Goal: Task Accomplishment & Management: Complete application form

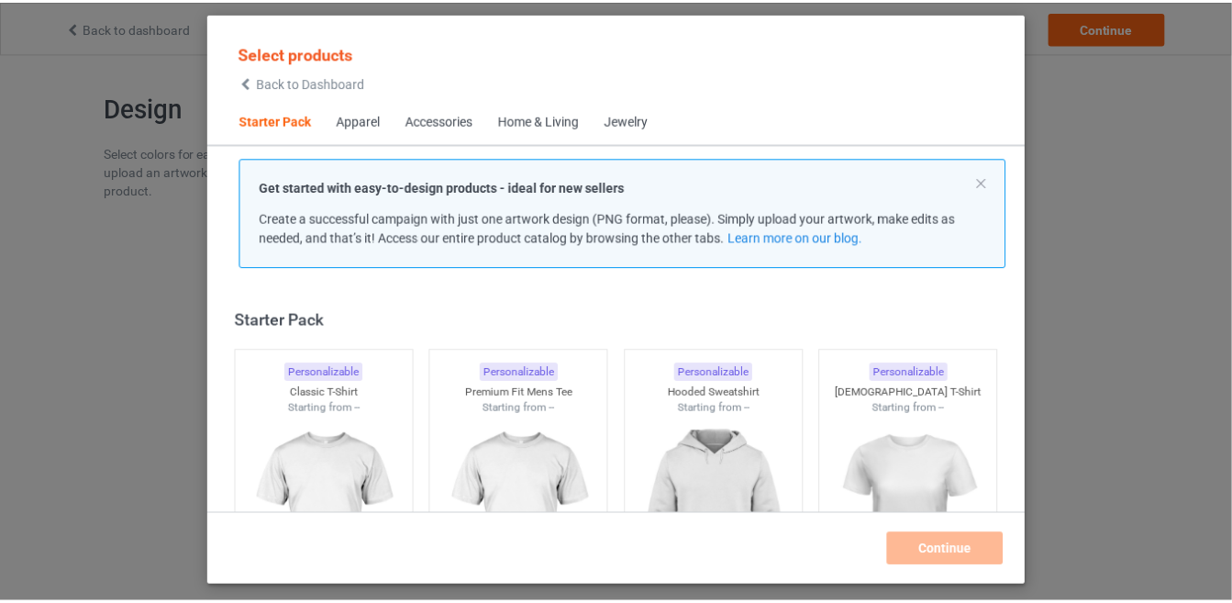
scroll to position [22, 0]
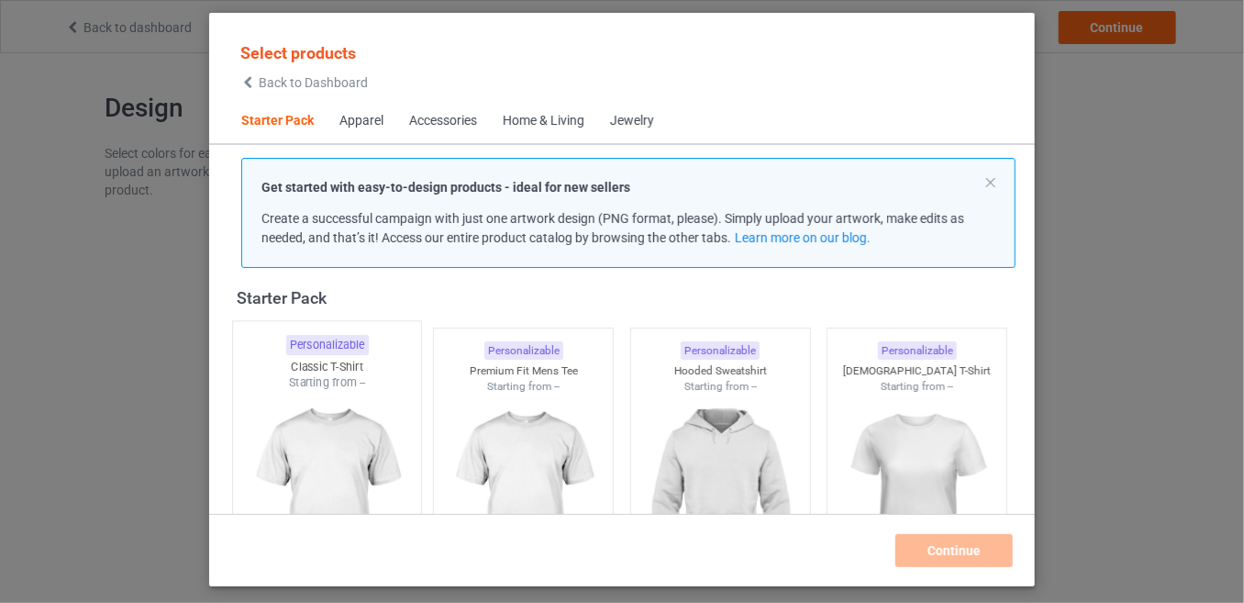
click at [300, 403] on div at bounding box center [327, 499] width 188 height 216
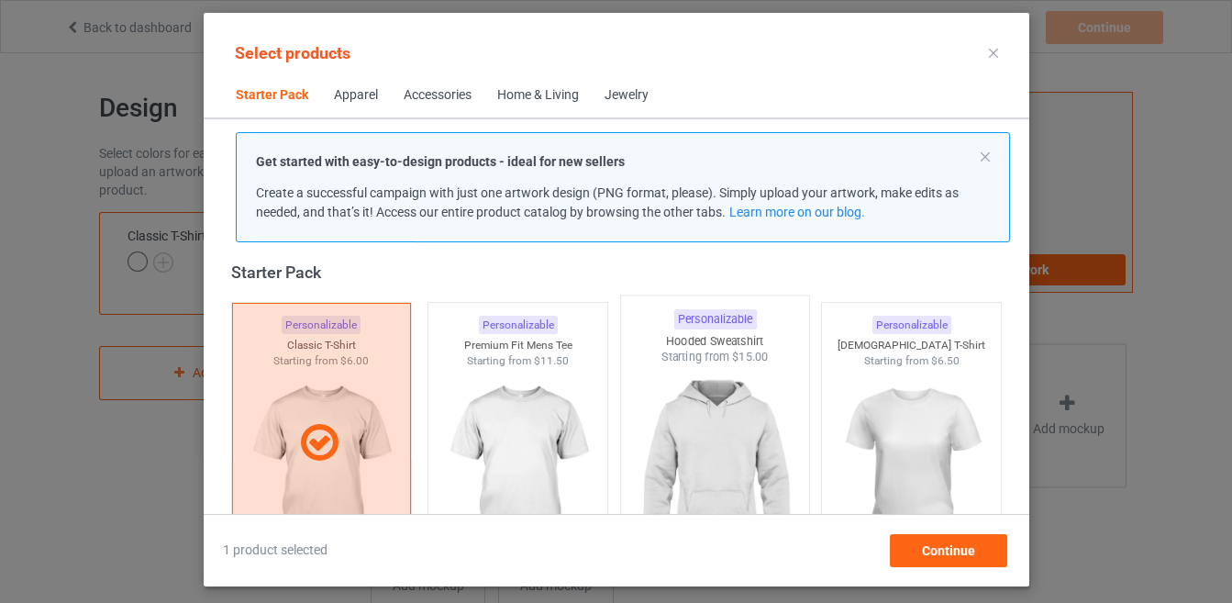
click at [710, 387] on img at bounding box center [714, 473] width 172 height 216
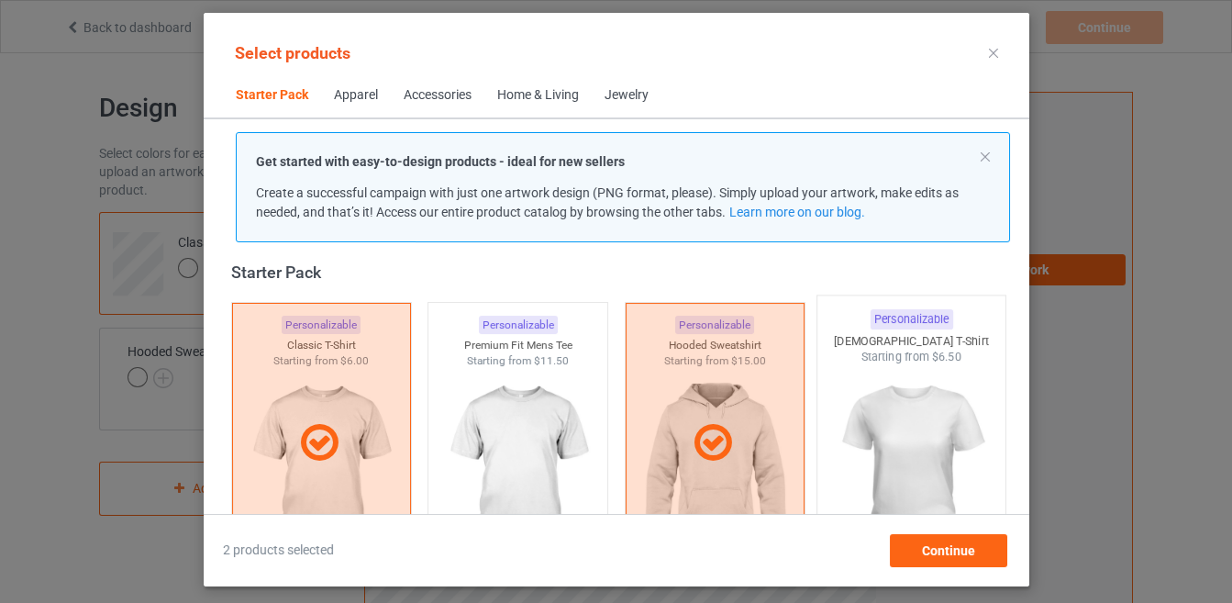
click at [884, 403] on img at bounding box center [911, 473] width 172 height 216
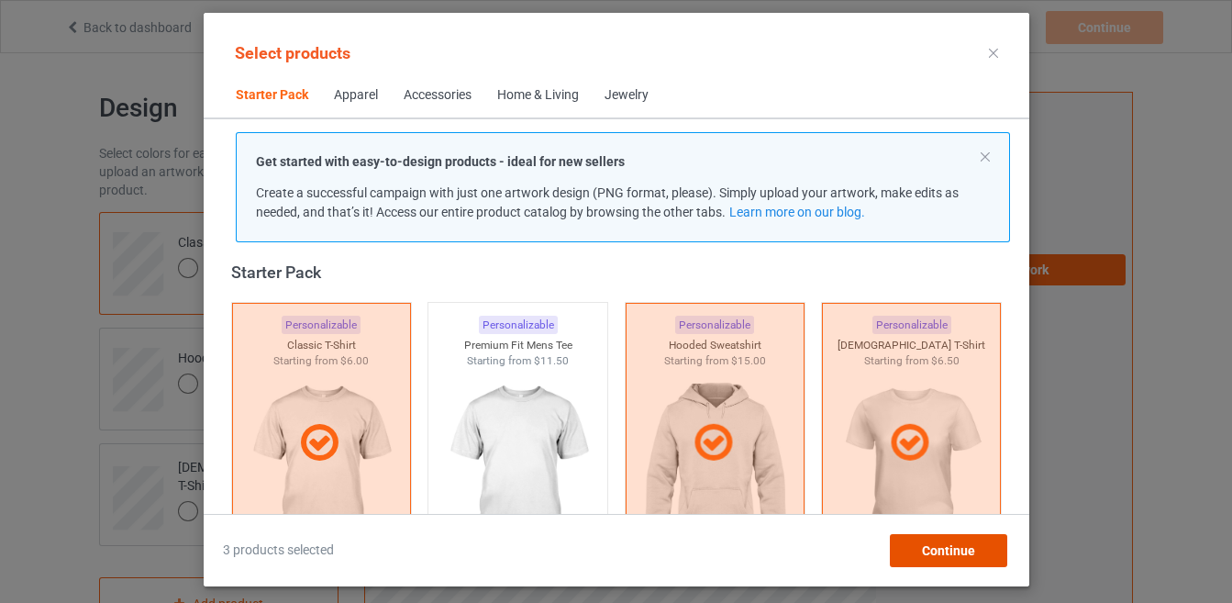
click at [912, 551] on div "Continue" at bounding box center [947, 550] width 117 height 33
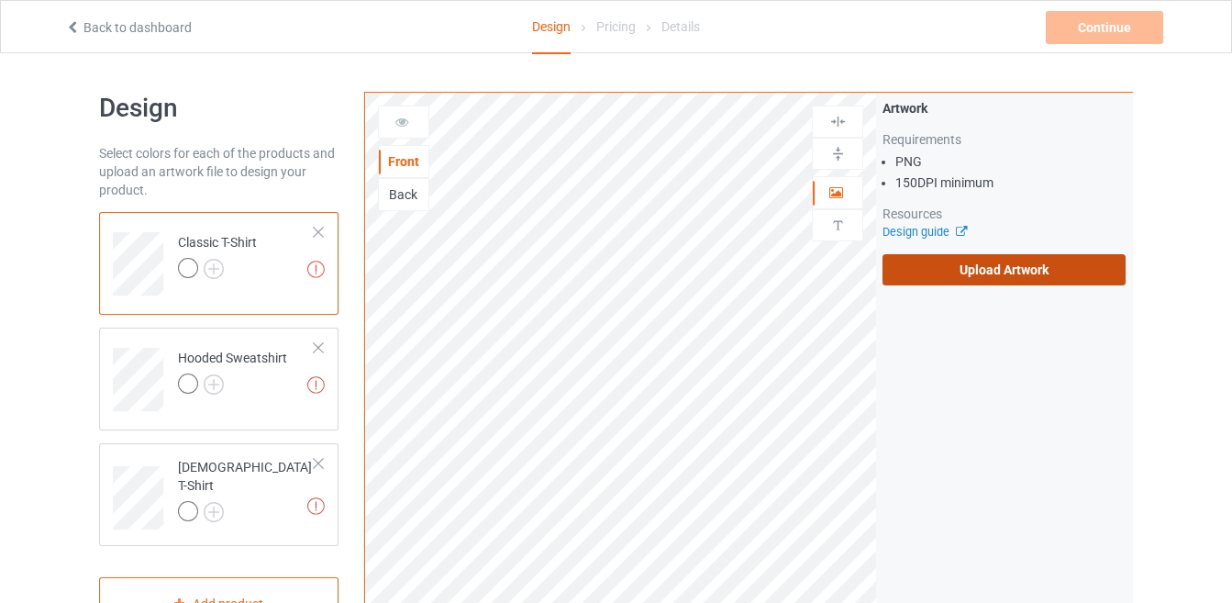
click at [913, 261] on label "Upload Artwork" at bounding box center [1003, 269] width 243 height 31
click at [0, 0] on input "Upload Artwork" at bounding box center [0, 0] width 0 height 0
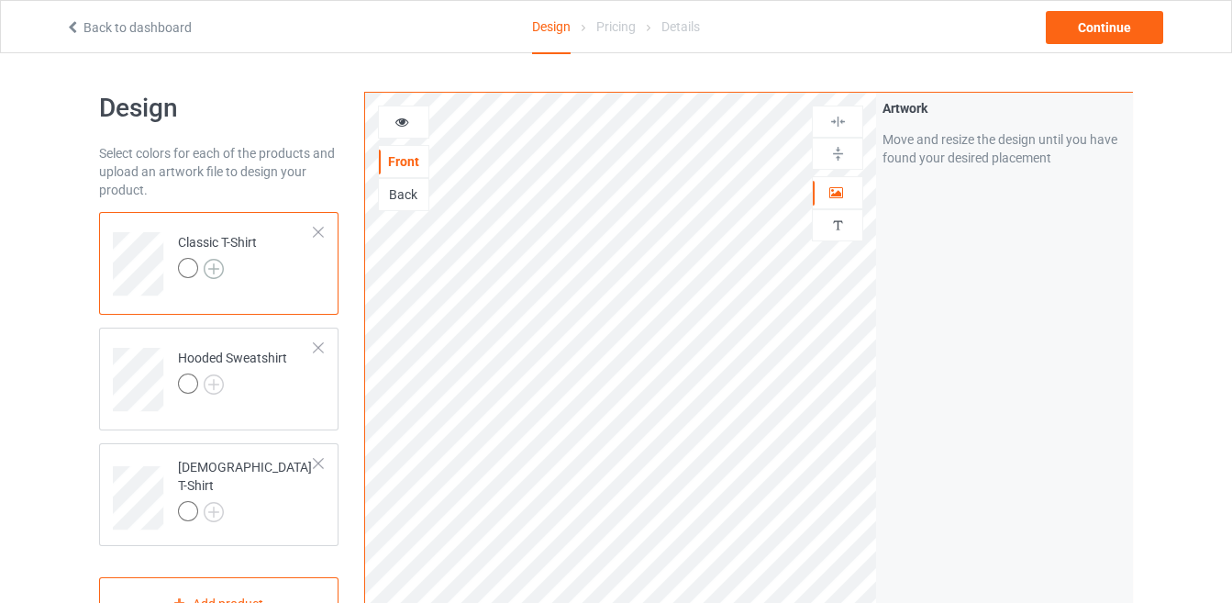
click at [214, 263] on img at bounding box center [214, 269] width 20 height 20
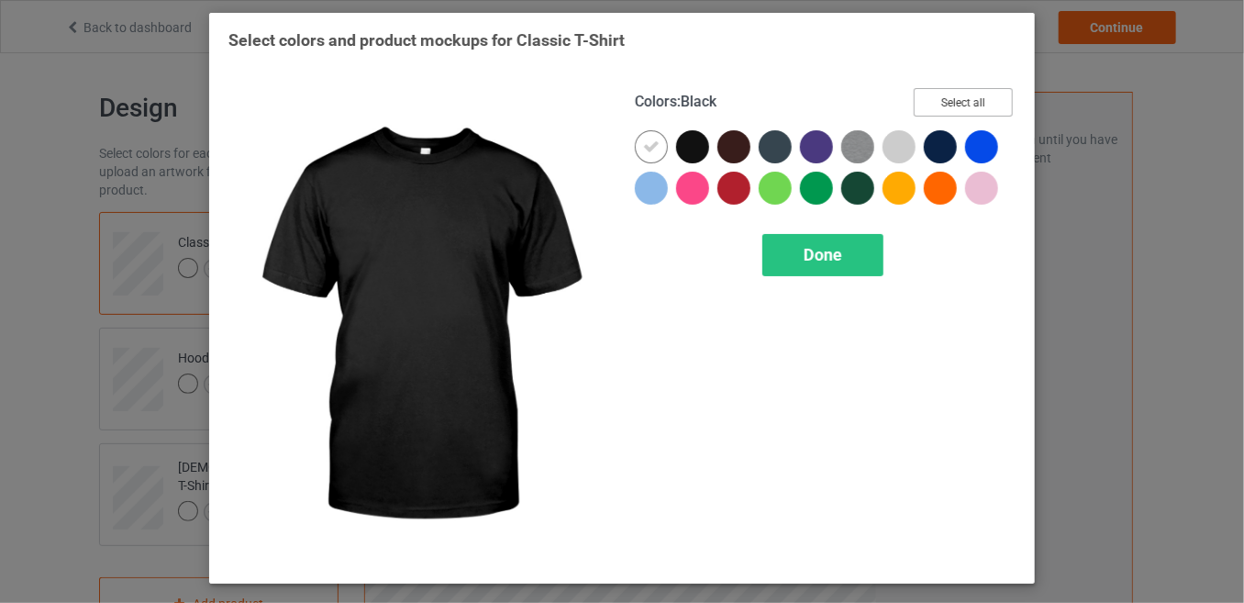
click at [972, 107] on button "Select all" at bounding box center [963, 102] width 99 height 28
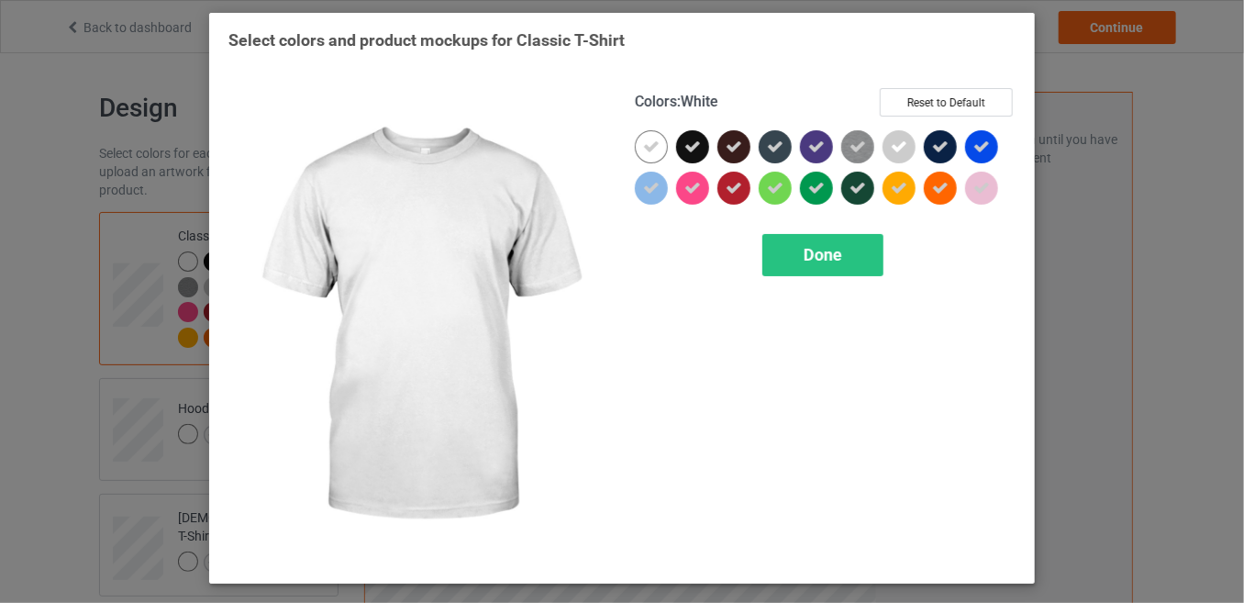
click at [649, 145] on icon at bounding box center [651, 146] width 17 height 17
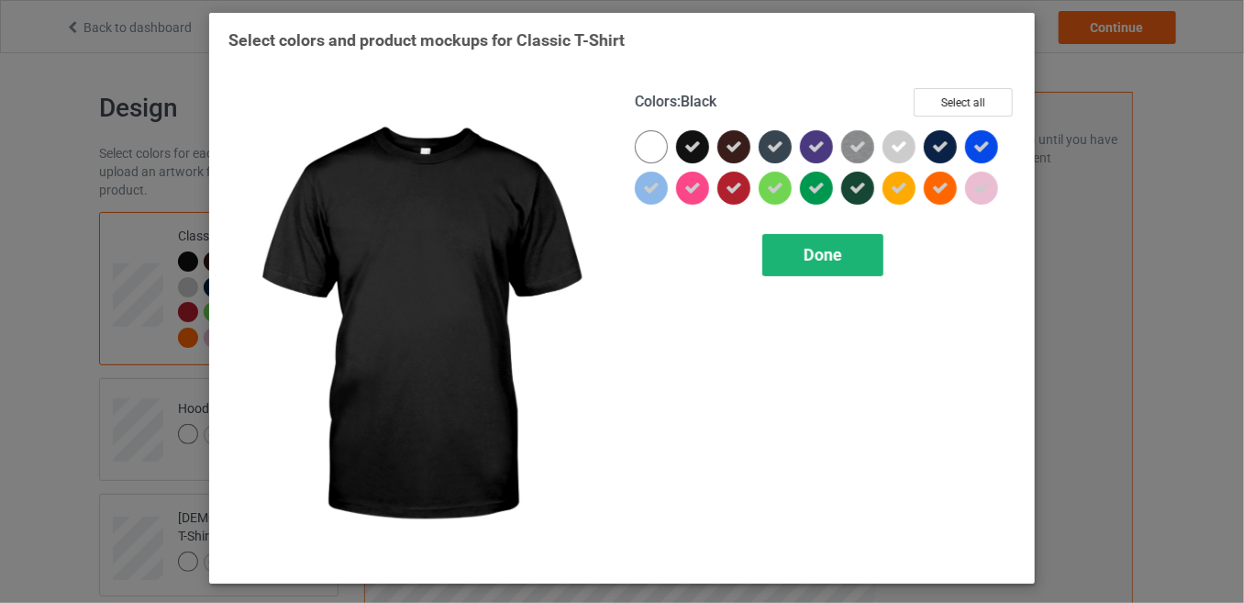
click at [812, 247] on span "Done" at bounding box center [822, 254] width 39 height 19
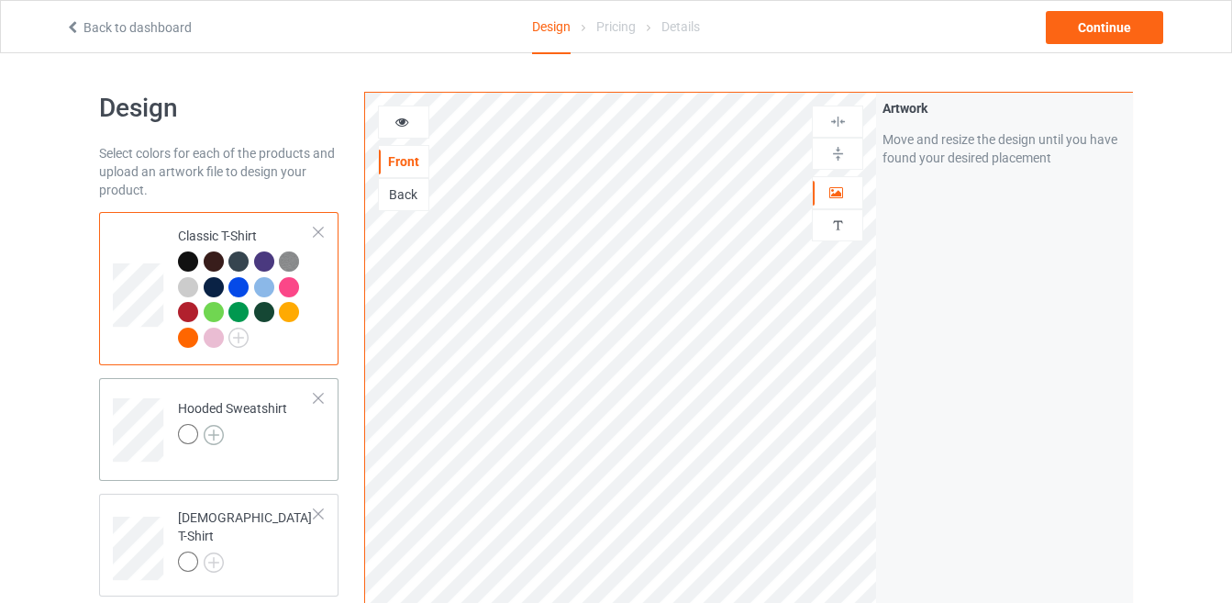
click at [209, 438] on img at bounding box center [214, 435] width 20 height 20
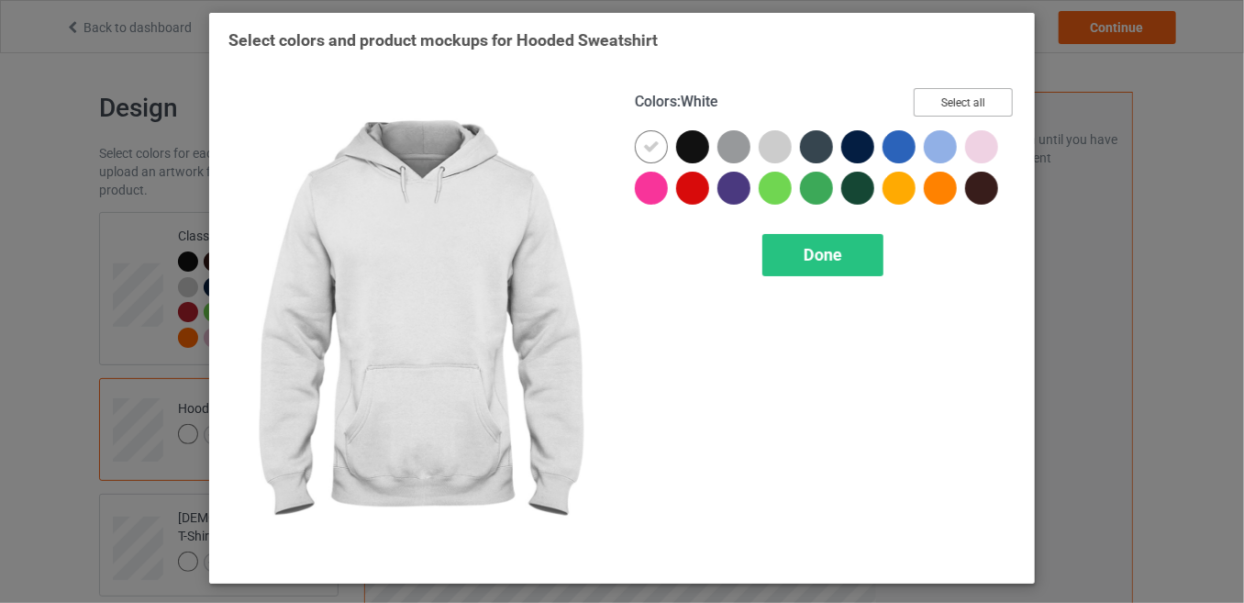
click at [968, 107] on button "Select all" at bounding box center [963, 102] width 99 height 28
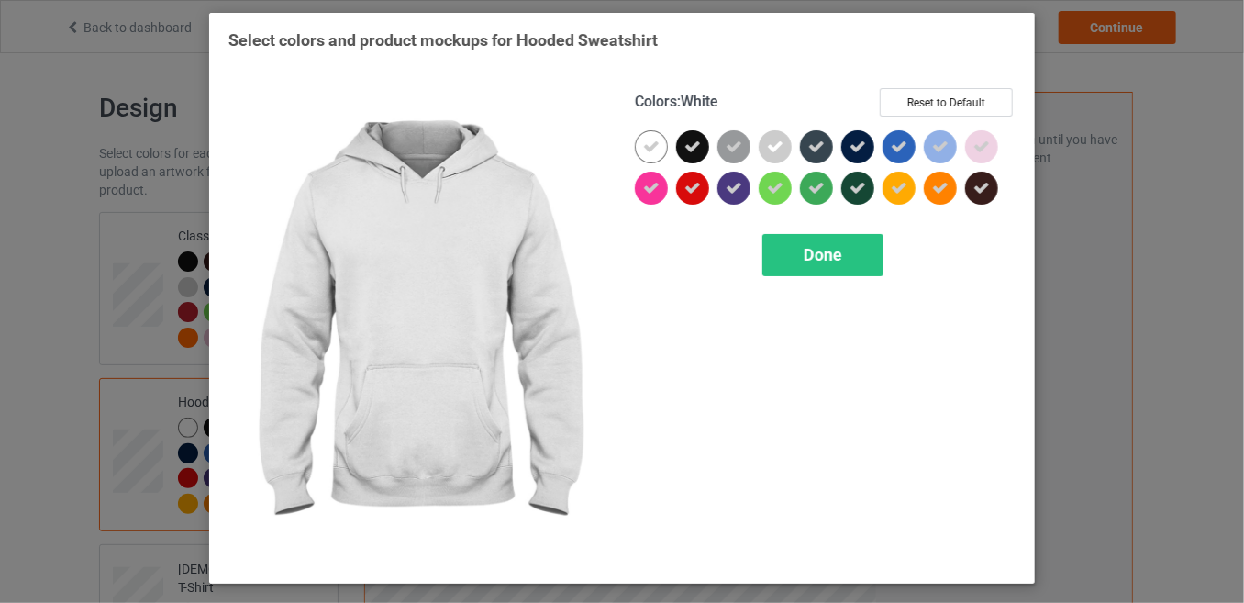
click at [663, 151] on div at bounding box center [651, 146] width 33 height 33
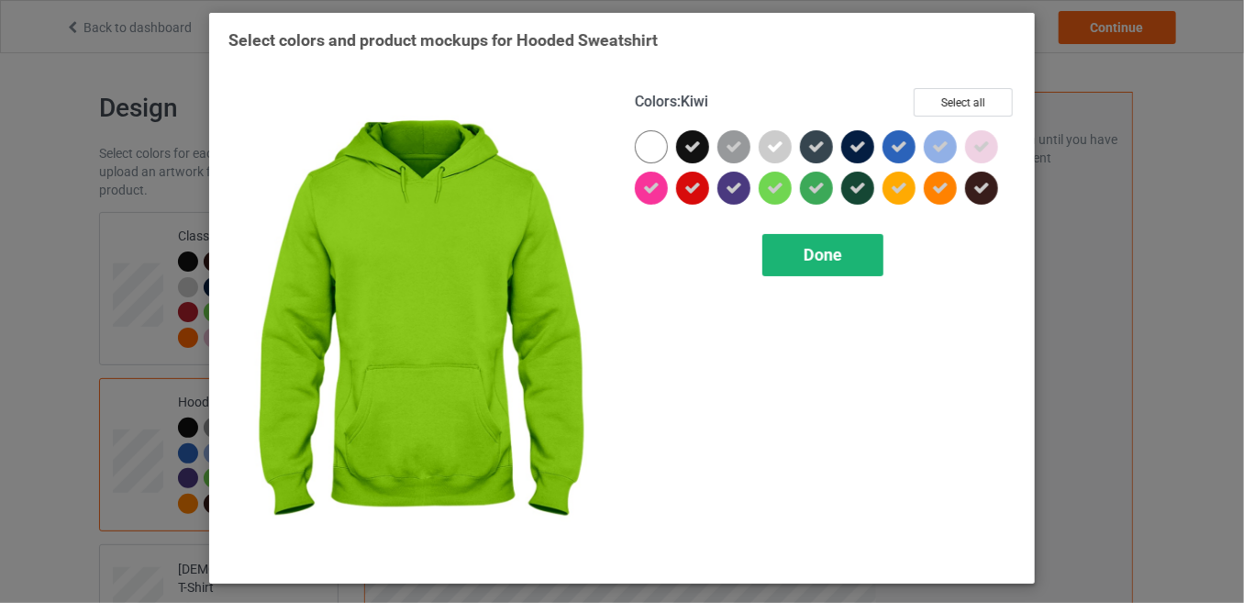
click at [800, 245] on div "Done" at bounding box center [822, 255] width 121 height 42
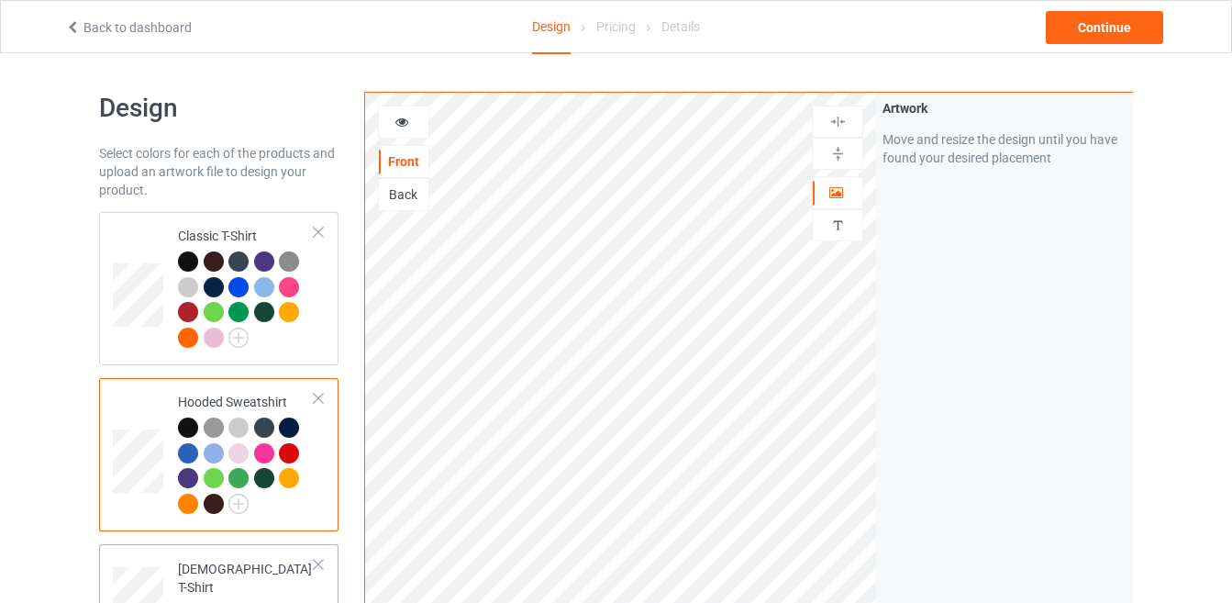
click at [208, 602] on img at bounding box center [214, 613] width 20 height 20
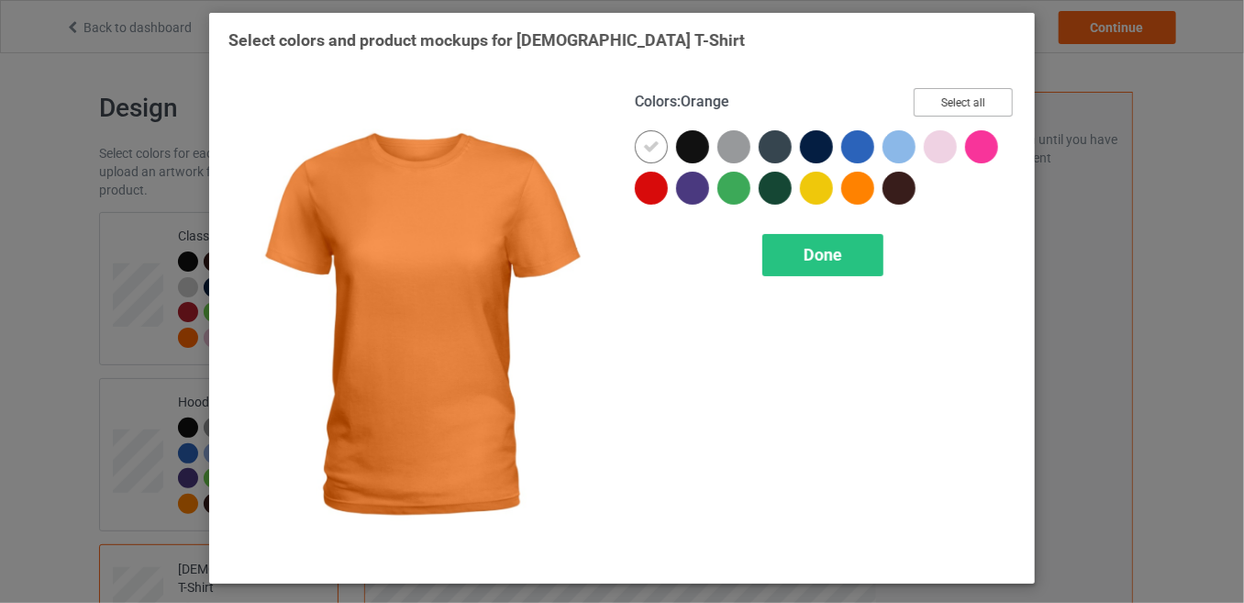
click at [936, 108] on button "Select all" at bounding box center [963, 102] width 99 height 28
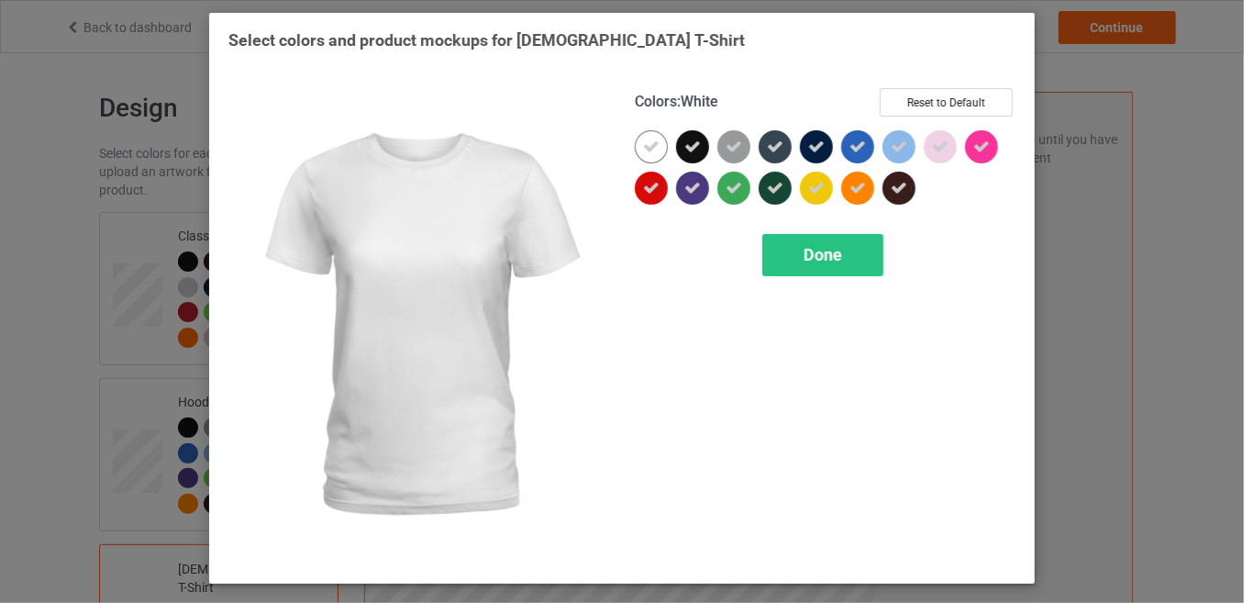
click at [654, 149] on icon at bounding box center [651, 146] width 17 height 17
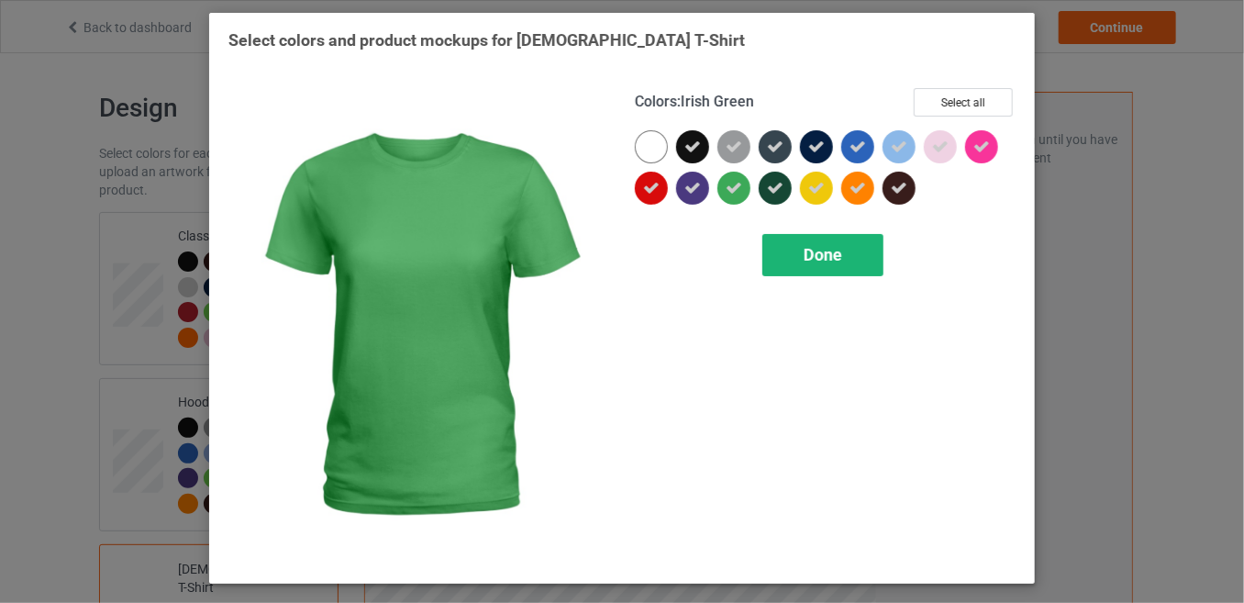
click at [790, 251] on div "Done" at bounding box center [822, 255] width 121 height 42
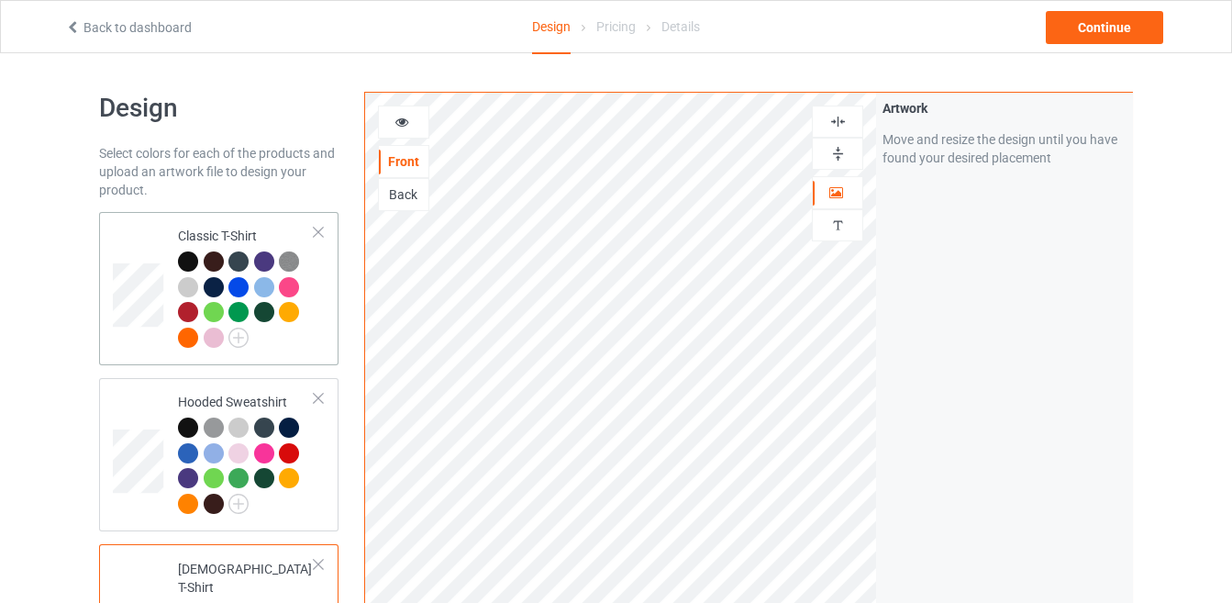
click at [206, 230] on div "Classic T-Shirt" at bounding box center [246, 286] width 137 height 119
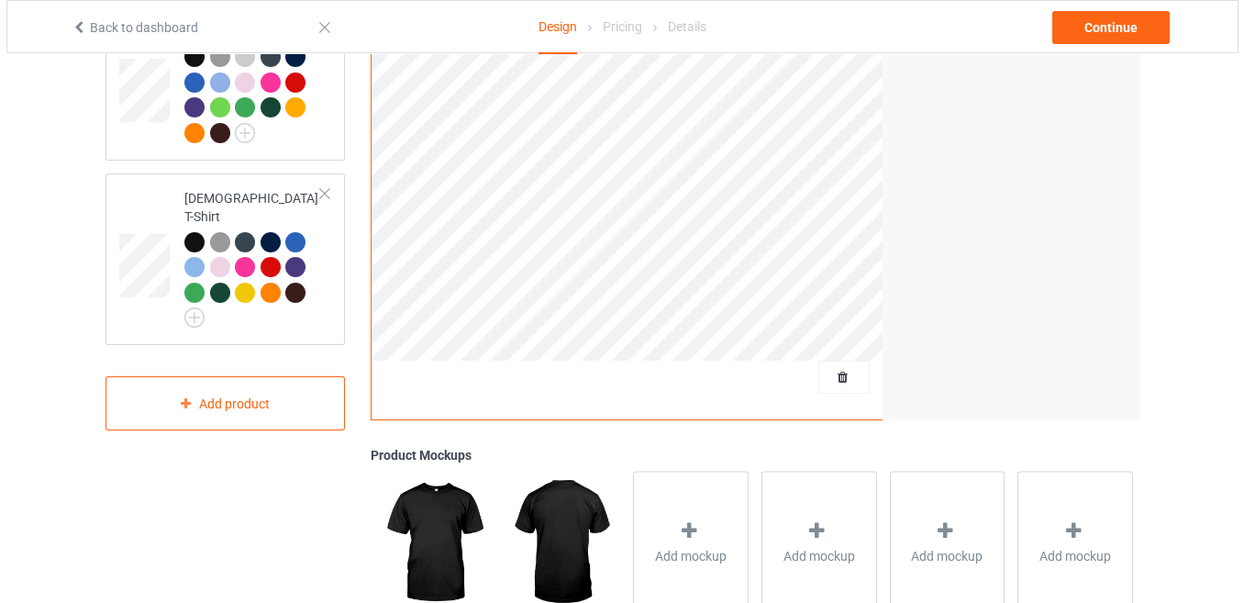
scroll to position [396, 0]
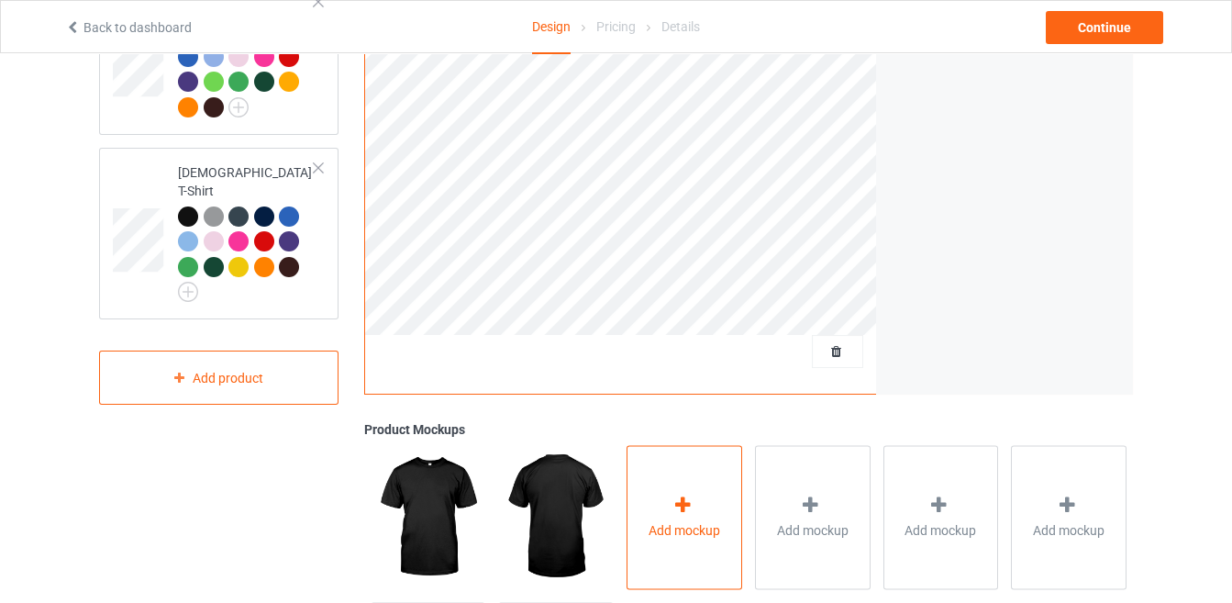
click at [635, 485] on div "Add mockup" at bounding box center [684, 517] width 116 height 144
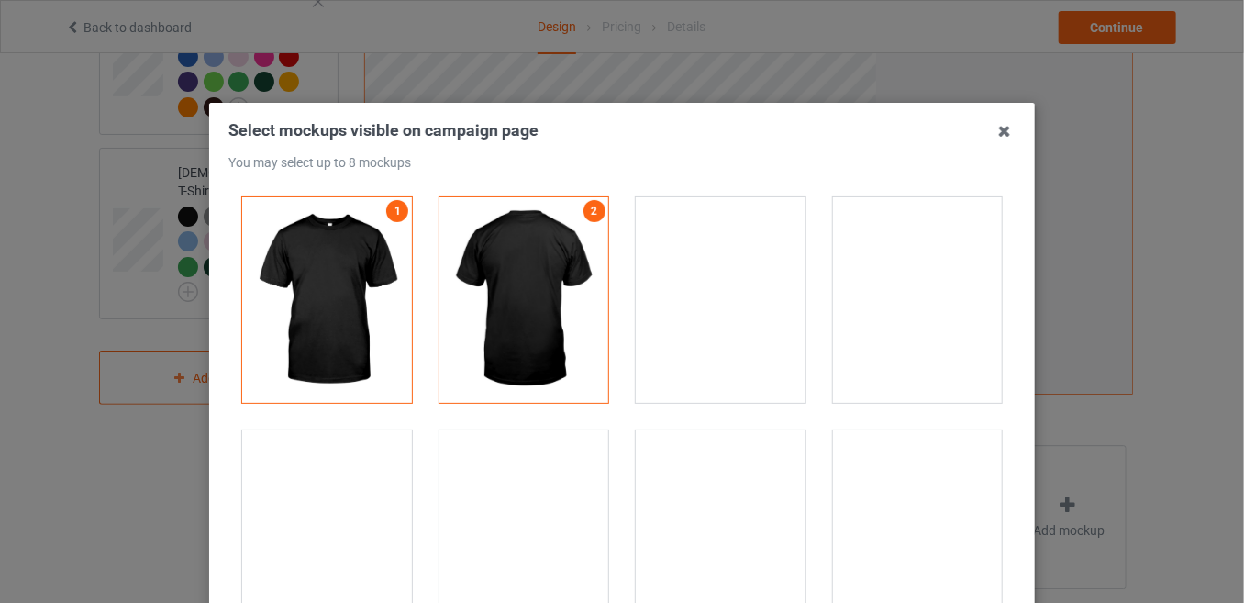
click at [706, 305] on div at bounding box center [721, 299] width 170 height 205
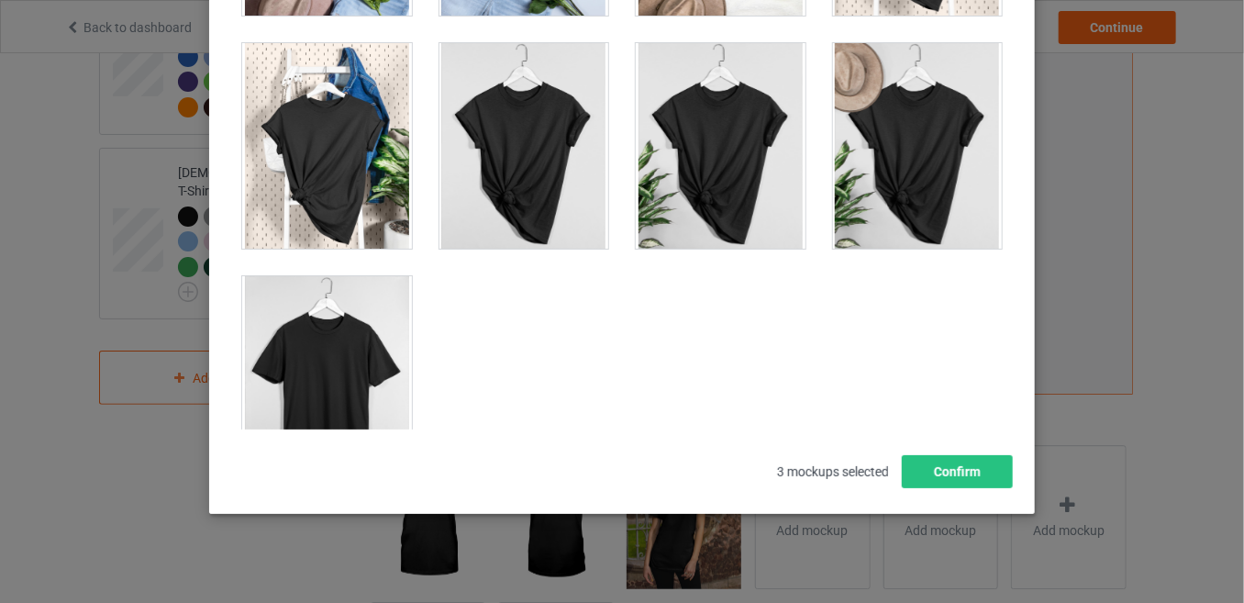
scroll to position [249, 0]
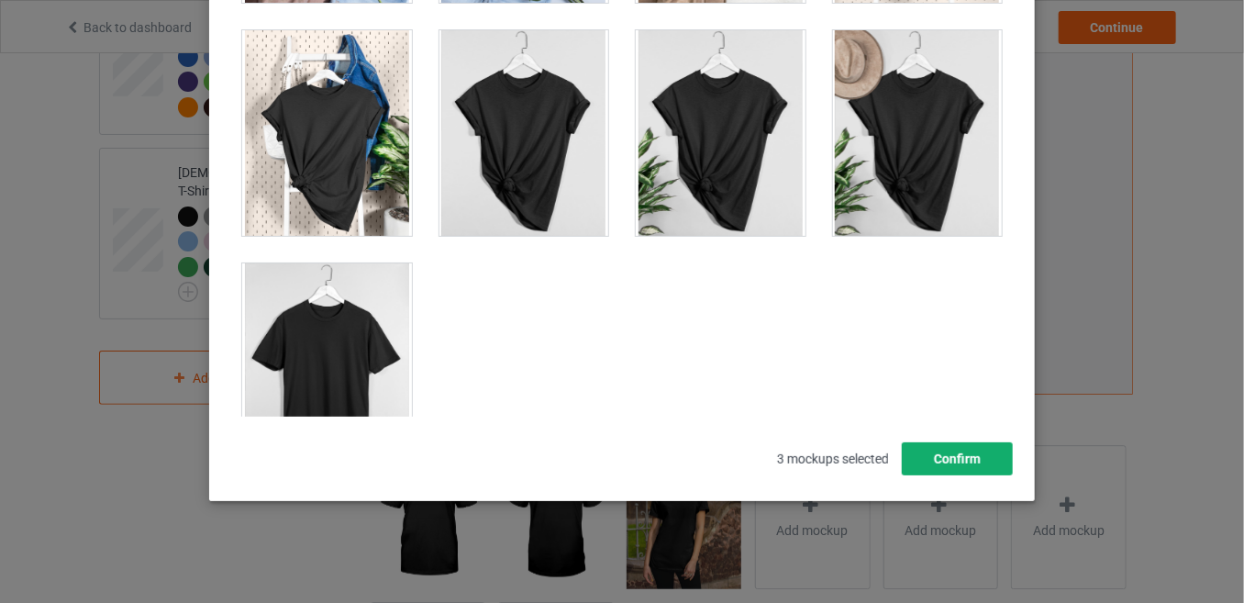
click at [934, 458] on button "Confirm" at bounding box center [957, 458] width 111 height 33
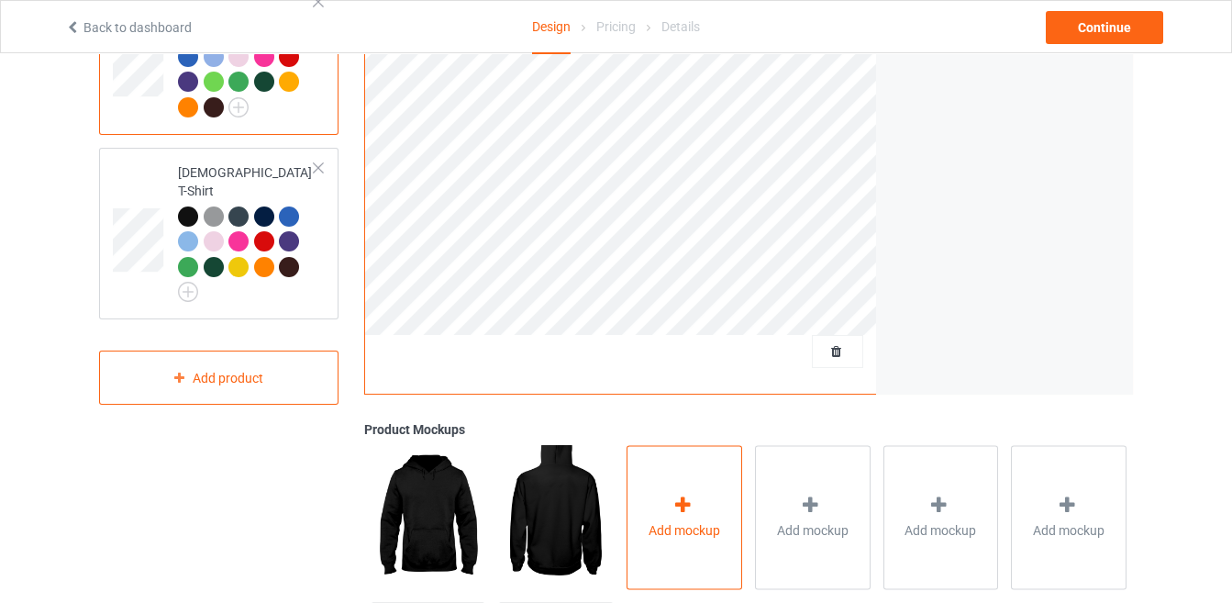
click at [693, 456] on div "Add mockup" at bounding box center [684, 517] width 116 height 144
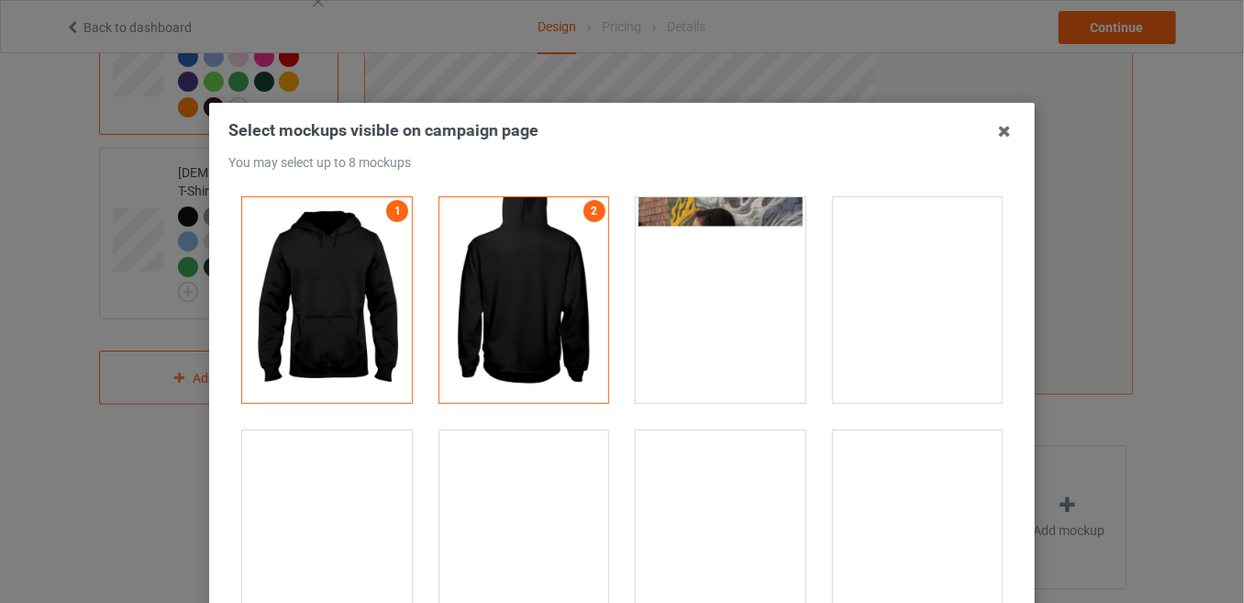
click at [308, 517] on div at bounding box center [327, 532] width 170 height 205
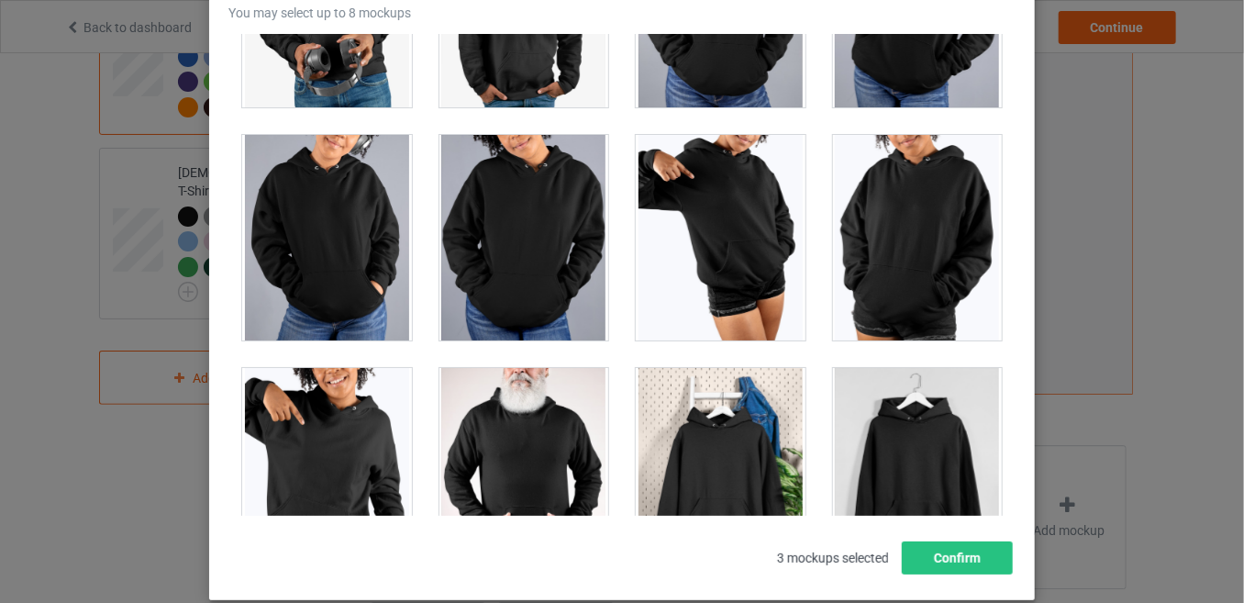
scroll to position [15785, 0]
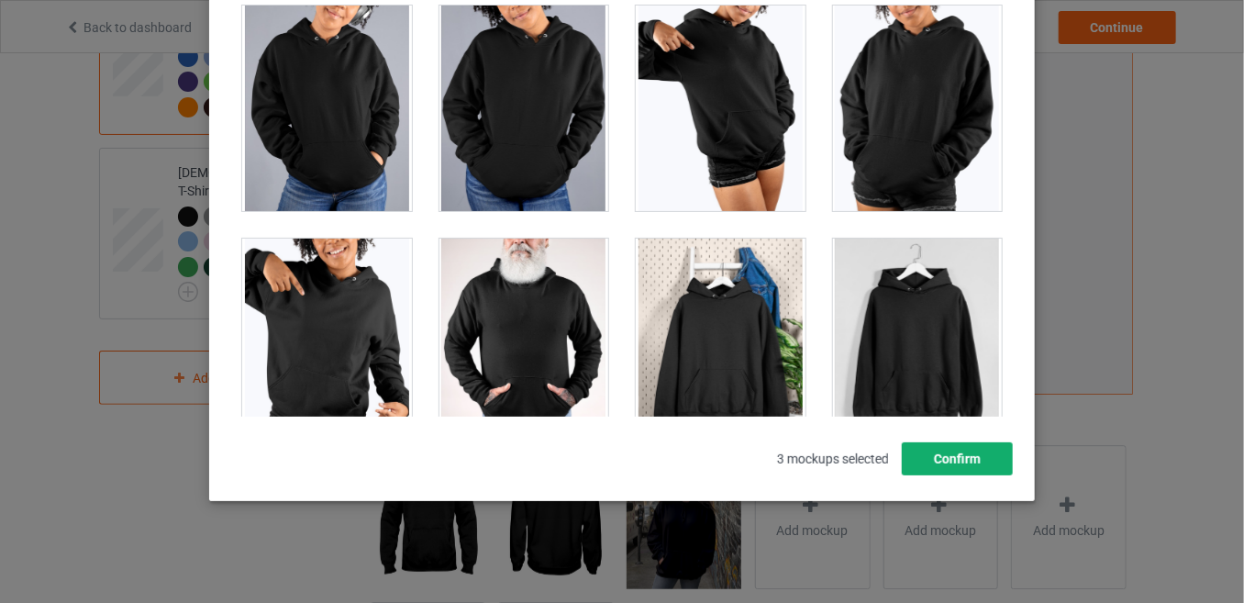
click at [980, 453] on button "Confirm" at bounding box center [957, 458] width 111 height 33
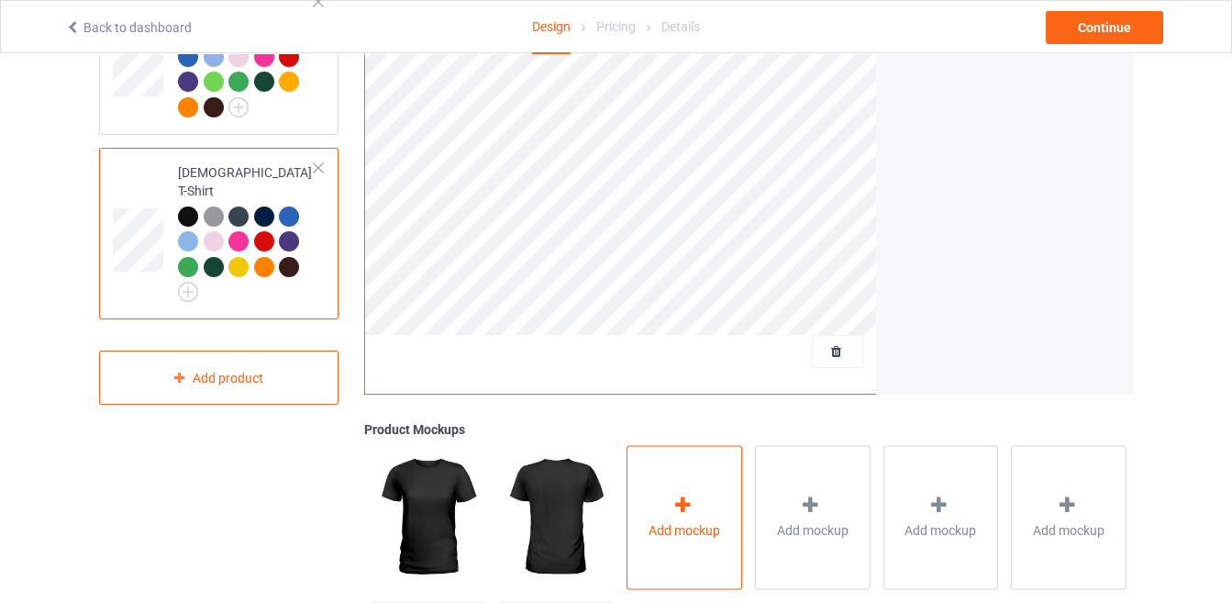
click at [672, 500] on icon at bounding box center [682, 504] width 23 height 19
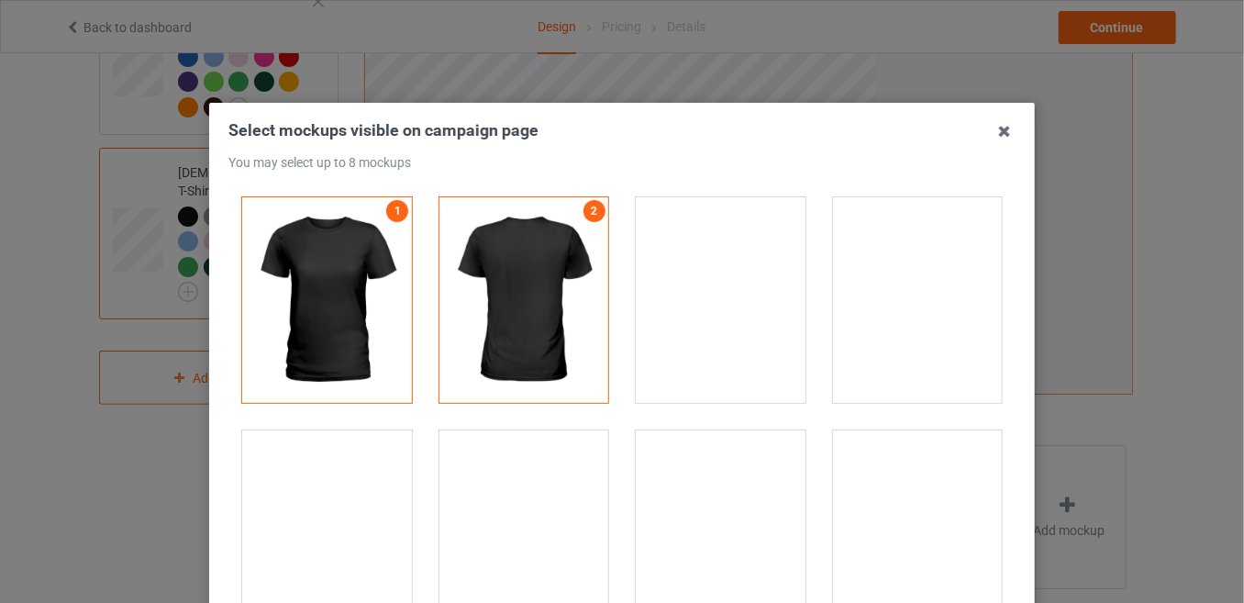
click at [344, 475] on div at bounding box center [327, 532] width 170 height 205
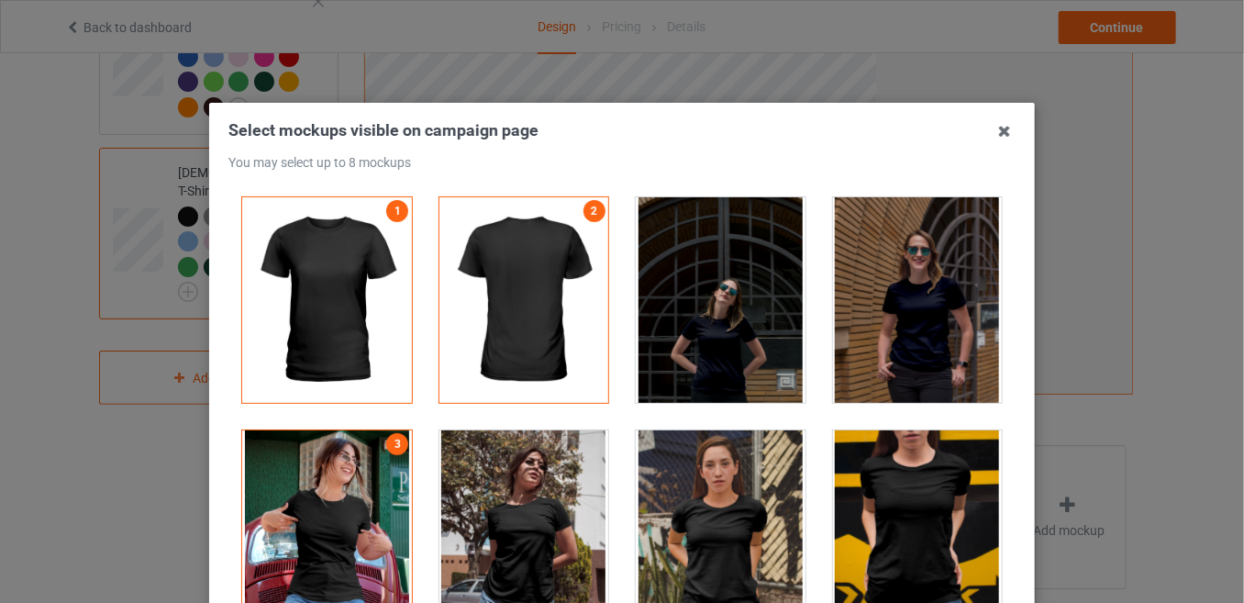
click at [492, 487] on div at bounding box center [524, 532] width 170 height 205
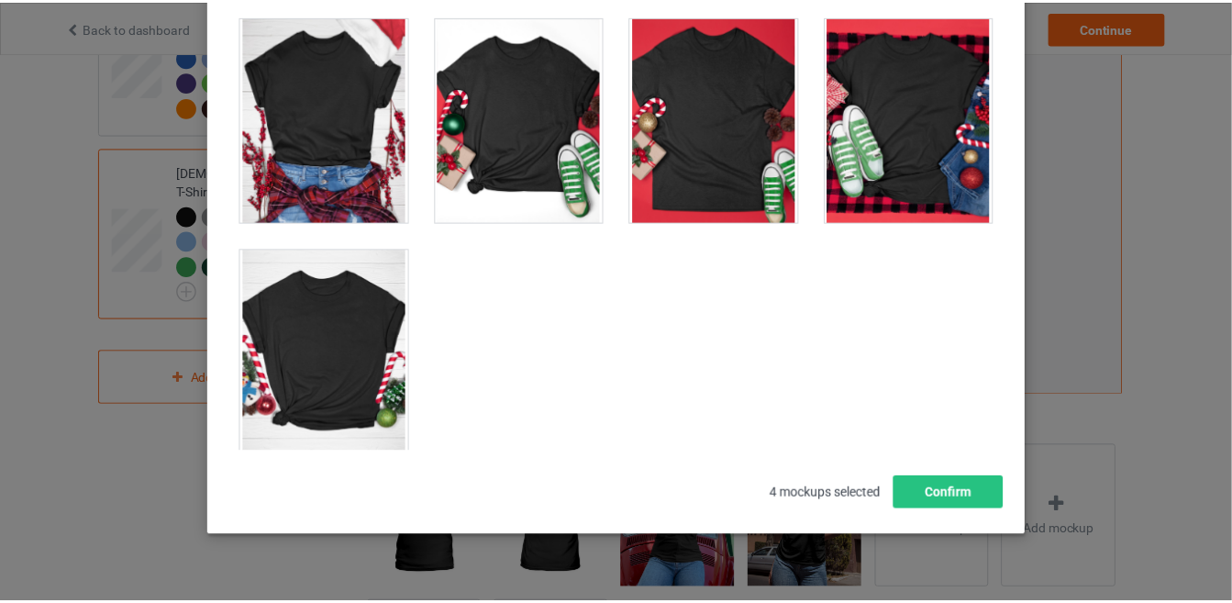
scroll to position [249, 0]
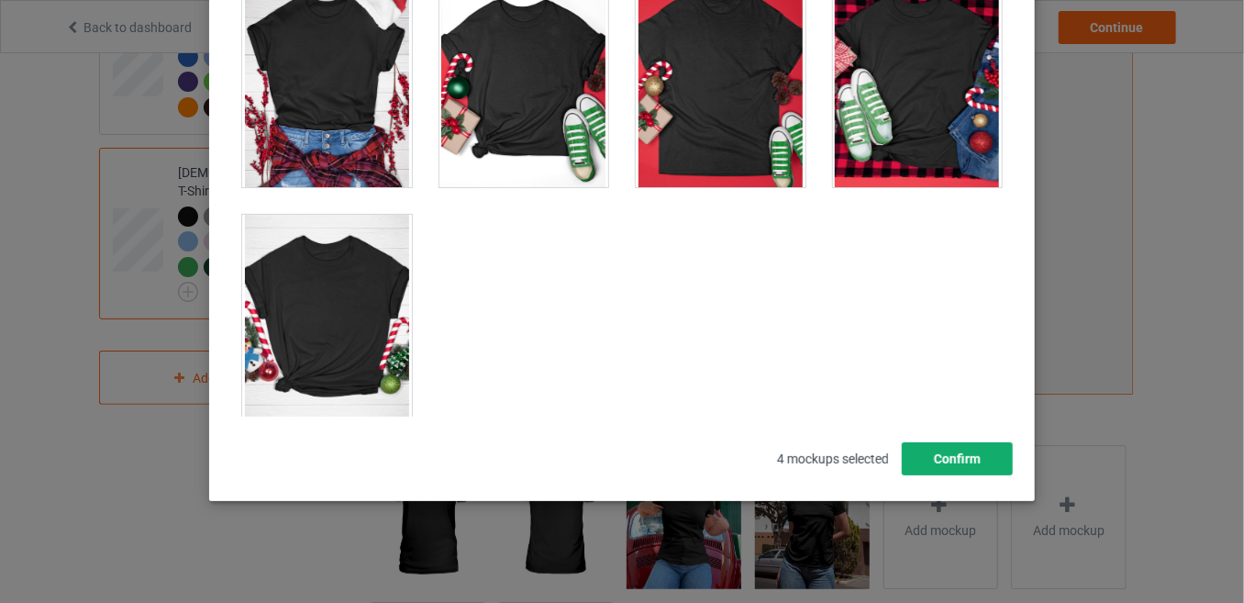
click at [904, 464] on button "Confirm" at bounding box center [957, 458] width 111 height 33
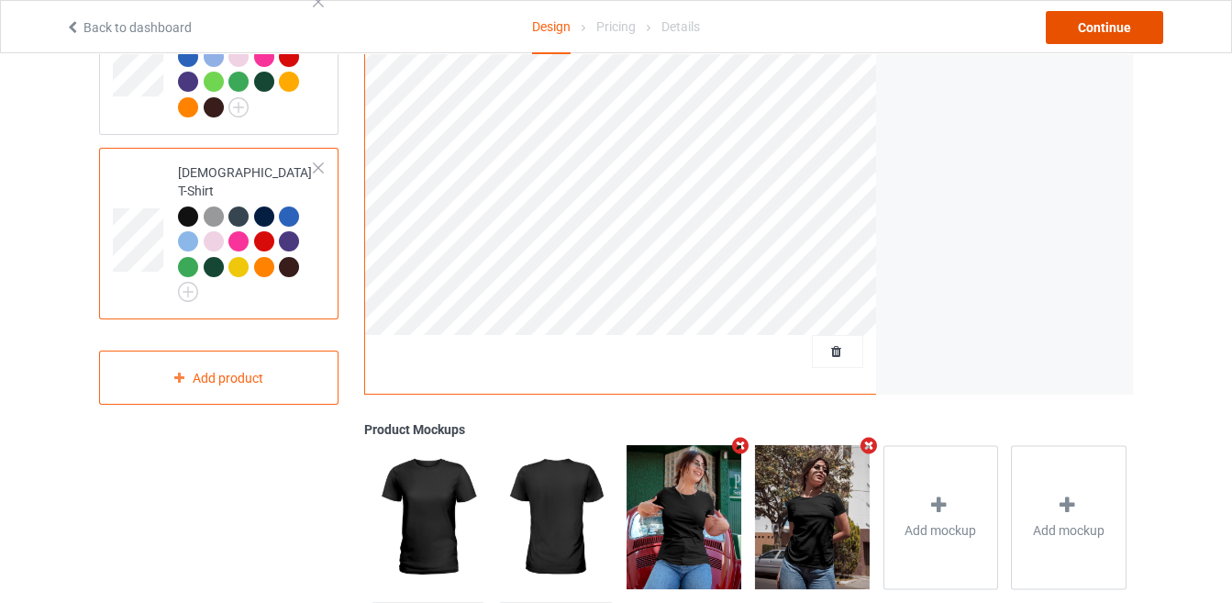
click at [1091, 39] on div "Continue" at bounding box center [1104, 27] width 117 height 33
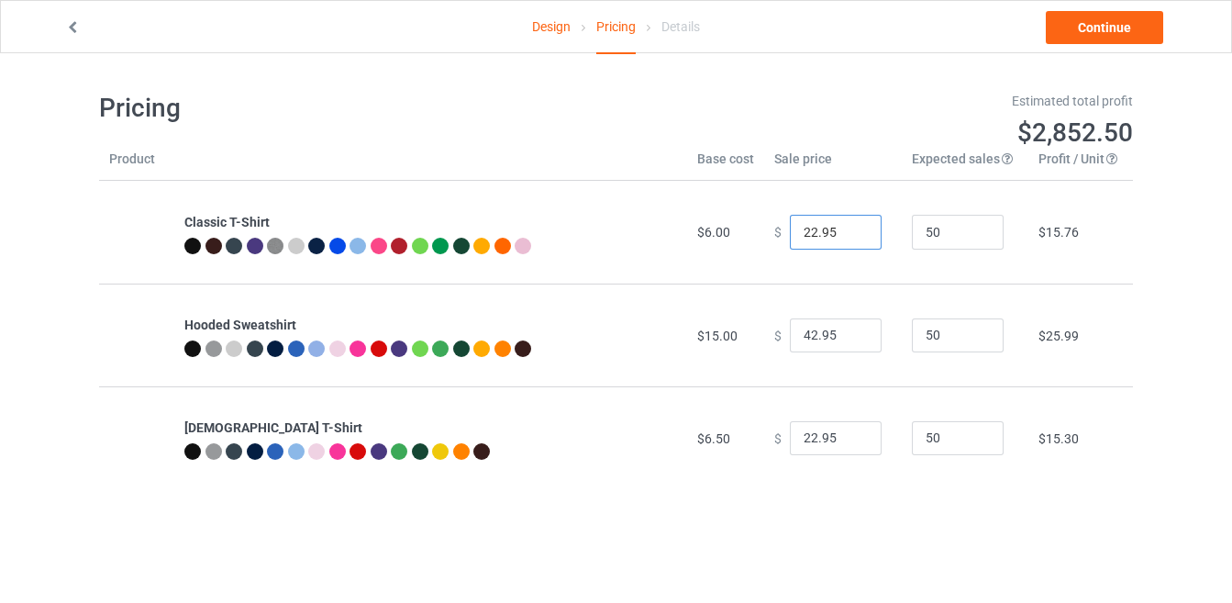
click at [803, 223] on input "22.95" at bounding box center [836, 232] width 92 height 35
click at [806, 226] on input "22.95" at bounding box center [836, 232] width 92 height 35
type input "19.95"
click at [805, 332] on input "42.95" at bounding box center [836, 335] width 92 height 35
type input "40.95"
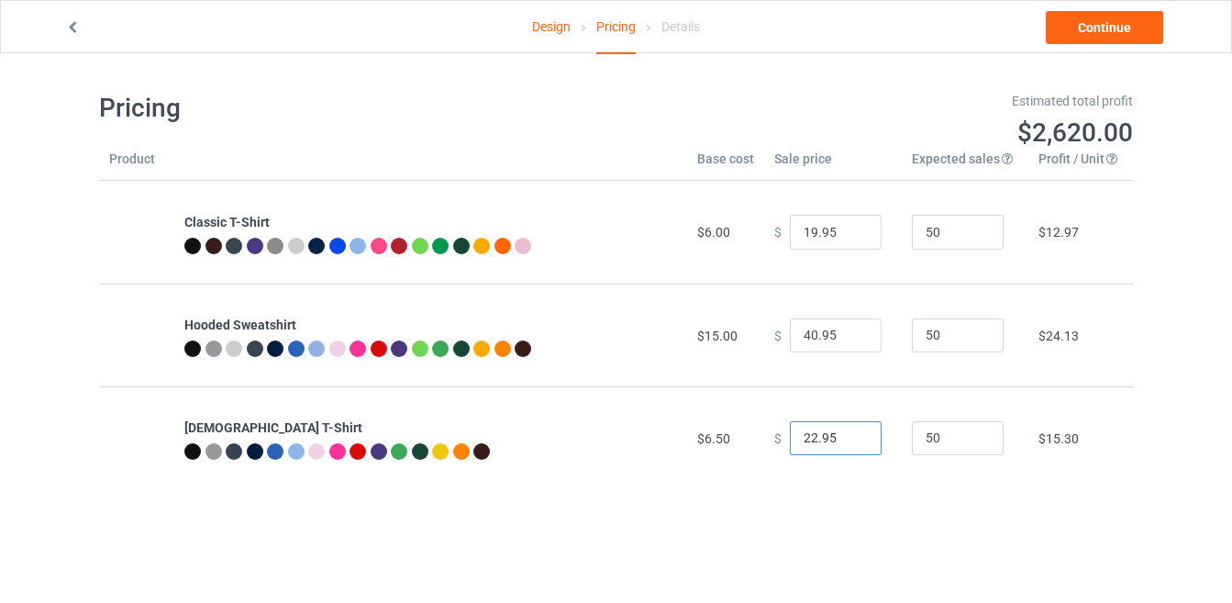
click at [805, 433] on input "22.95" at bounding box center [836, 438] width 92 height 35
type input "19.95"
click at [1121, 18] on link "Continue" at bounding box center [1104, 27] width 117 height 33
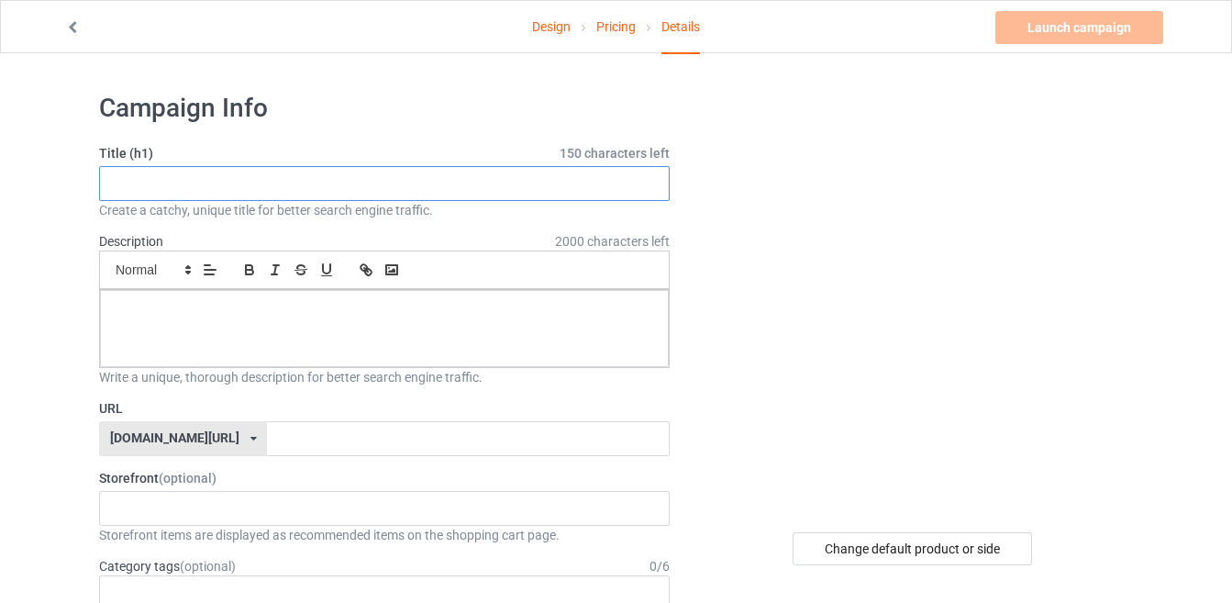
click at [462, 194] on input "text" at bounding box center [384, 183] width 570 height 35
paste input "I ain't ya type. leave me alone 100"
drag, startPoint x: 363, startPoint y: 190, endPoint x: 282, endPoint y: 180, distance: 81.3
click at [282, 180] on input "I ain't ya type. leave me alone 100" at bounding box center [384, 183] width 570 height 35
drag, startPoint x: 279, startPoint y: 179, endPoint x: 50, endPoint y: 183, distance: 228.4
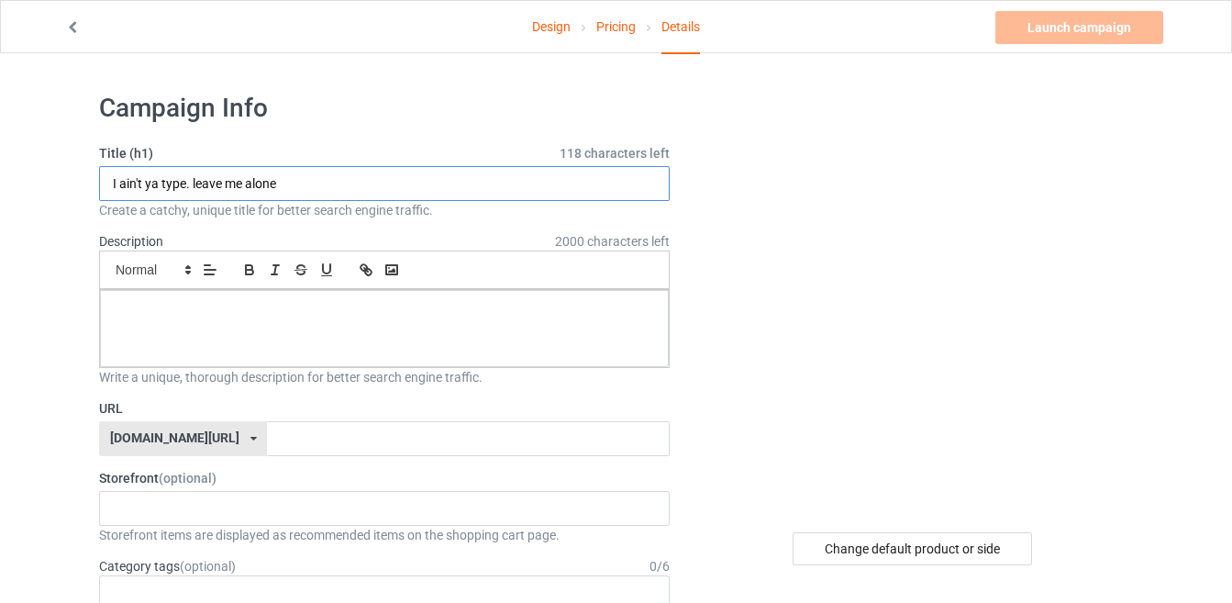
type input "I ain't ya type. leave me alone"
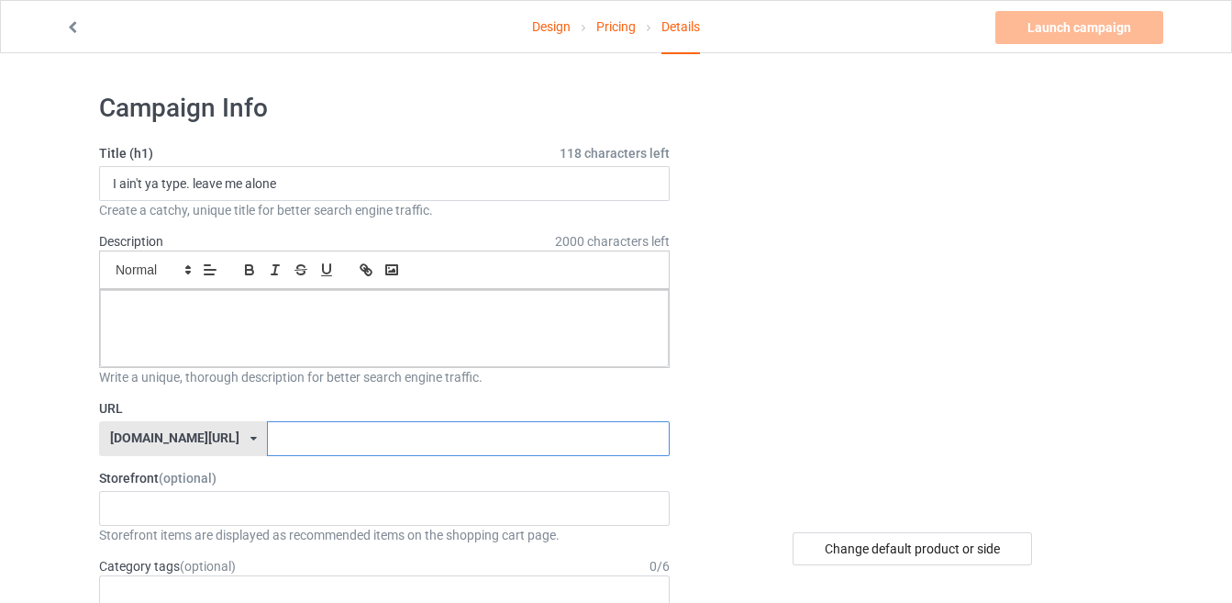
click at [267, 437] on input "text" at bounding box center [468, 438] width 402 height 35
paste input "I ain't ya type. leave me alone"
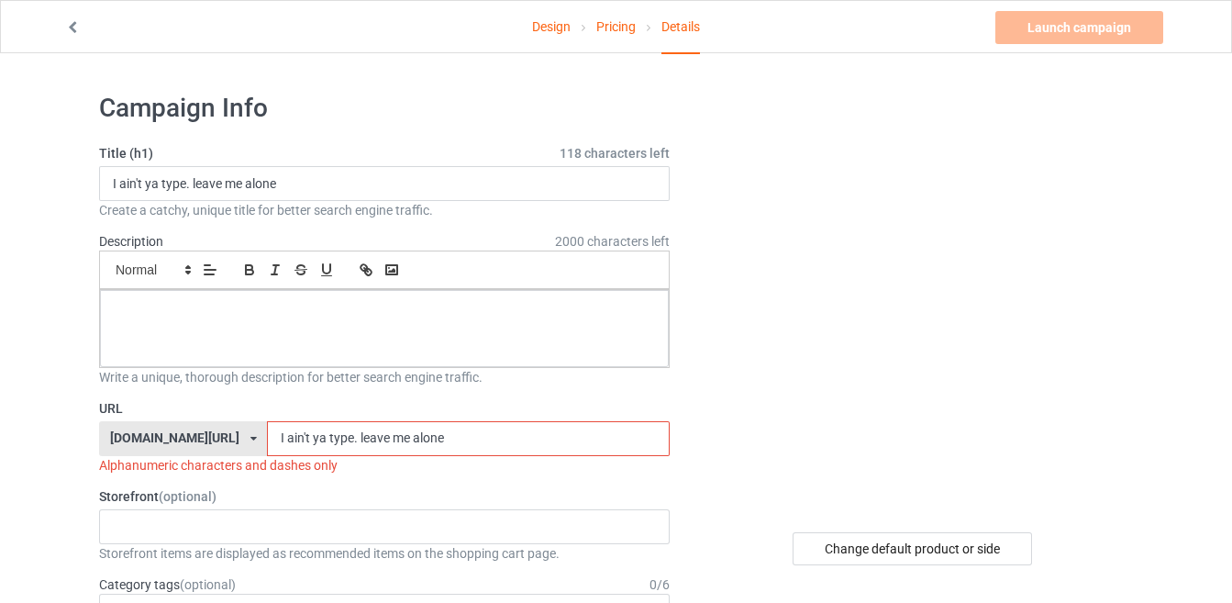
type input "I ain't ya type. leave me alone"
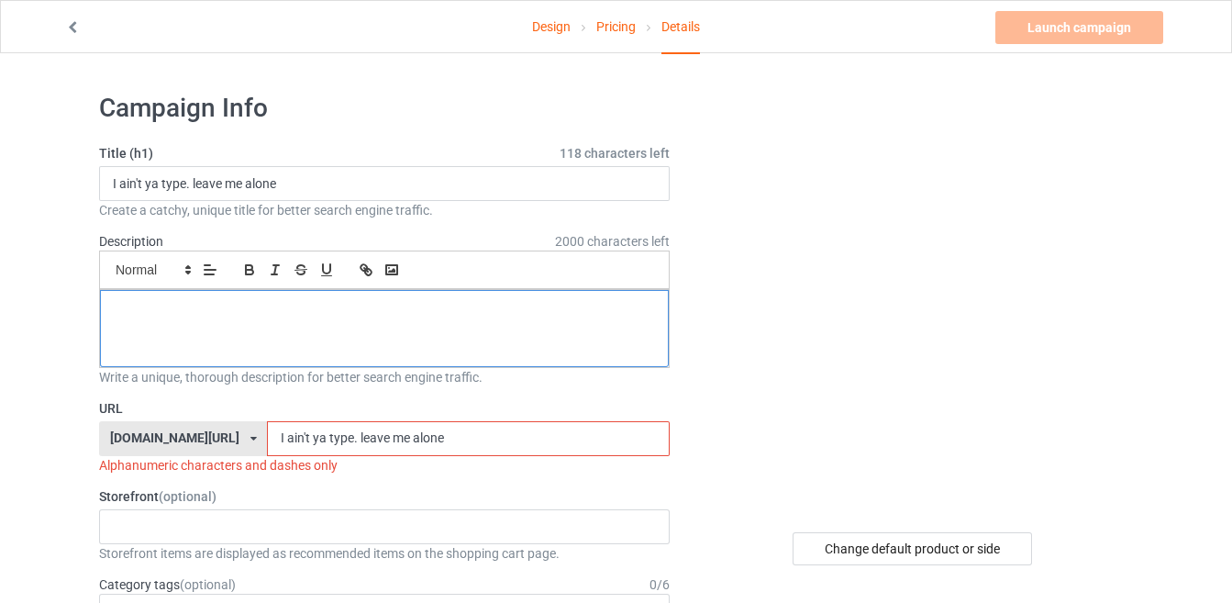
click at [344, 315] on p at bounding box center [384, 310] width 539 height 17
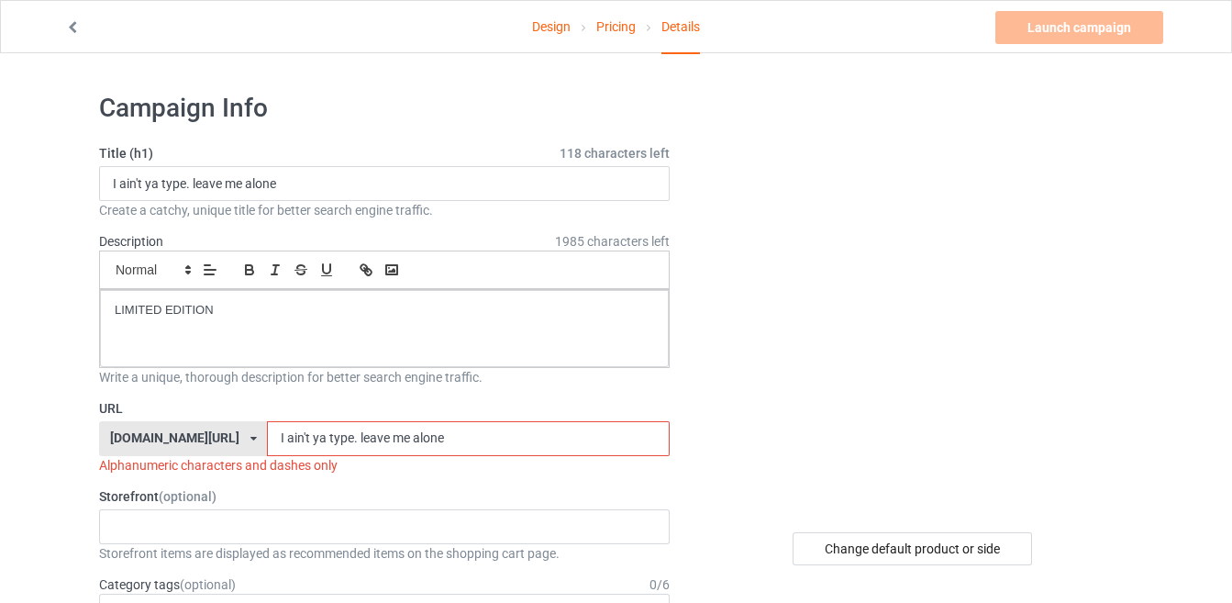
click at [397, 438] on input "I ain't ya type. leave me alone" at bounding box center [468, 438] width 402 height 35
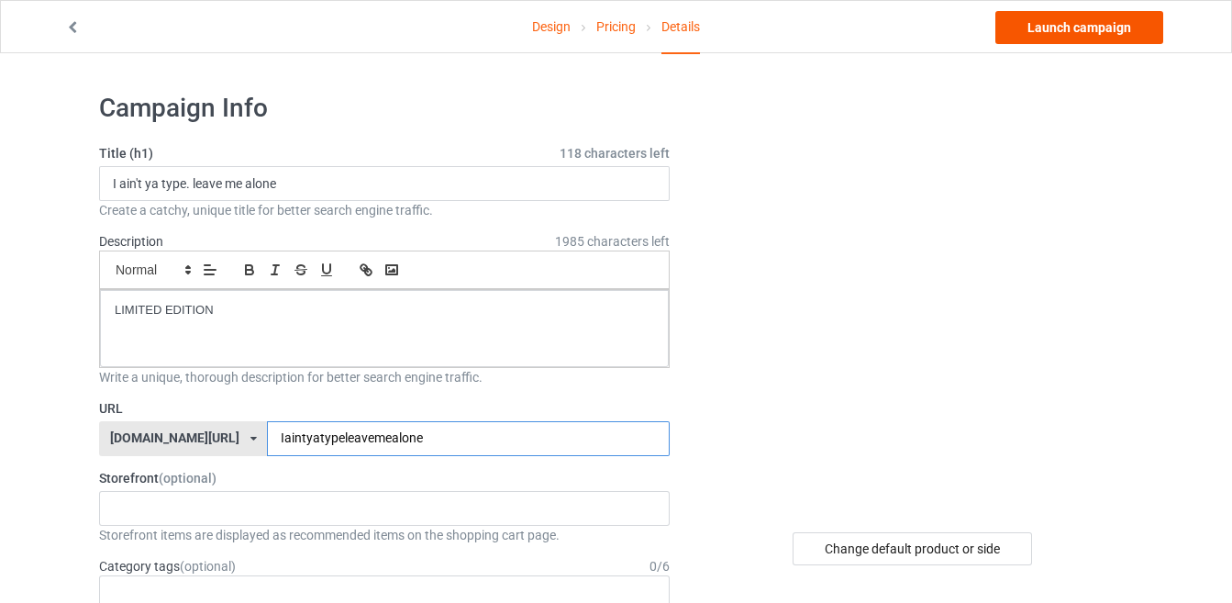
type input "Iaintyatypeleavemealone"
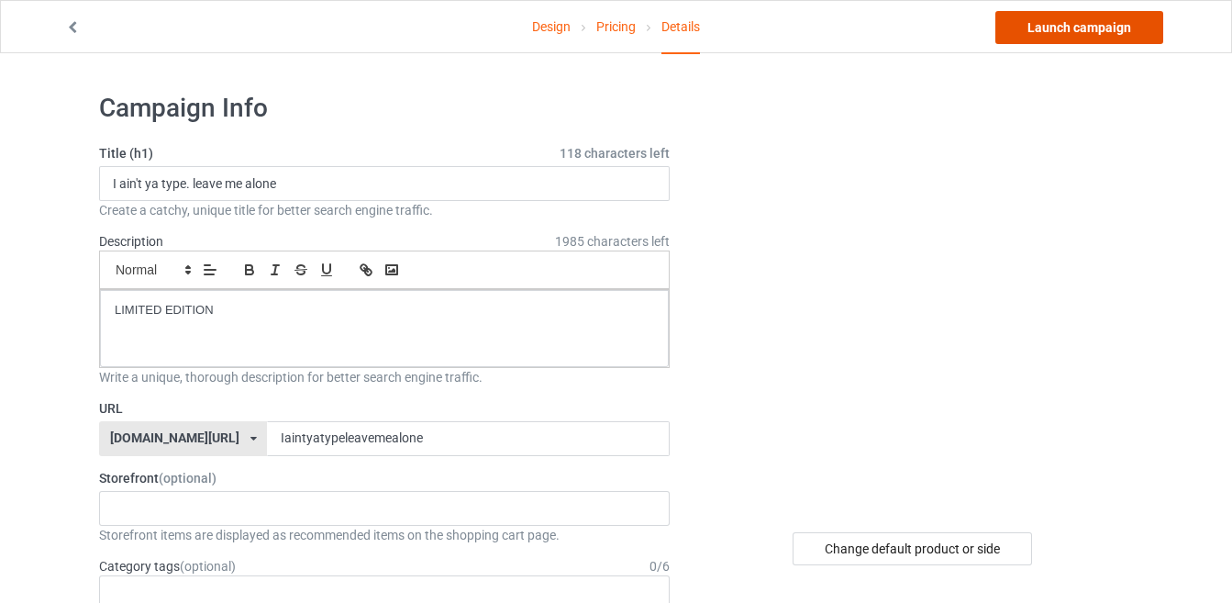
click at [1092, 16] on link "Launch campaign" at bounding box center [1079, 27] width 168 height 33
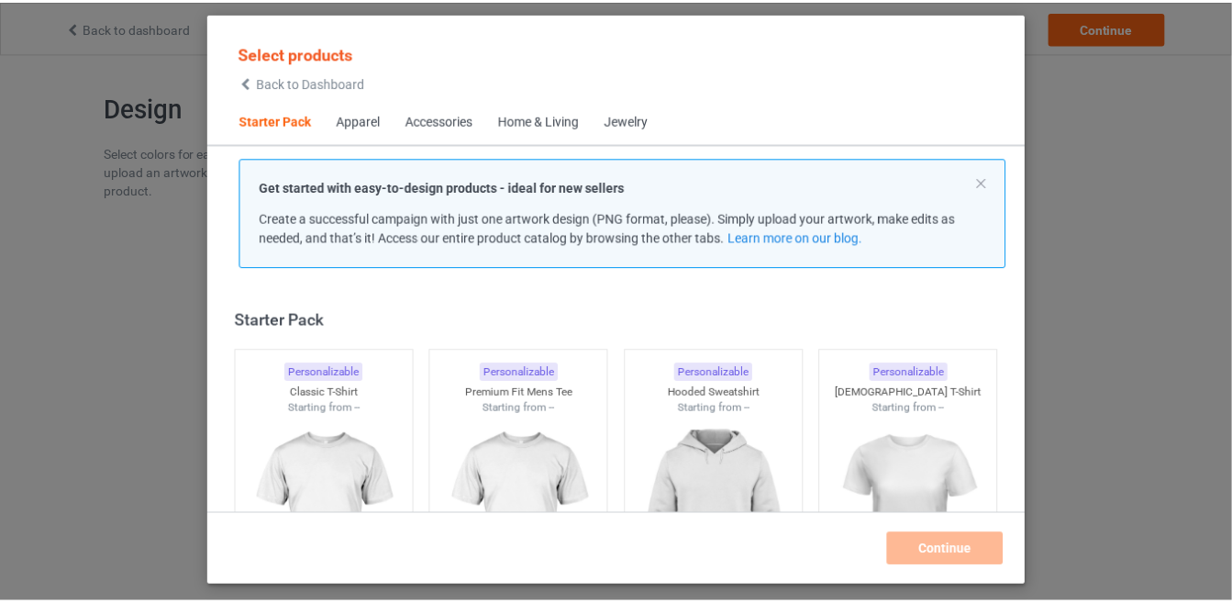
scroll to position [22, 0]
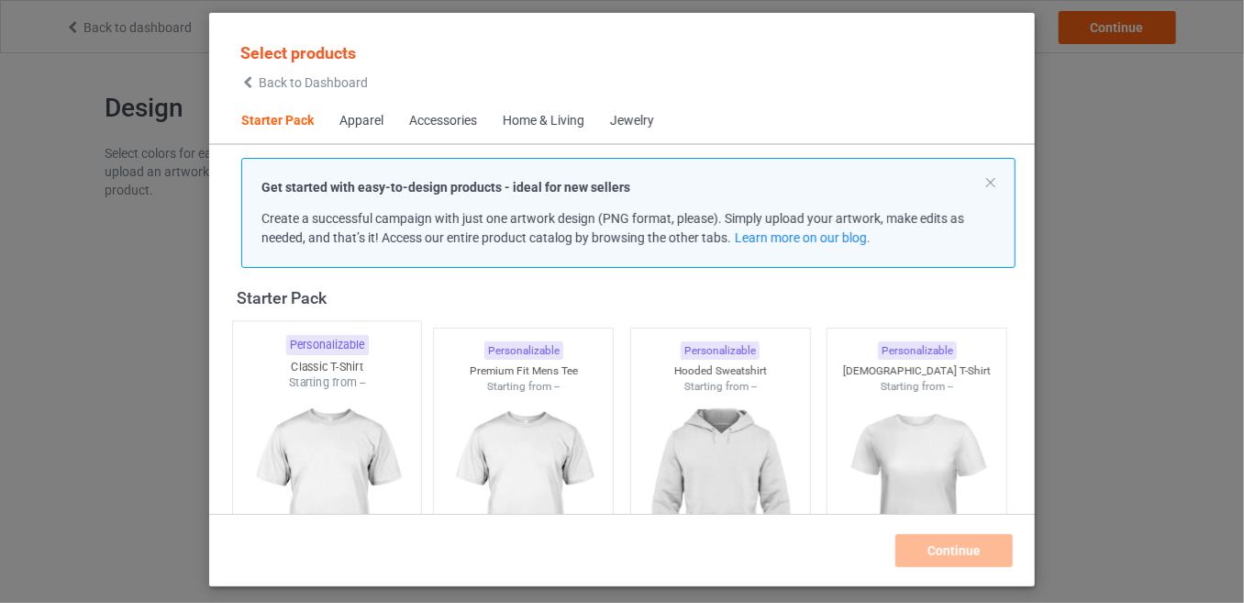
click at [377, 427] on img at bounding box center [326, 499] width 172 height 216
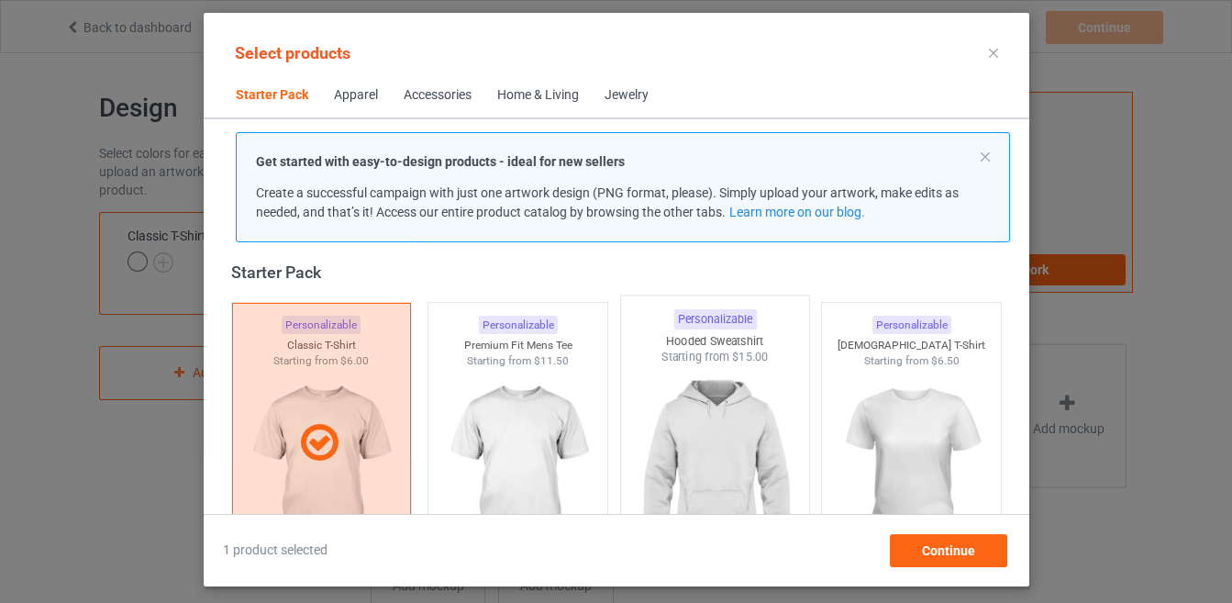
click at [753, 405] on img at bounding box center [714, 473] width 172 height 216
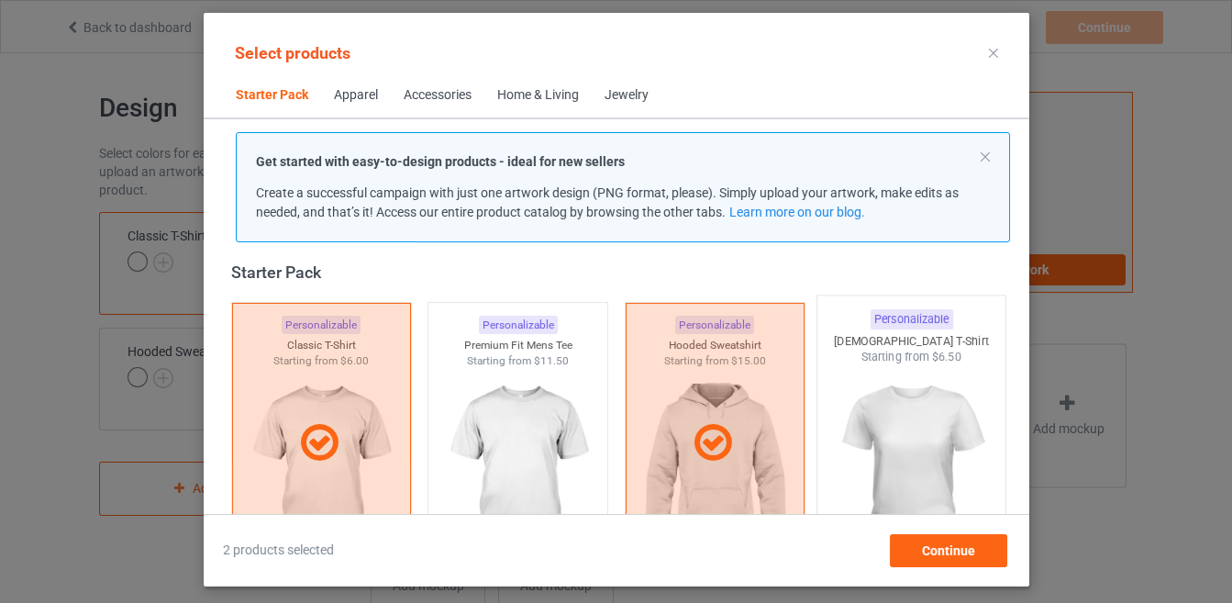
click at [926, 426] on img at bounding box center [911, 473] width 172 height 216
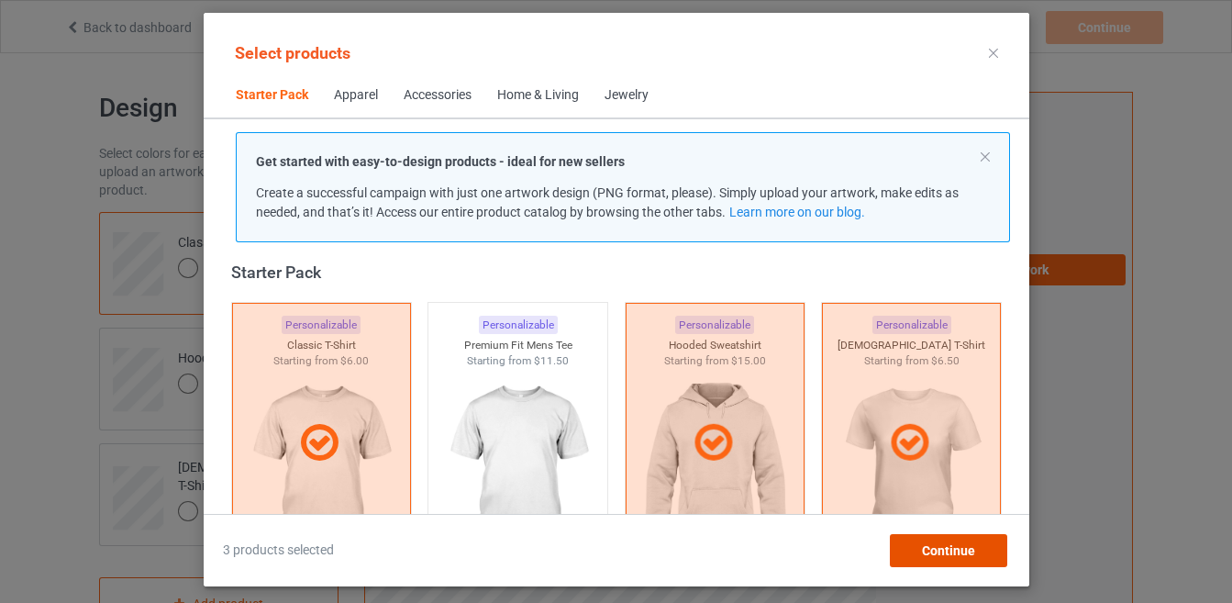
click at [934, 554] on span "Continue" at bounding box center [947, 550] width 53 height 15
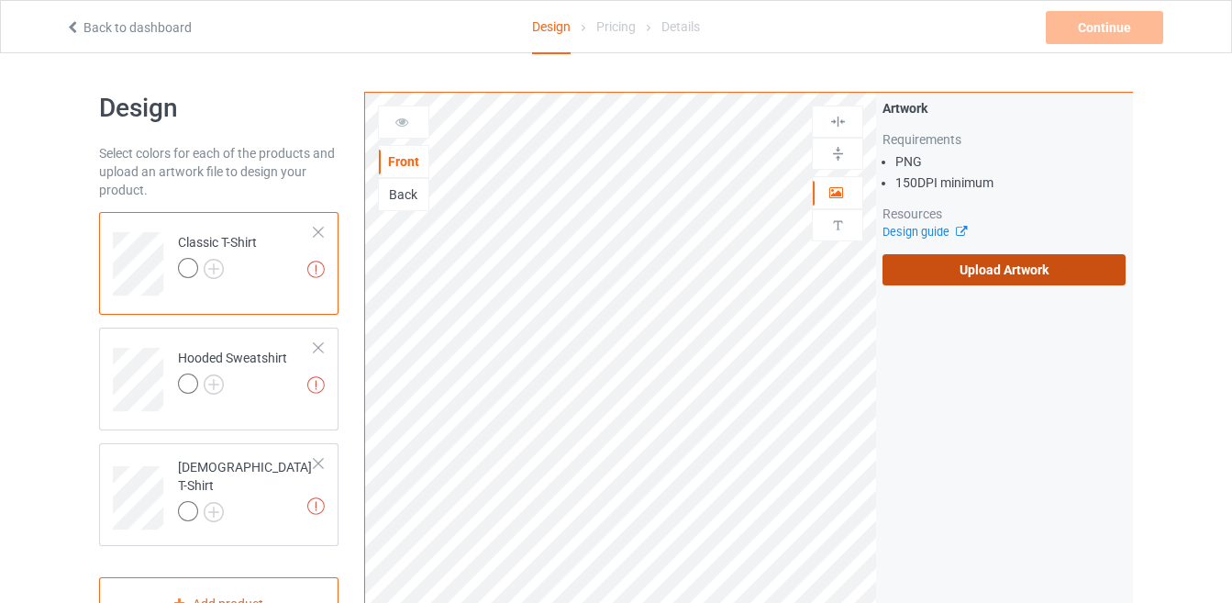
click at [969, 271] on label "Upload Artwork" at bounding box center [1003, 269] width 243 height 31
click at [0, 0] on input "Upload Artwork" at bounding box center [0, 0] width 0 height 0
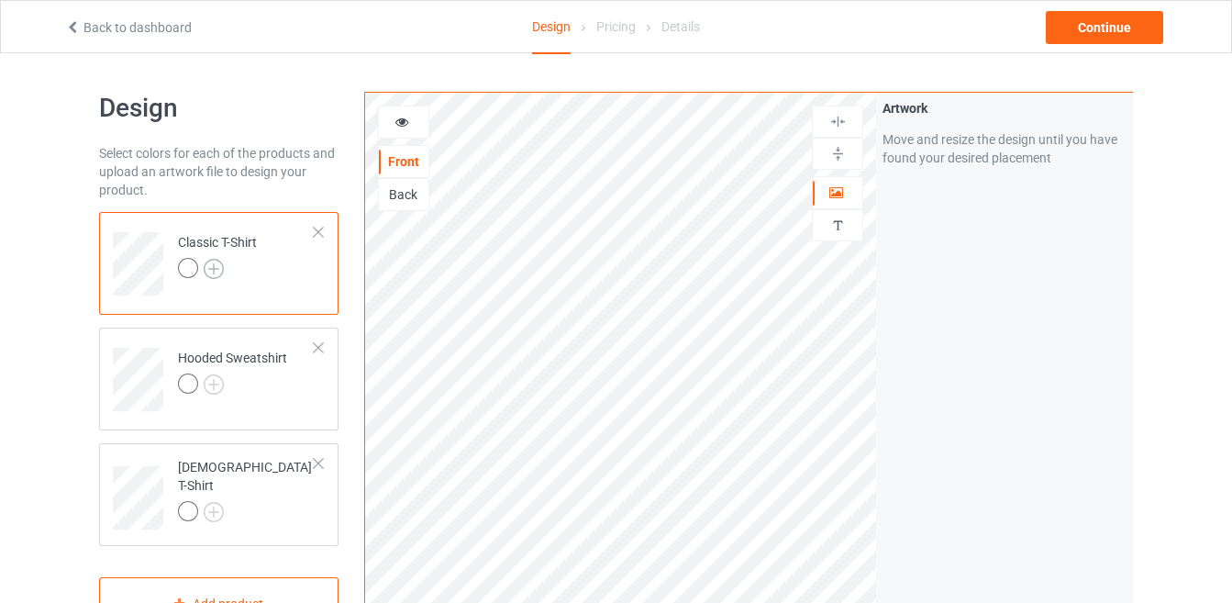
click at [211, 268] on img at bounding box center [214, 269] width 20 height 20
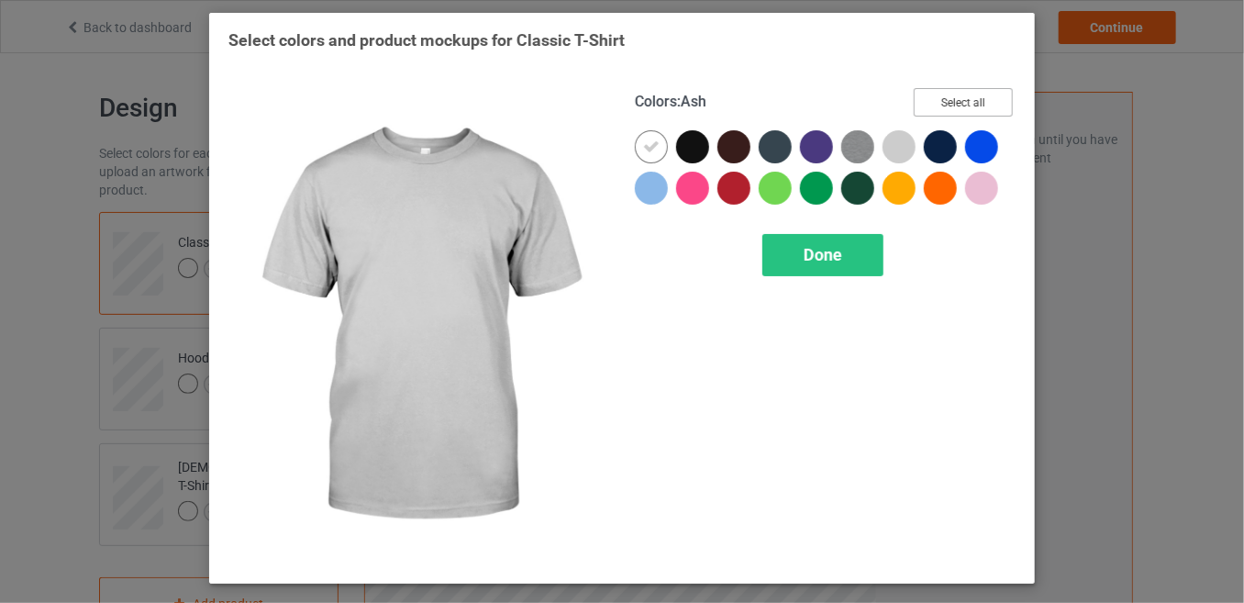
click at [944, 109] on button "Select all" at bounding box center [963, 102] width 99 height 28
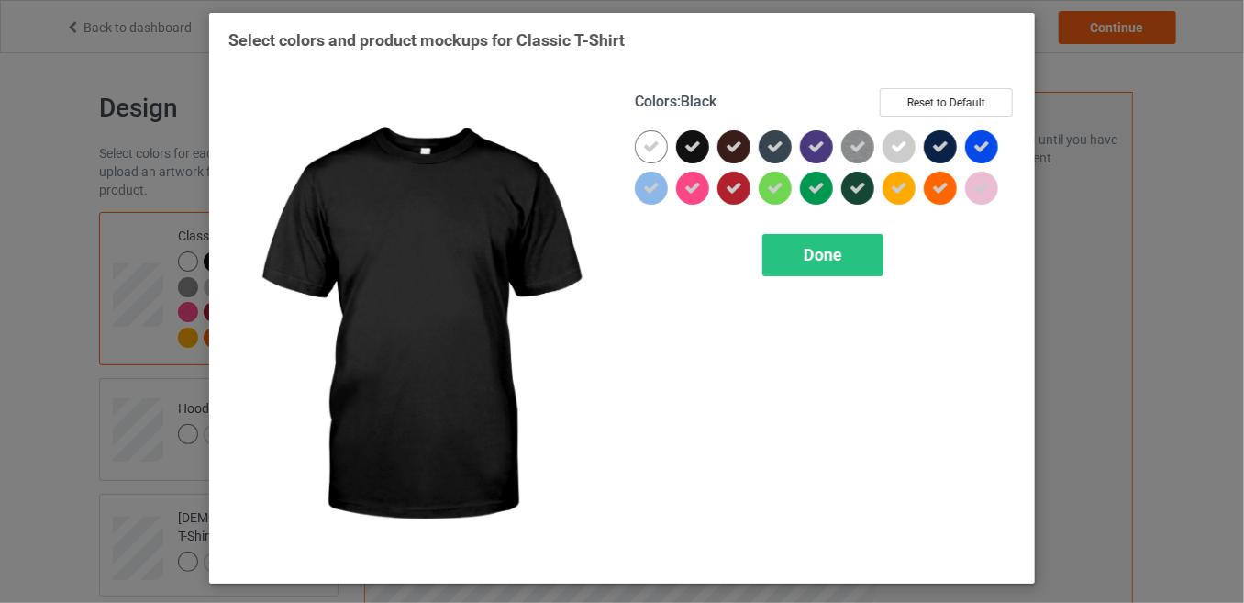
click at [689, 139] on icon at bounding box center [692, 146] width 17 height 17
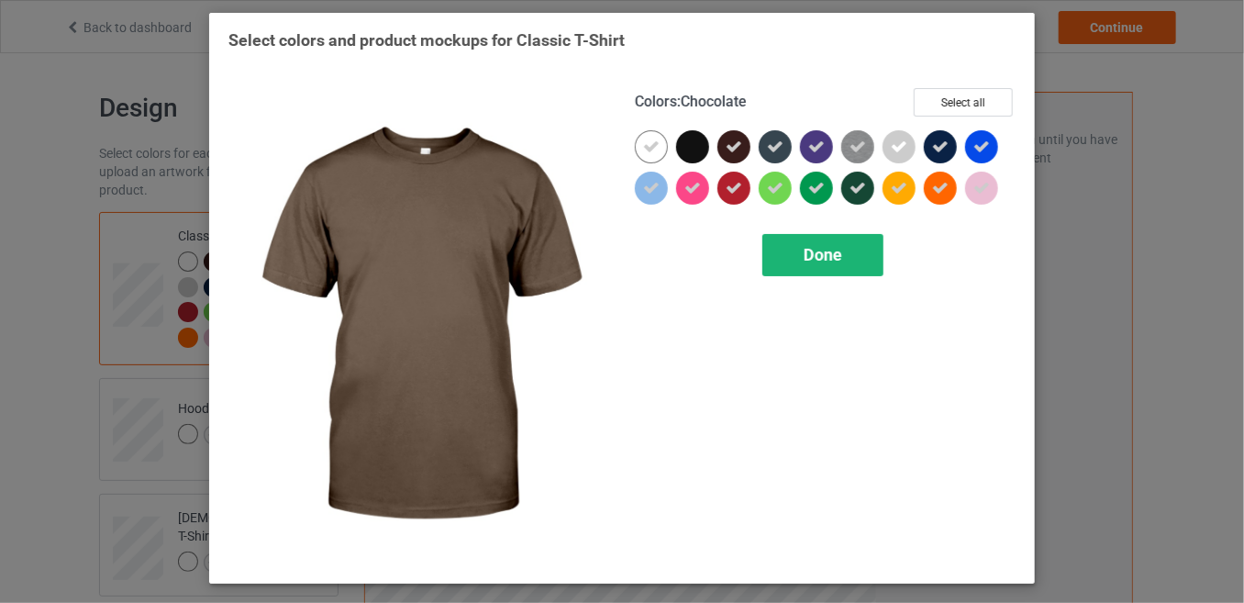
click at [819, 256] on span "Done" at bounding box center [822, 254] width 39 height 19
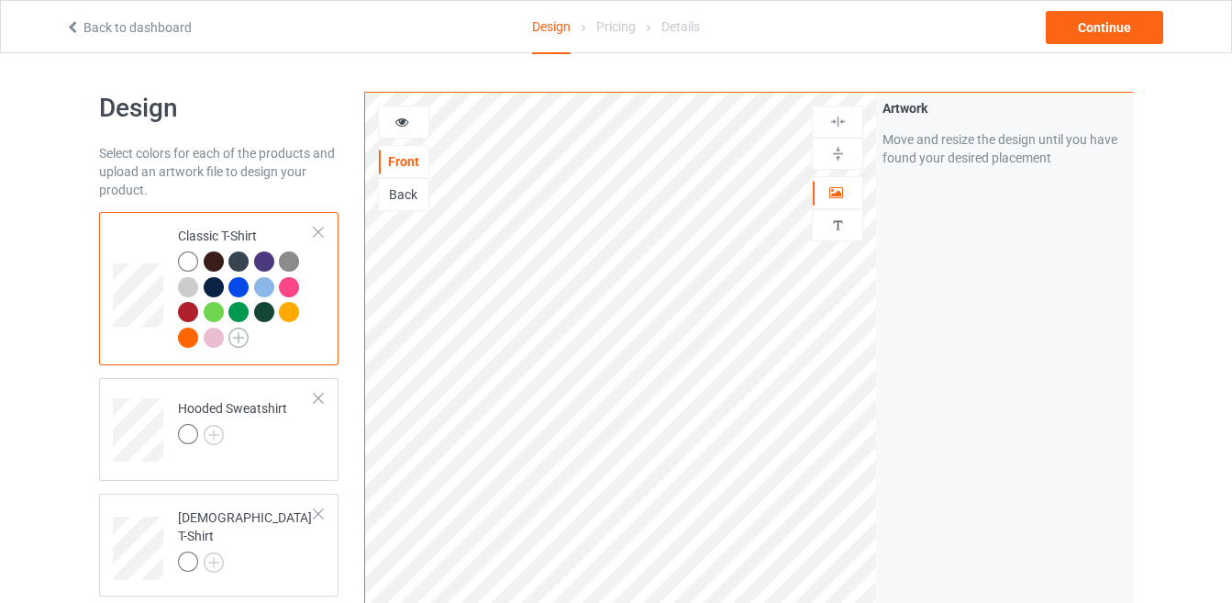
click at [234, 336] on img at bounding box center [238, 337] width 20 height 20
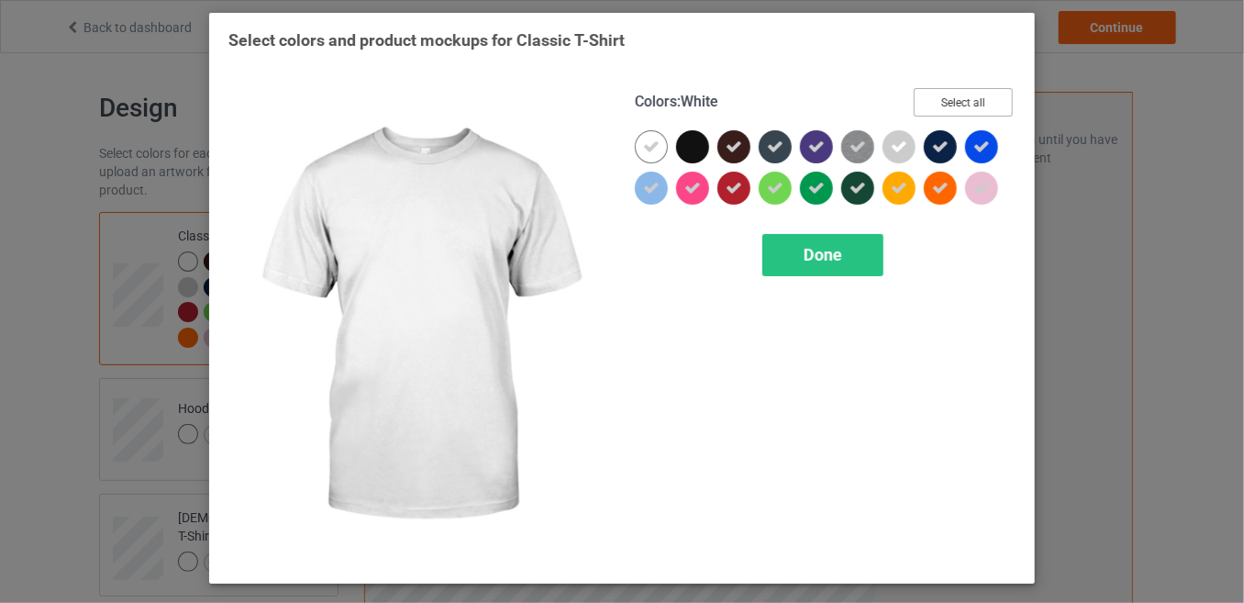
click at [1004, 99] on button "Select all" at bounding box center [963, 102] width 99 height 28
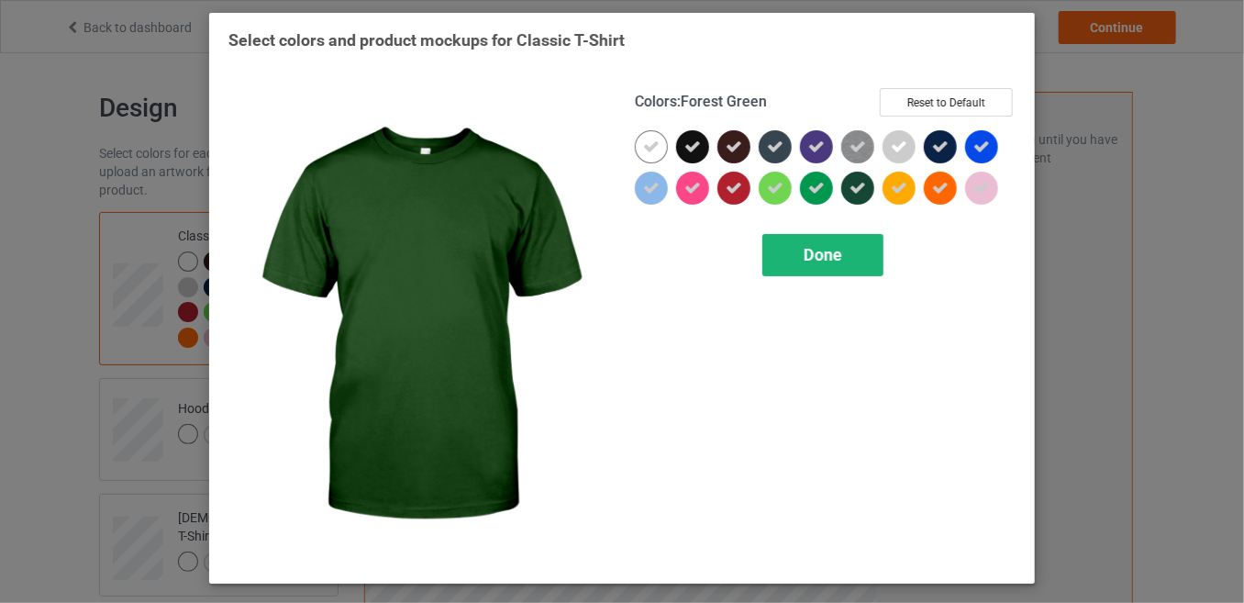
click at [828, 249] on span "Done" at bounding box center [822, 254] width 39 height 19
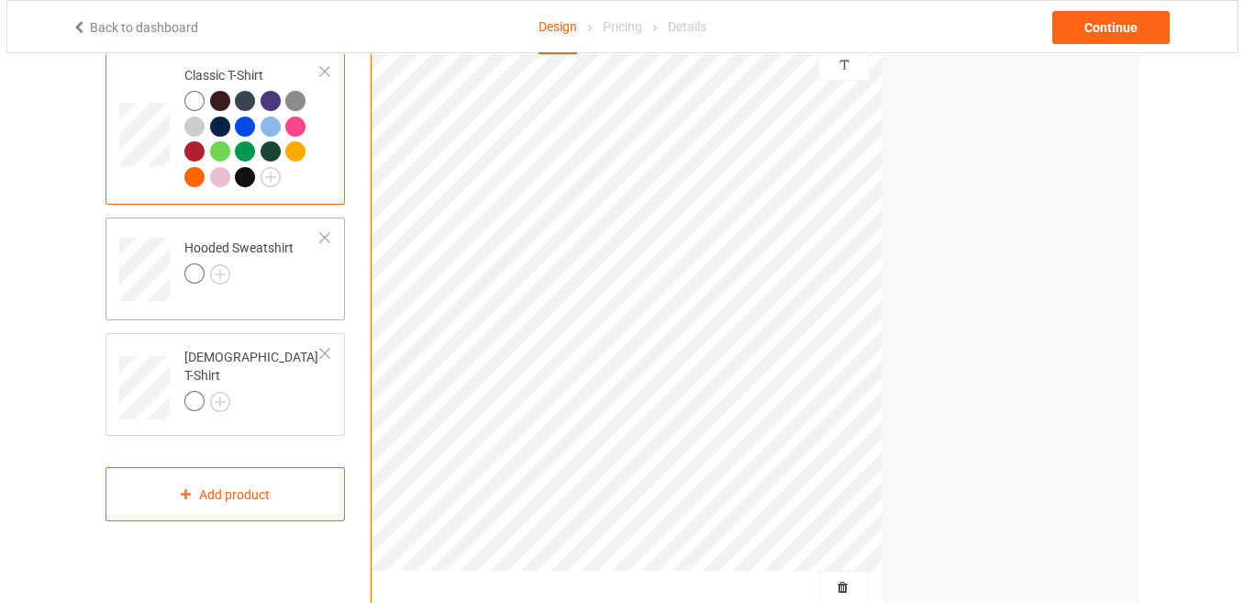
scroll to position [264, 0]
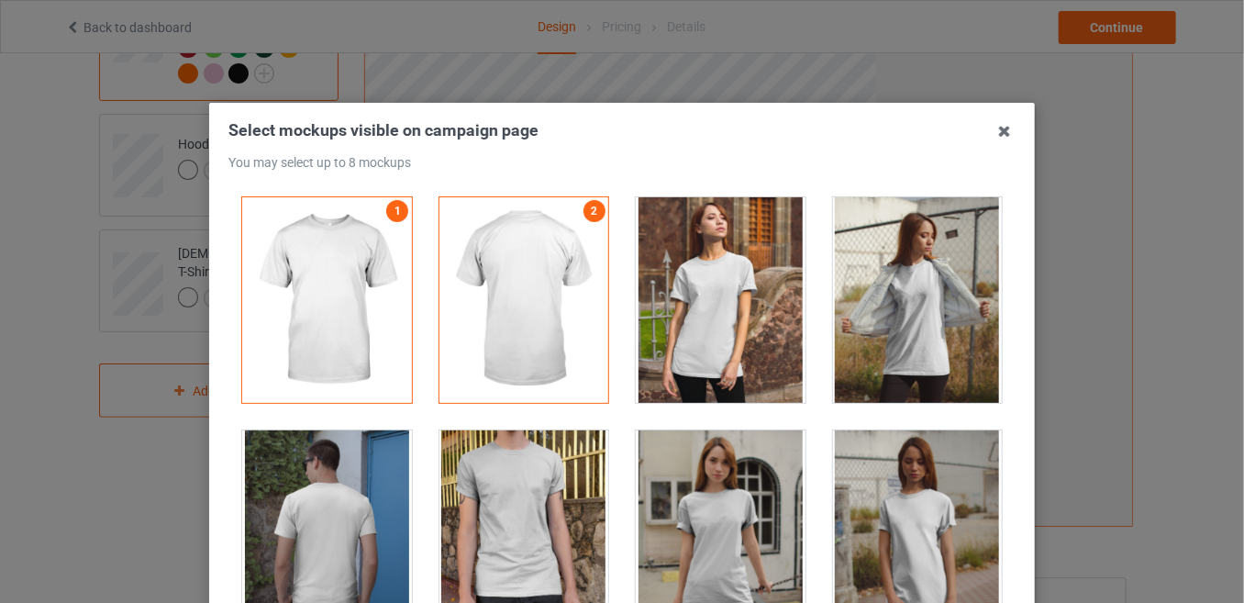
click at [712, 305] on div at bounding box center [721, 299] width 170 height 205
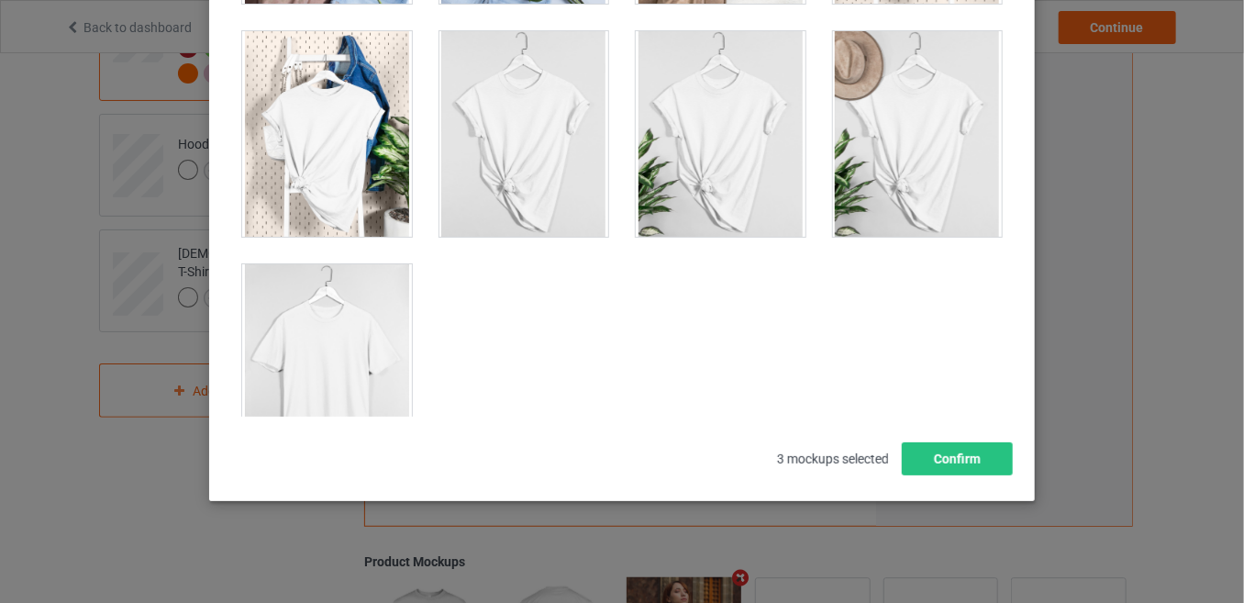
scroll to position [26244, 0]
click at [905, 471] on button "Confirm" at bounding box center [957, 458] width 111 height 33
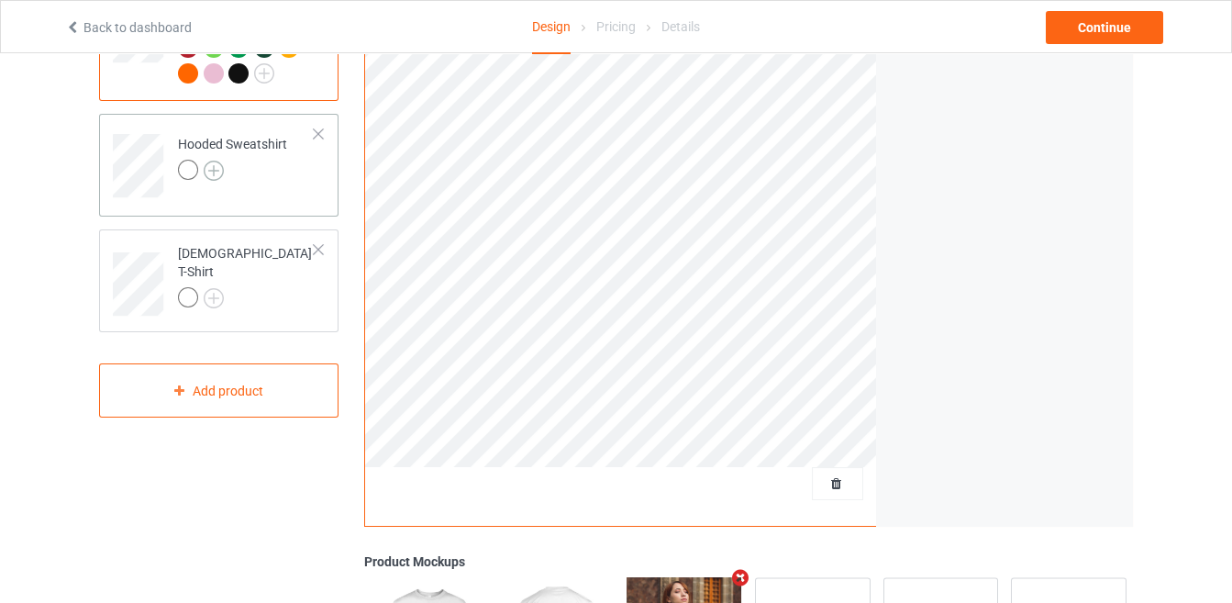
click at [214, 166] on img at bounding box center [214, 171] width 20 height 20
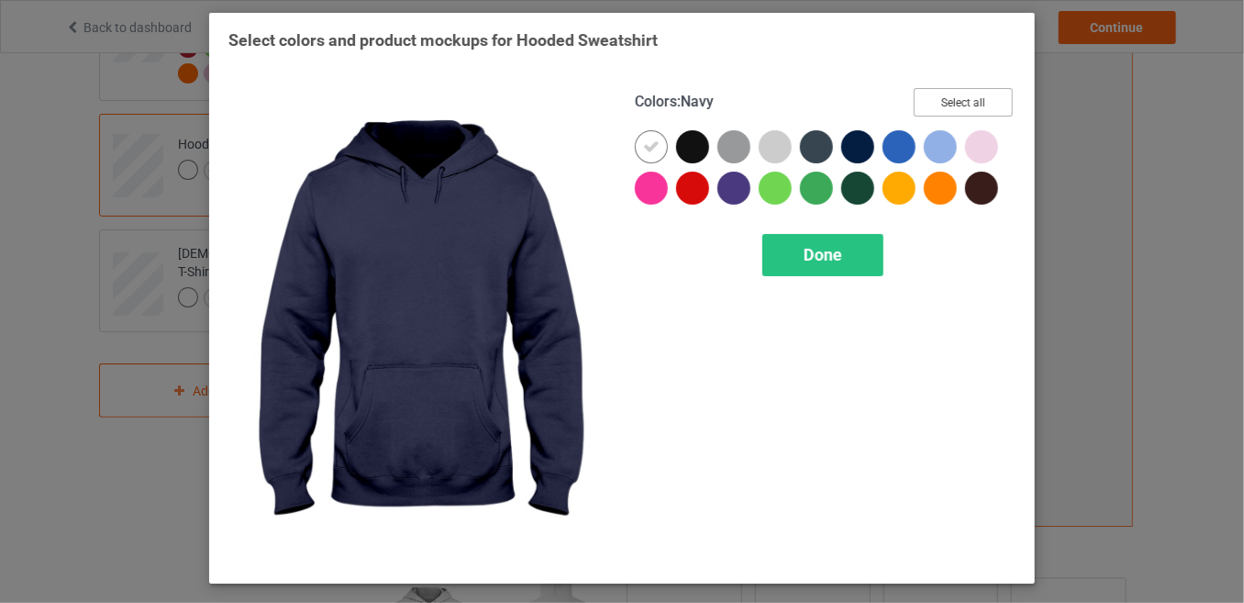
click at [927, 99] on button "Select all" at bounding box center [963, 102] width 99 height 28
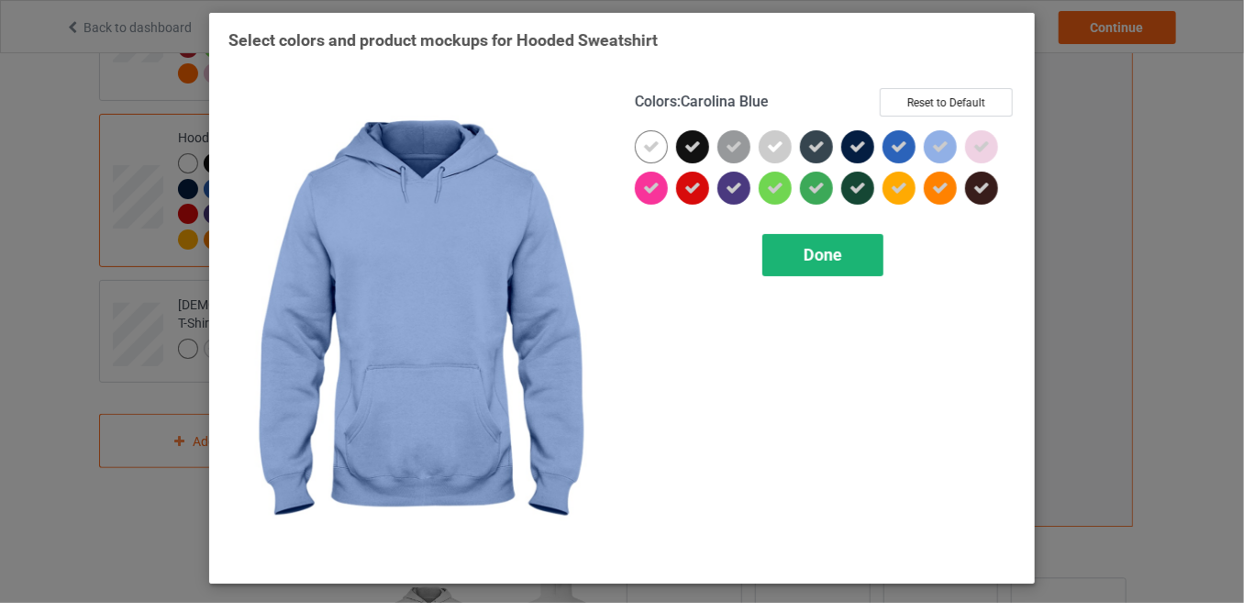
click at [803, 253] on span "Done" at bounding box center [822, 254] width 39 height 19
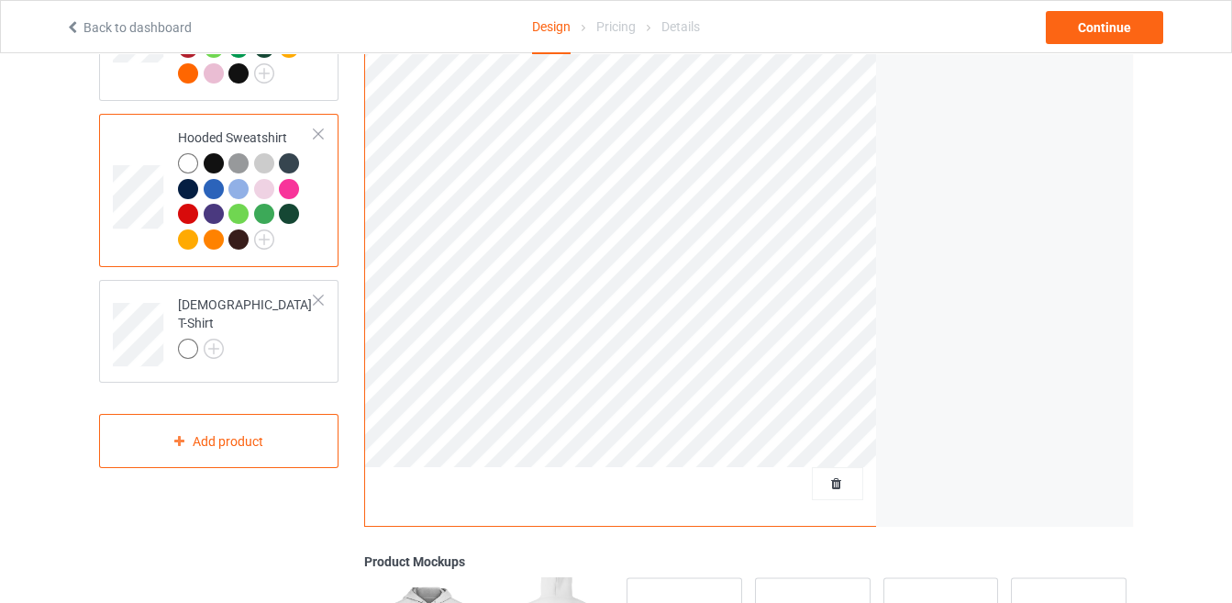
click at [310, 202] on div at bounding box center [246, 203] width 137 height 101
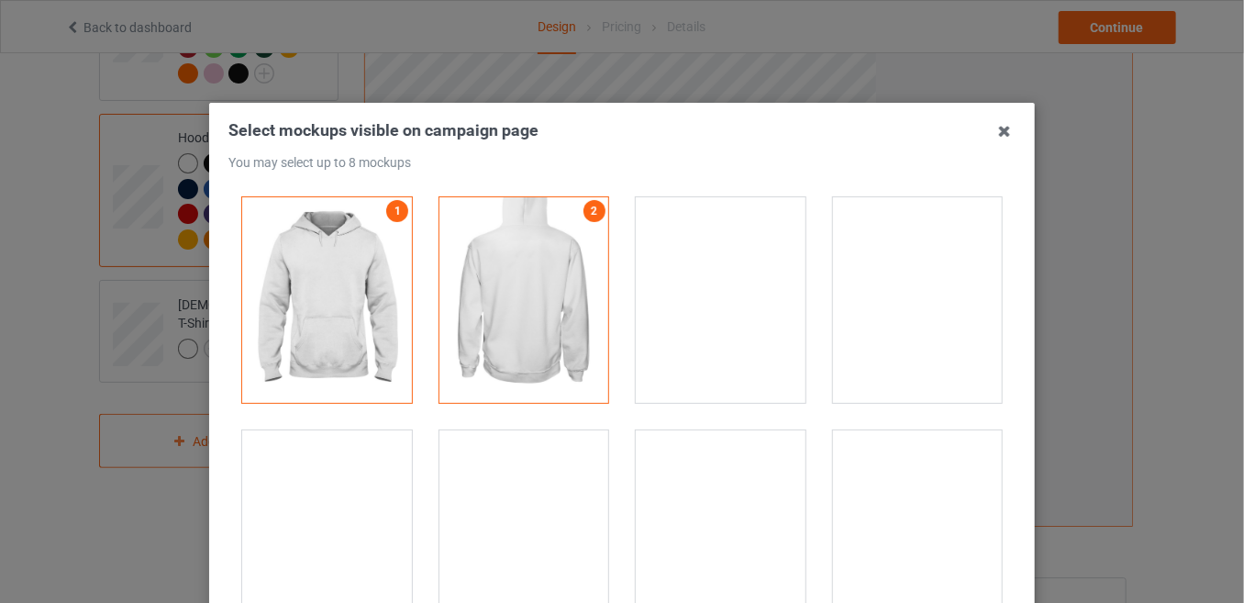
click at [327, 499] on div at bounding box center [327, 532] width 170 height 205
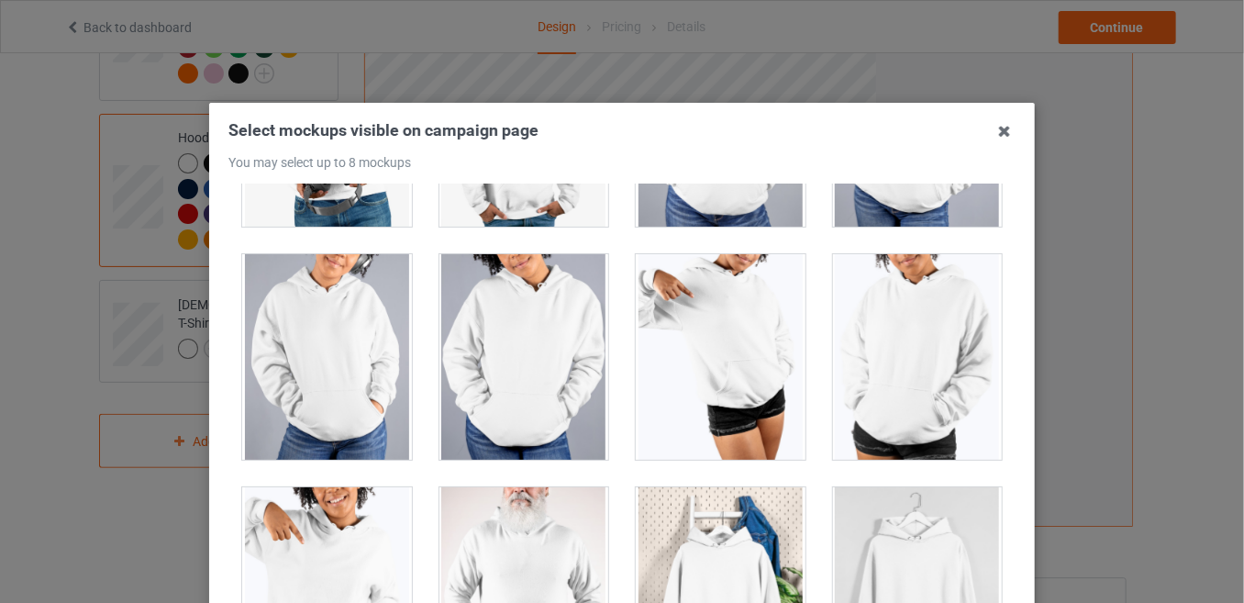
scroll to position [249, 0]
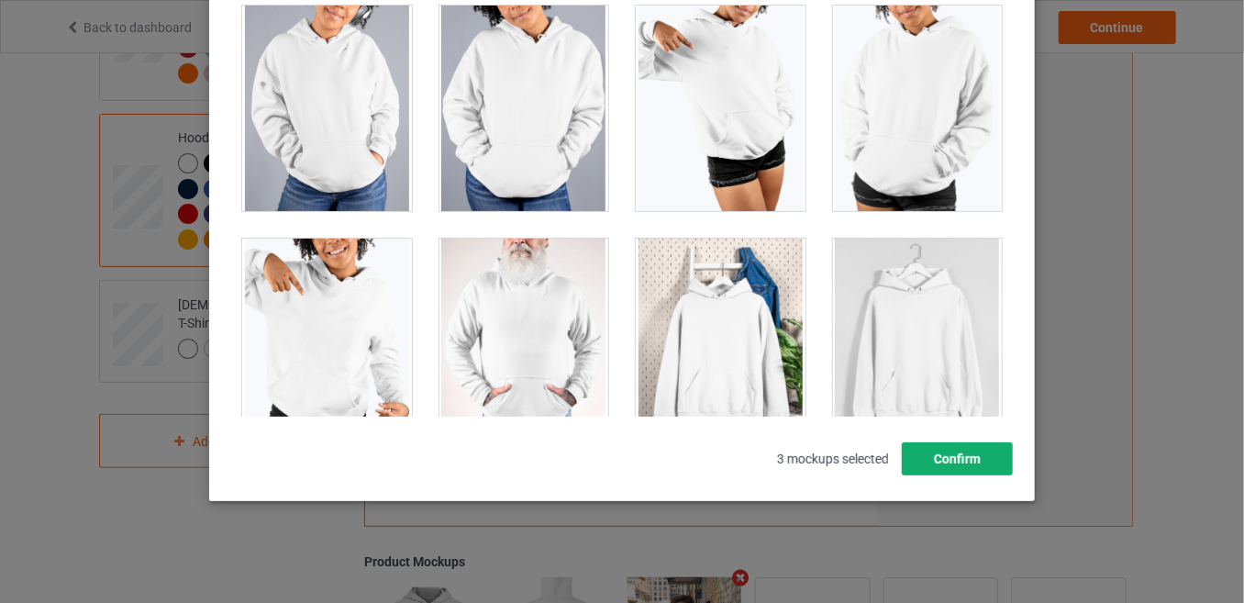
click at [956, 460] on button "Confirm" at bounding box center [957, 458] width 111 height 33
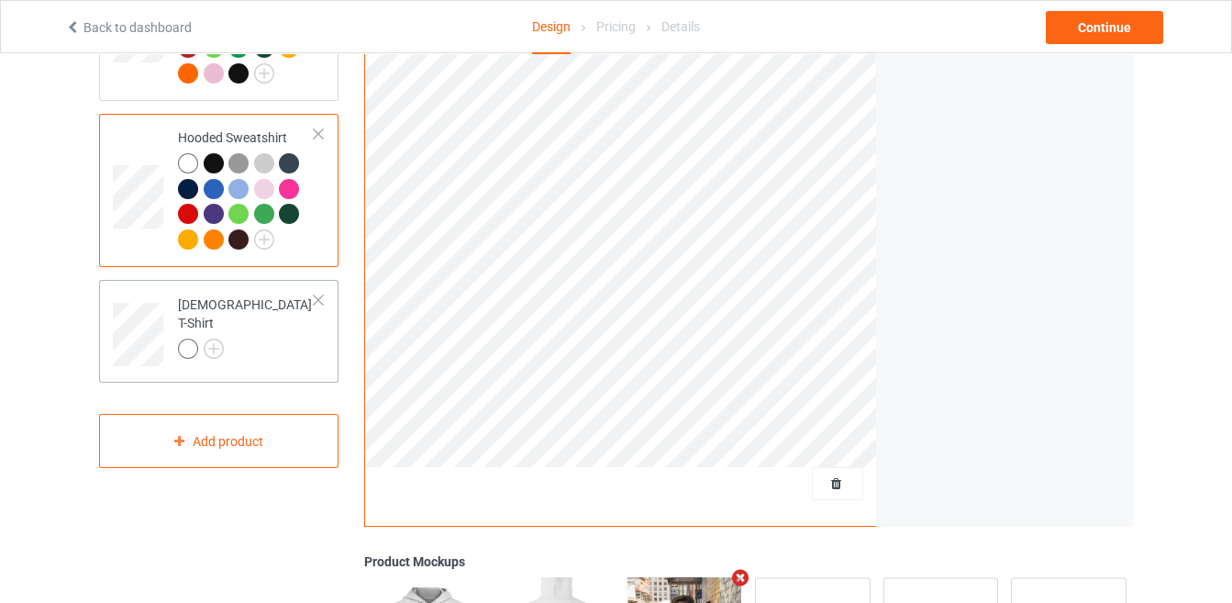
click at [221, 319] on div "[DEMOGRAPHIC_DATA] T-Shirt" at bounding box center [246, 326] width 137 height 62
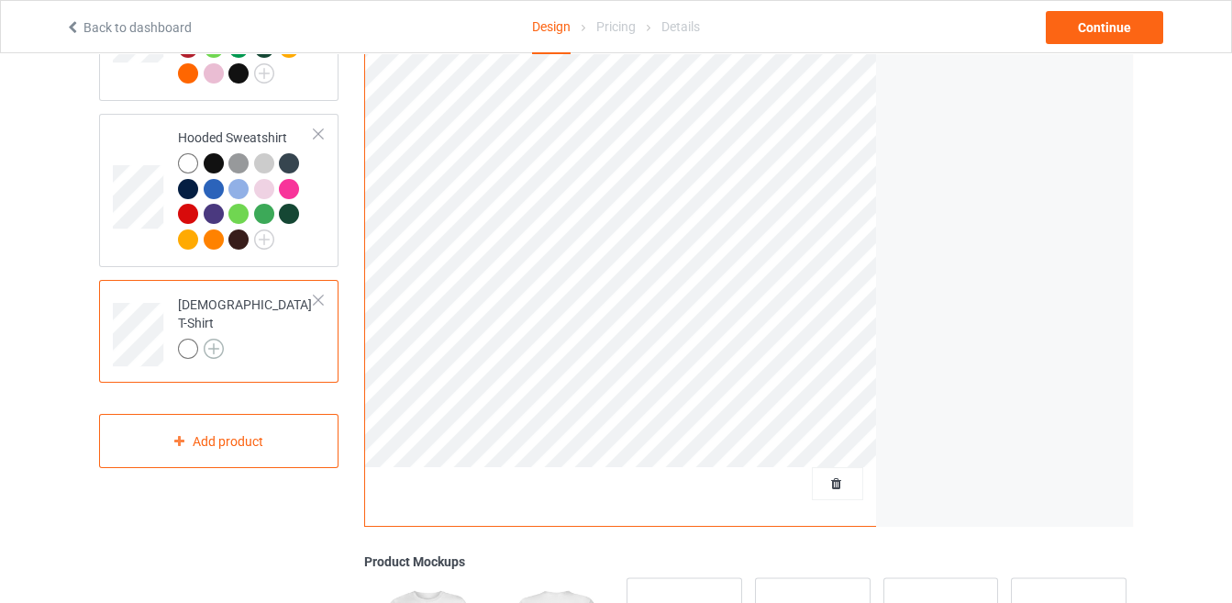
click at [211, 338] on img at bounding box center [214, 348] width 20 height 20
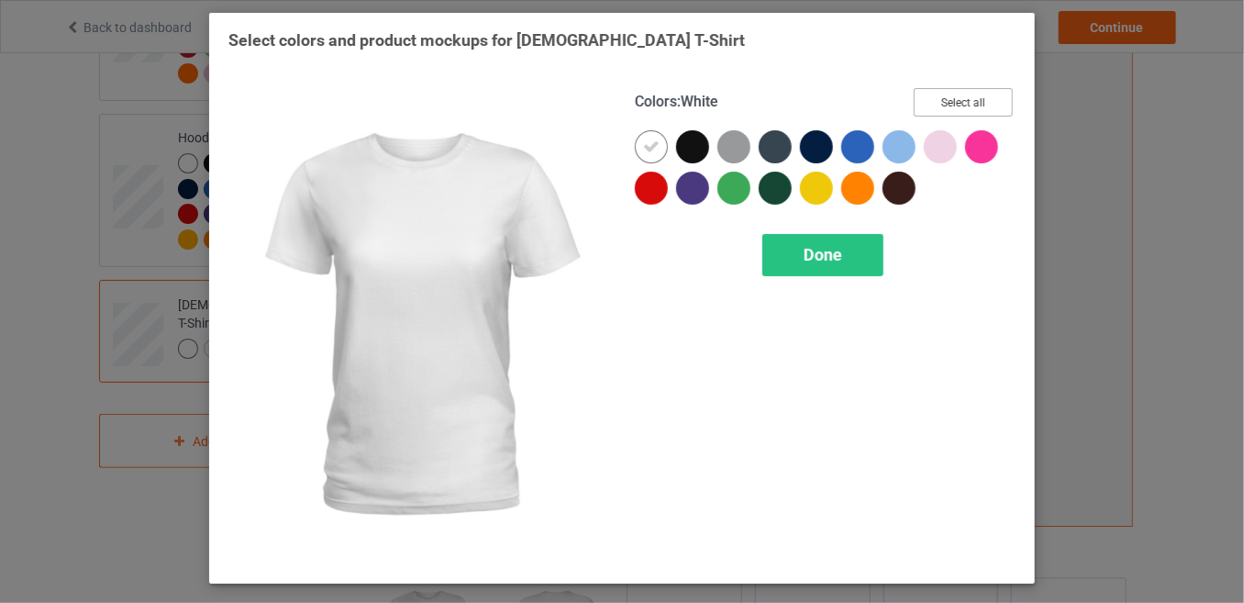
click at [989, 94] on button "Select all" at bounding box center [963, 102] width 99 height 28
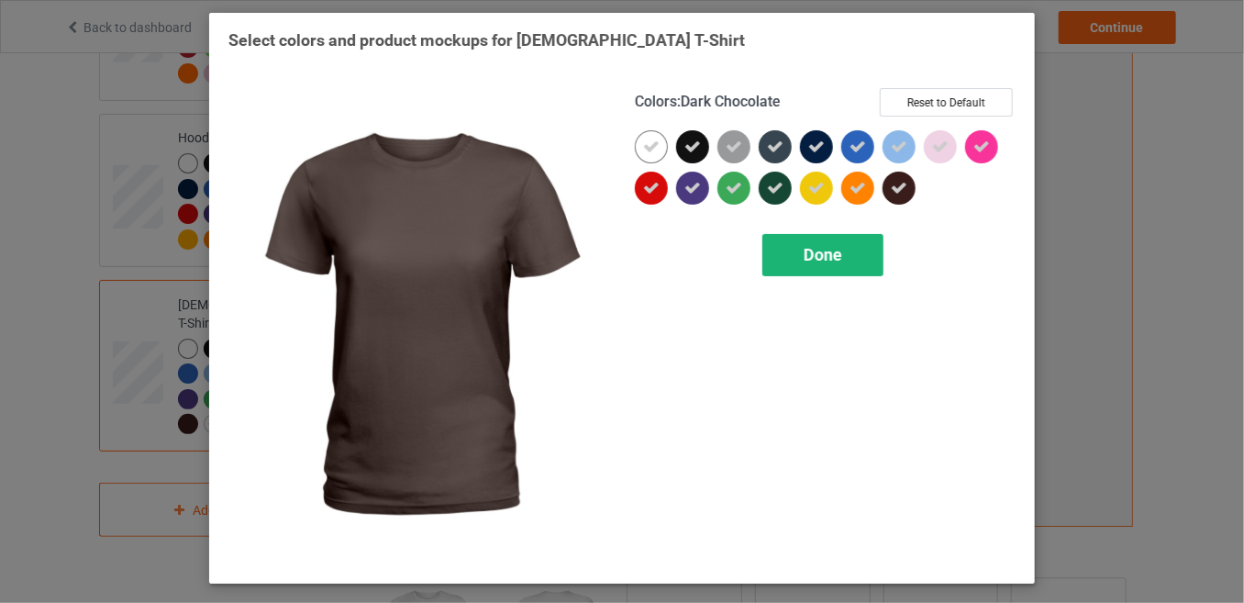
click at [803, 248] on span "Done" at bounding box center [822, 254] width 39 height 19
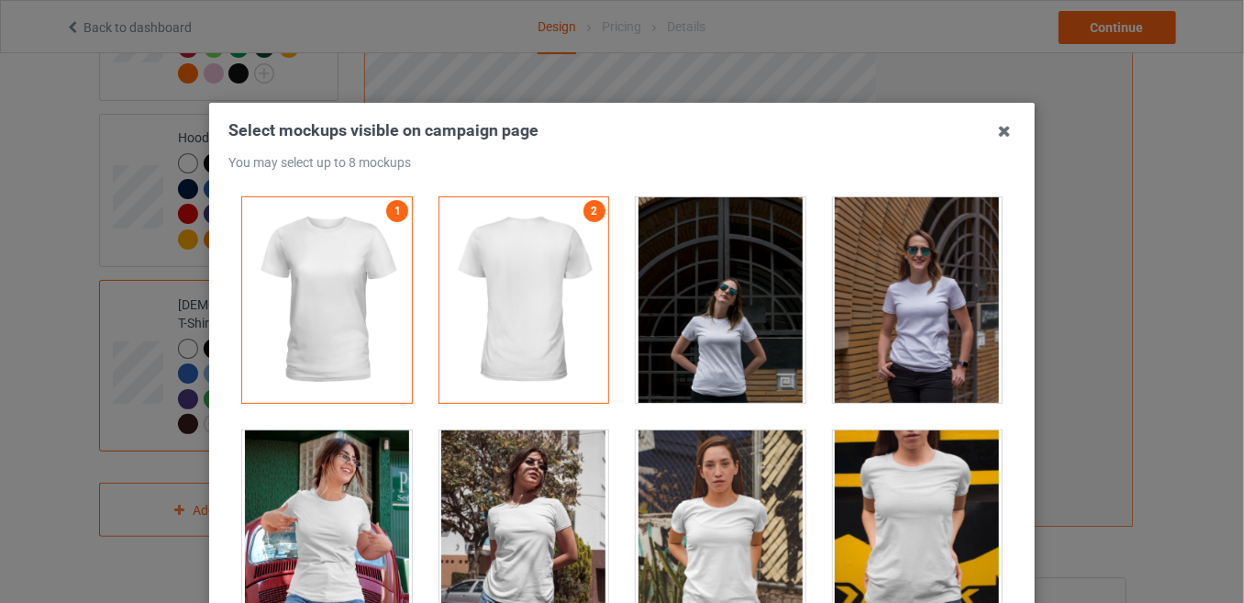
drag, startPoint x: 342, startPoint y: 526, endPoint x: 480, endPoint y: 544, distance: 138.7
click at [480, 544] on div "1 2" at bounding box center [621, 424] width 787 height 482
click at [480, 544] on div at bounding box center [524, 532] width 170 height 205
click at [349, 526] on div at bounding box center [327, 532] width 170 height 205
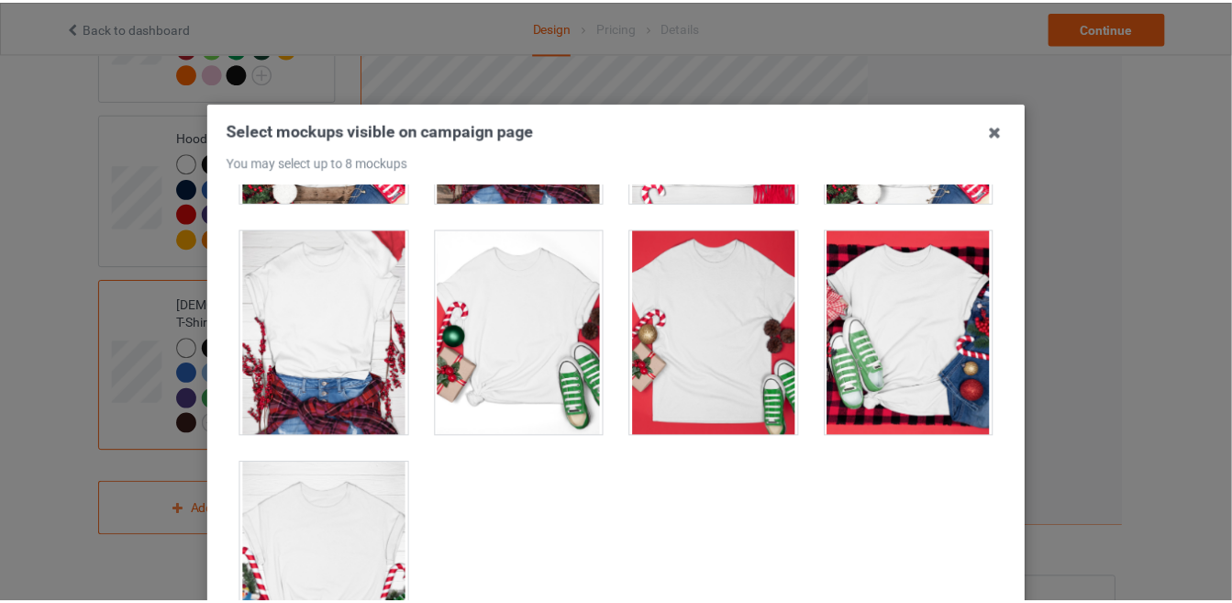
scroll to position [249, 0]
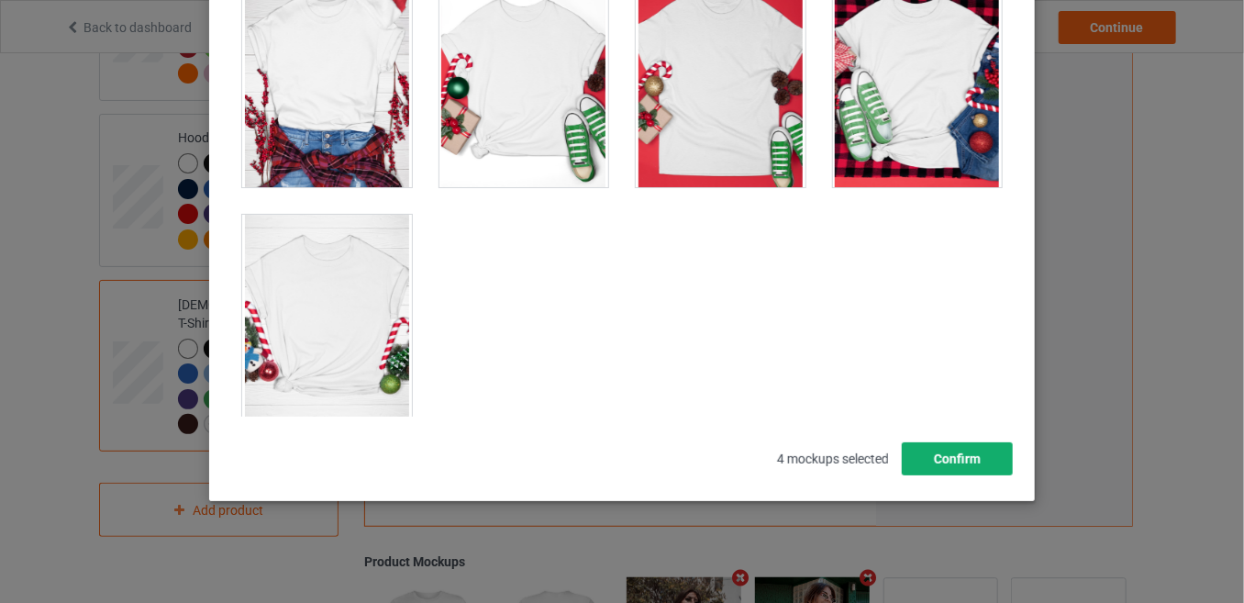
click at [934, 456] on button "Confirm" at bounding box center [957, 458] width 111 height 33
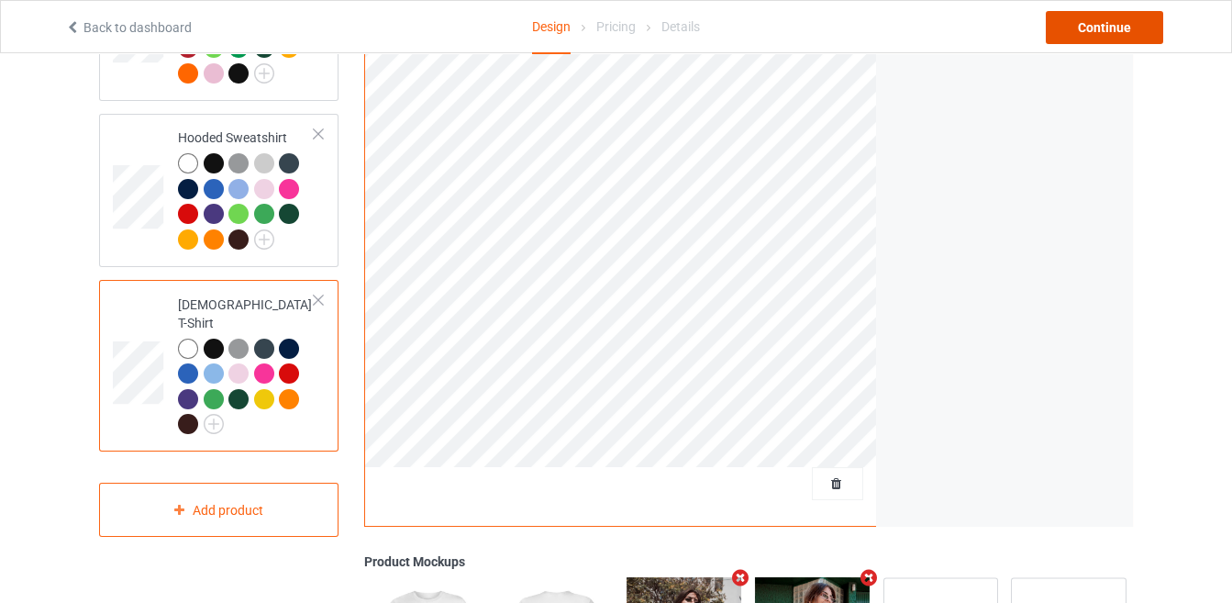
click at [1064, 15] on div "Continue" at bounding box center [1104, 27] width 117 height 33
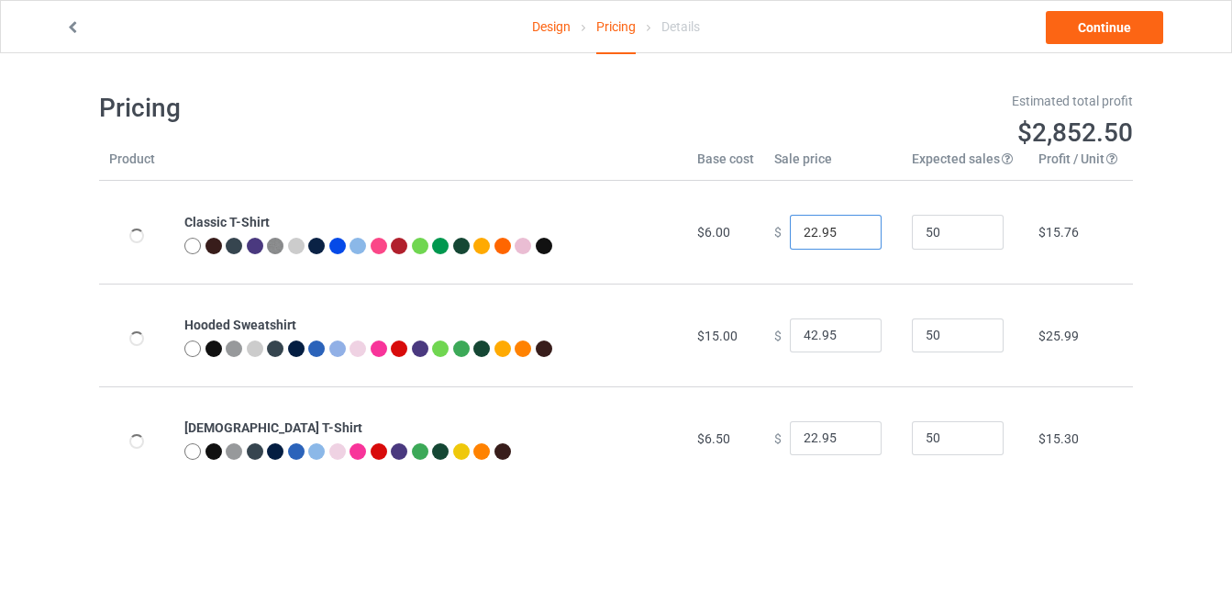
click at [807, 230] on input "22.95" at bounding box center [836, 232] width 92 height 35
type input "19.95"
click at [804, 325] on input "42.95" at bounding box center [836, 335] width 92 height 35
type input "39.95"
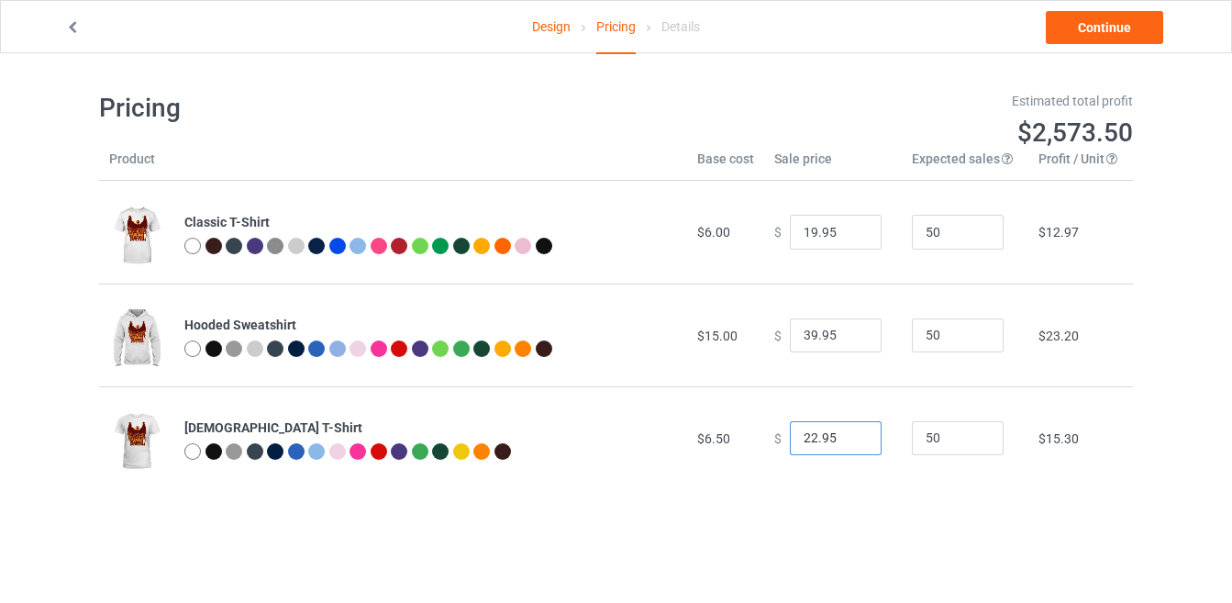
click at [806, 436] on input "22.95" at bounding box center [836, 438] width 92 height 35
type input "19.95"
click at [1112, 39] on link "Continue" at bounding box center [1104, 27] width 117 height 33
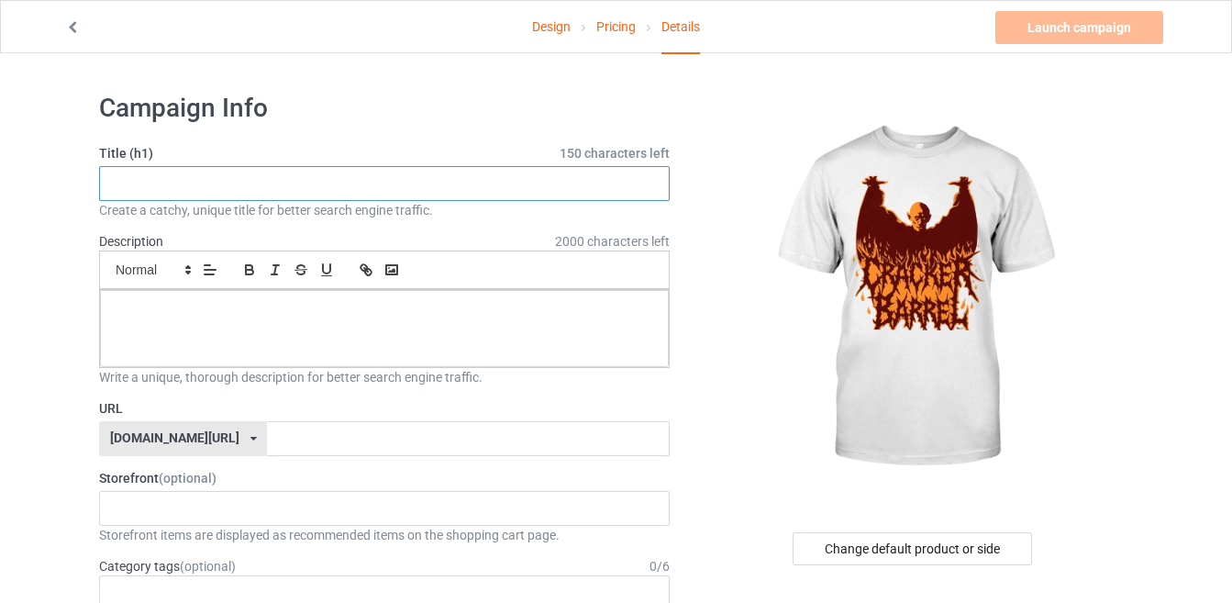
click at [429, 189] on input "text" at bounding box center [384, 183] width 570 height 35
click at [249, 177] on input "text" at bounding box center [384, 183] width 570 height 35
type input "SH"
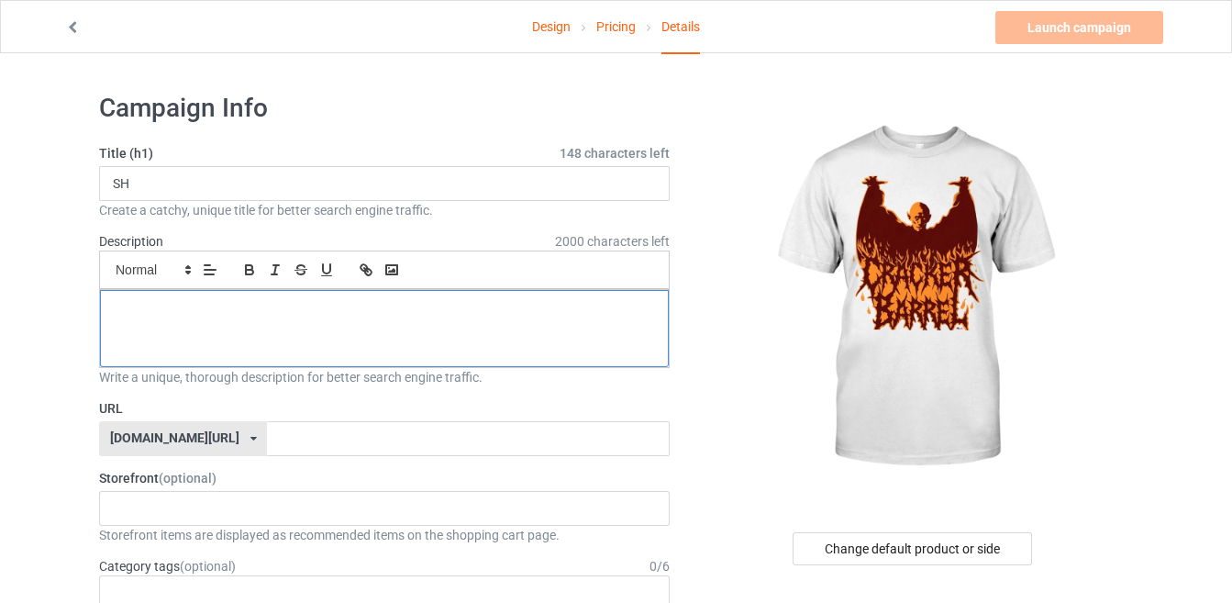
click at [268, 335] on div at bounding box center [384, 328] width 569 height 77
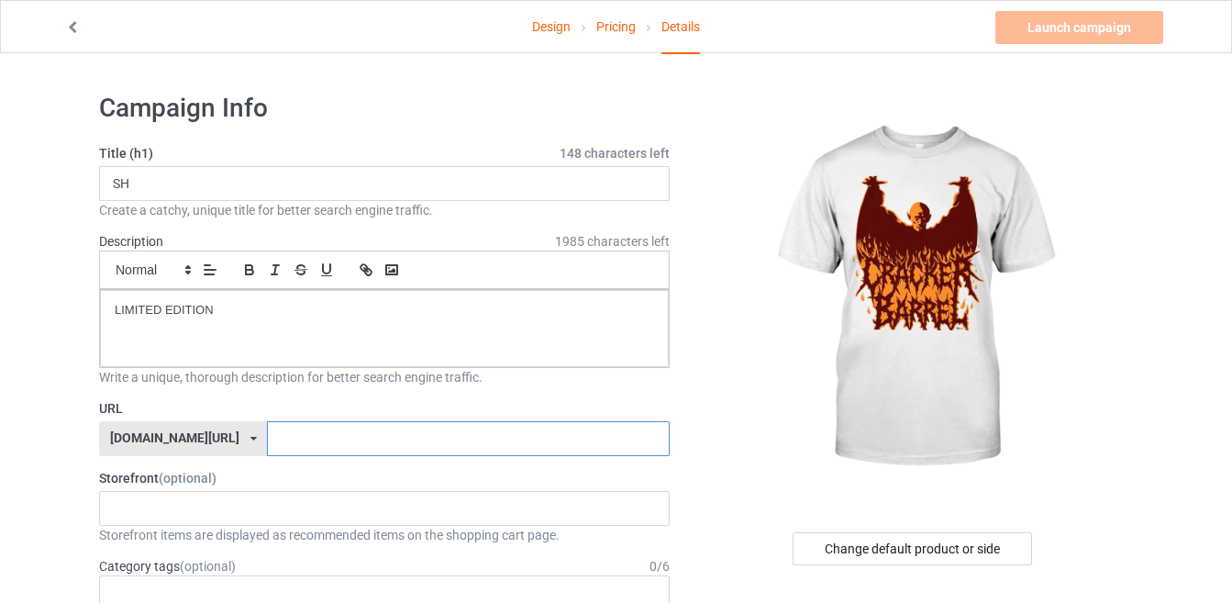
click at [267, 435] on input "text" at bounding box center [468, 438] width 402 height 35
type input "SHIRT21W"
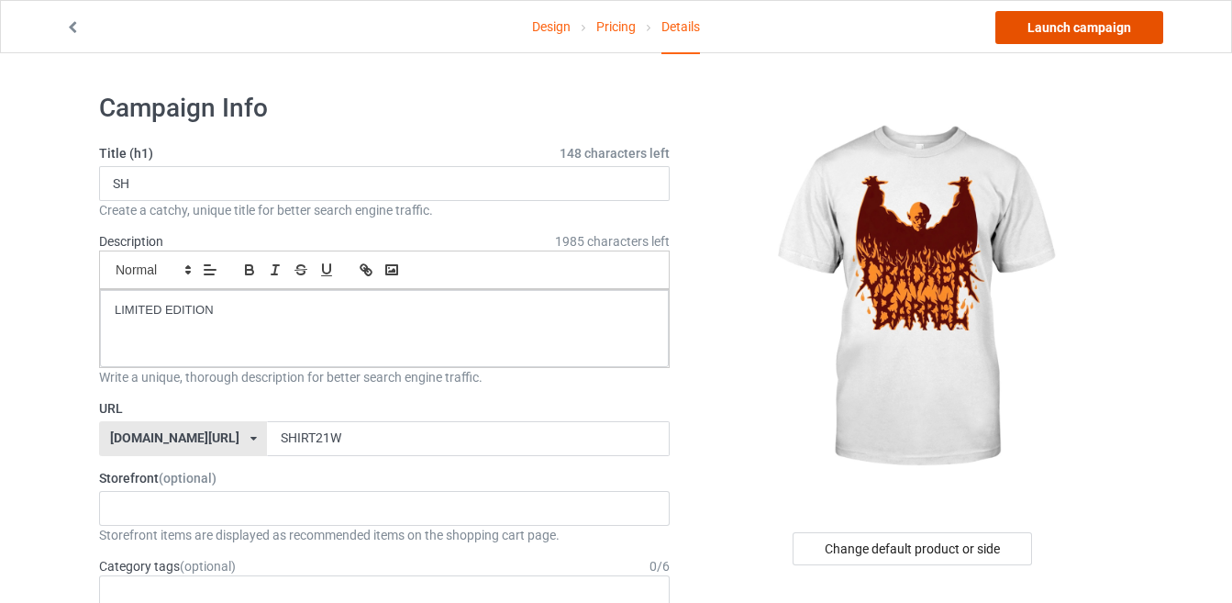
click at [1036, 20] on link "Launch campaign" at bounding box center [1079, 27] width 168 height 33
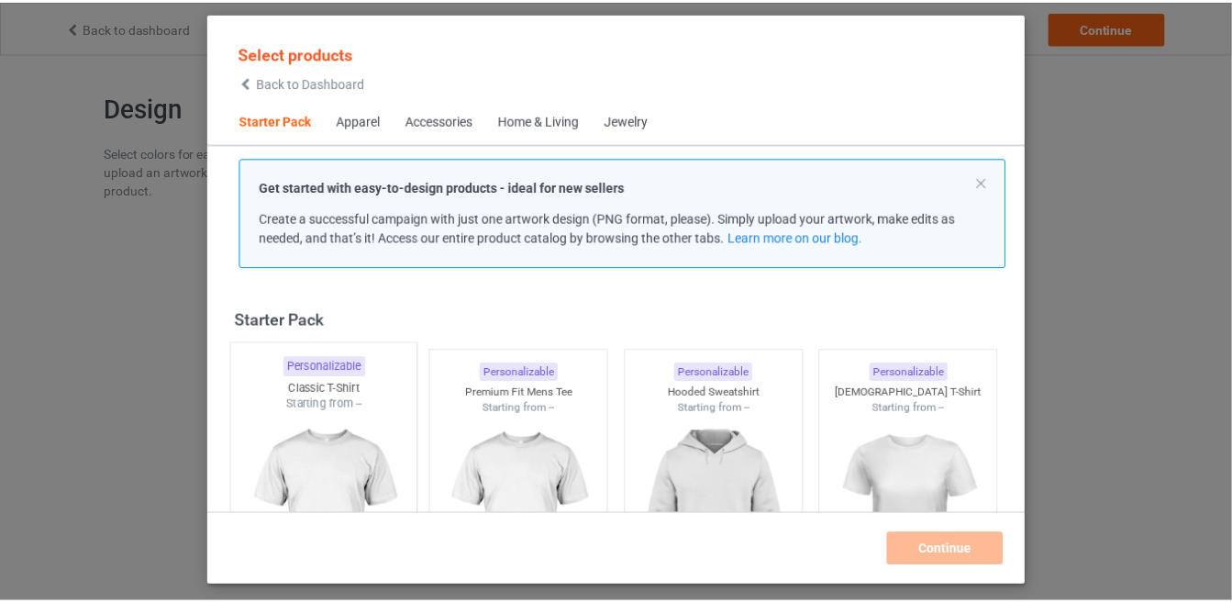
scroll to position [22, 0]
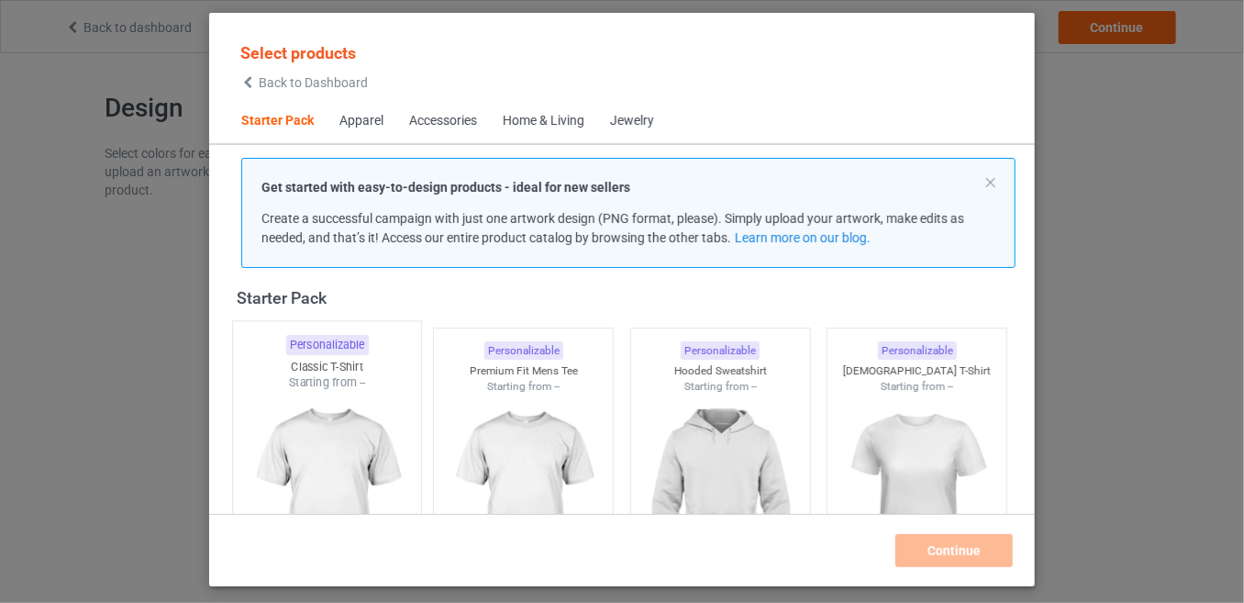
click at [335, 416] on img at bounding box center [326, 499] width 172 height 216
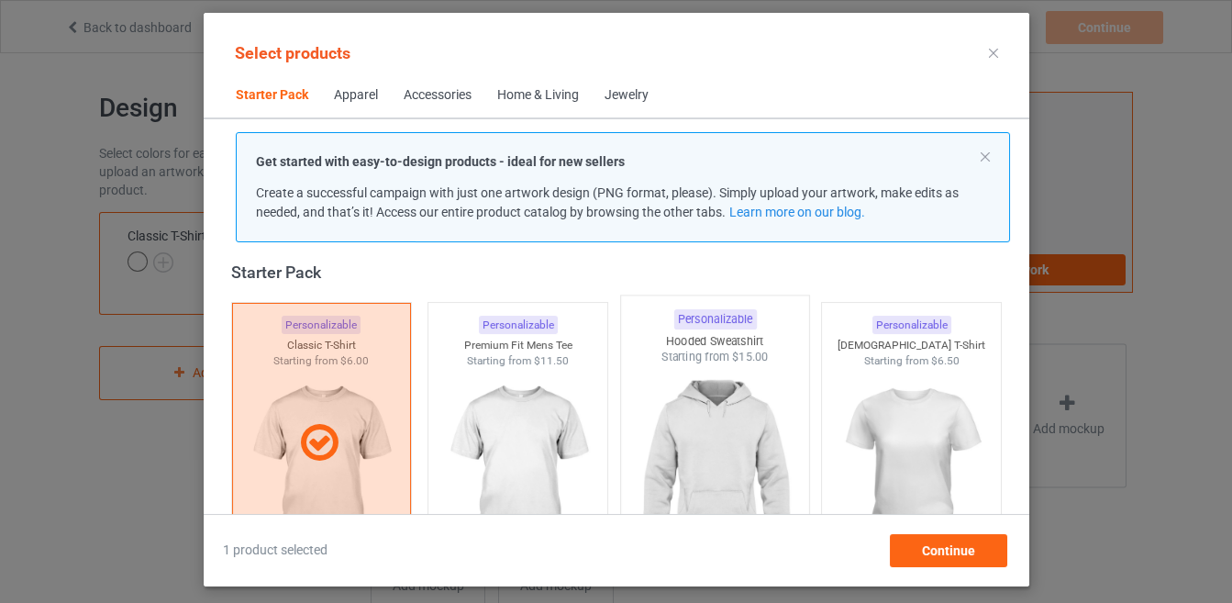
click at [747, 406] on img at bounding box center [714, 473] width 172 height 216
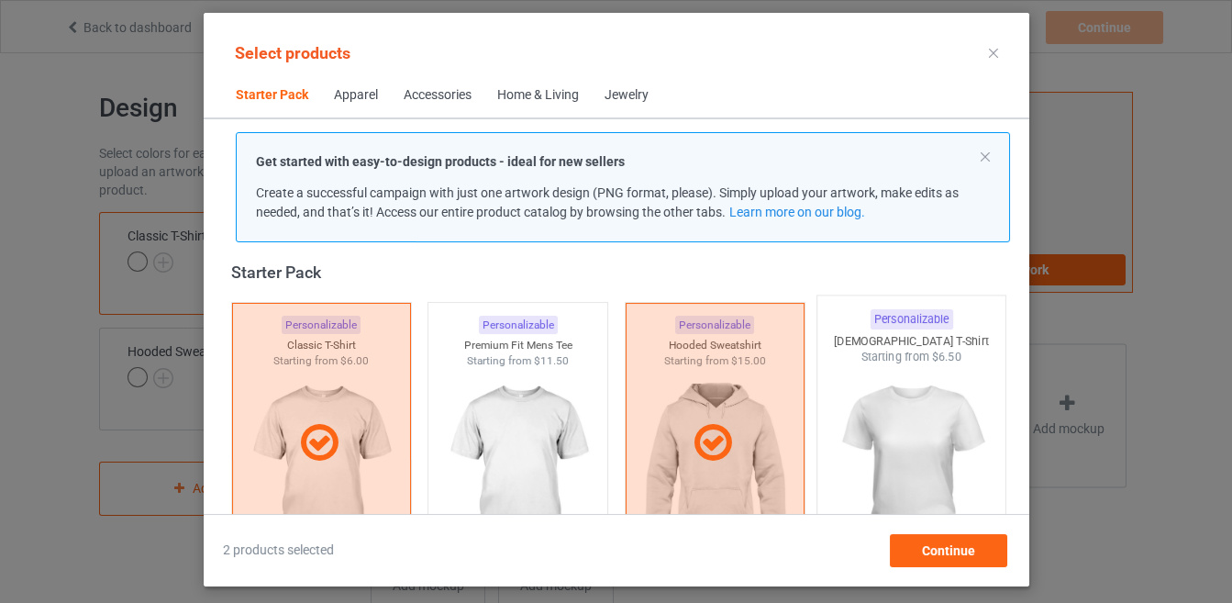
click at [883, 419] on img at bounding box center [911, 473] width 172 height 216
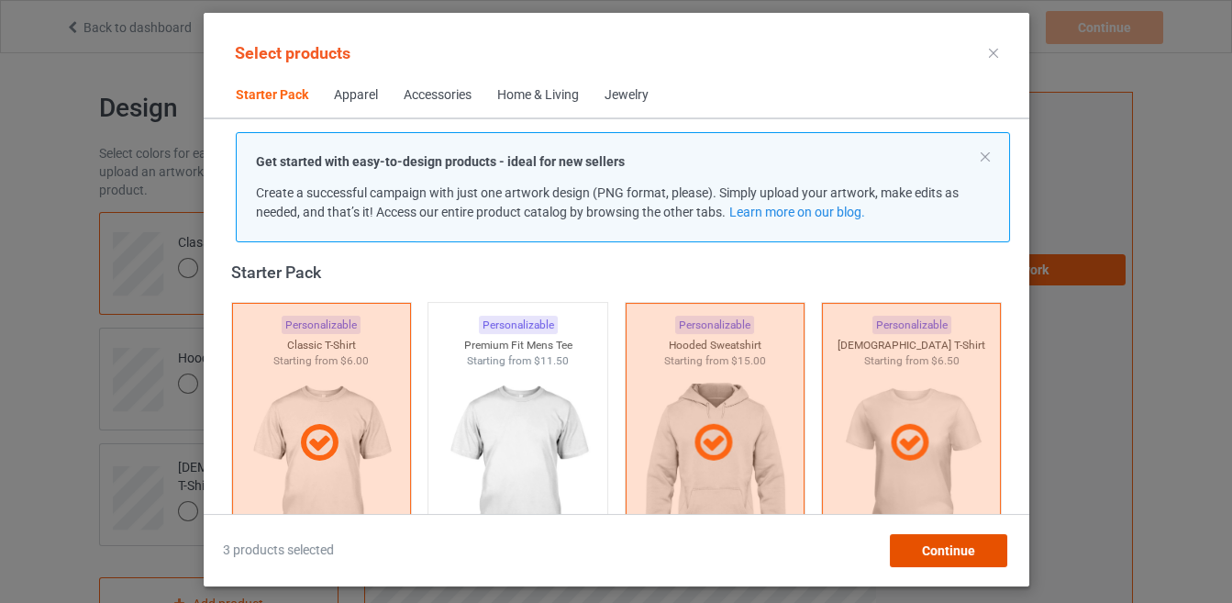
click at [927, 545] on span "Continue" at bounding box center [947, 550] width 53 height 15
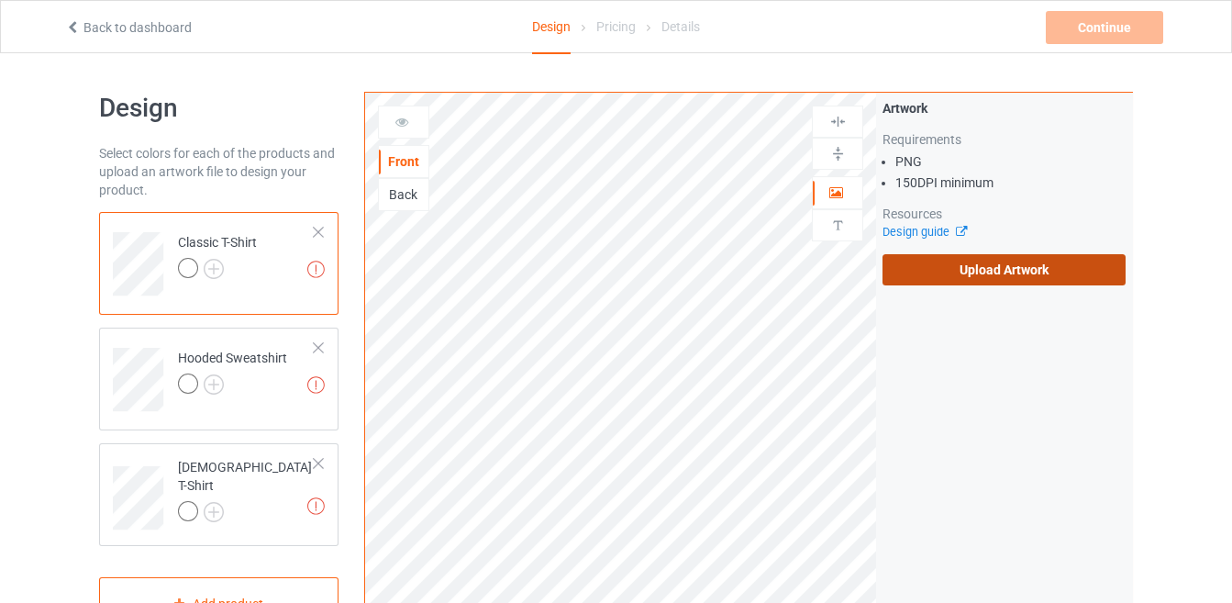
click at [932, 280] on label "Upload Artwork" at bounding box center [1003, 269] width 243 height 31
click at [0, 0] on input "Upload Artwork" at bounding box center [0, 0] width 0 height 0
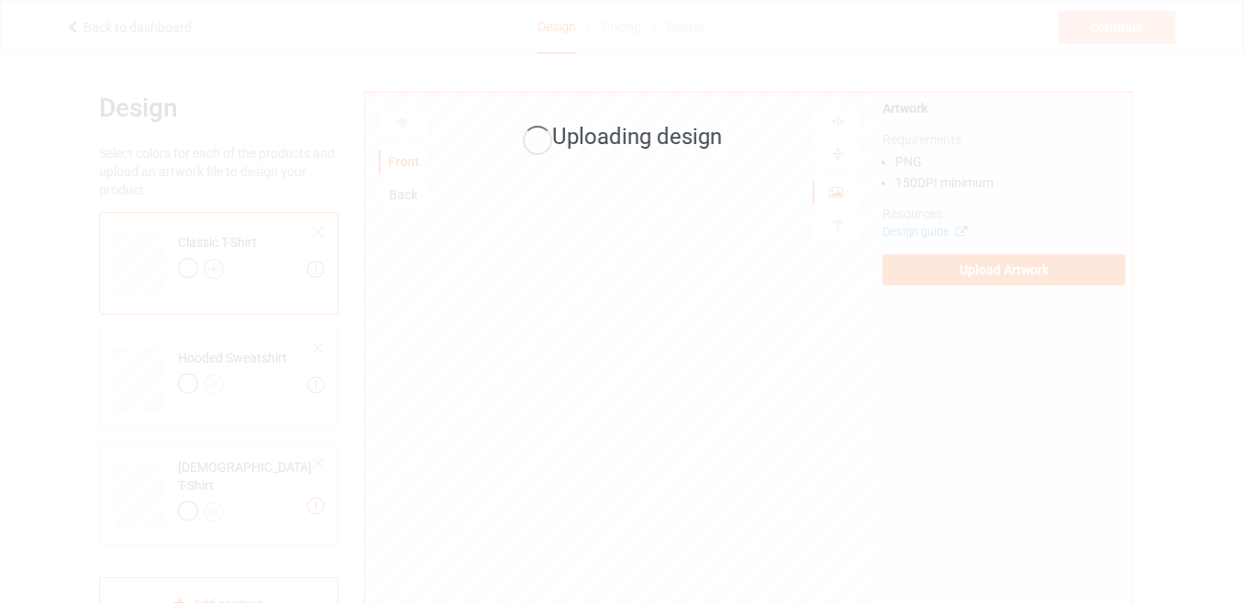
click at [215, 275] on div "Uploading design" at bounding box center [622, 301] width 1244 height 603
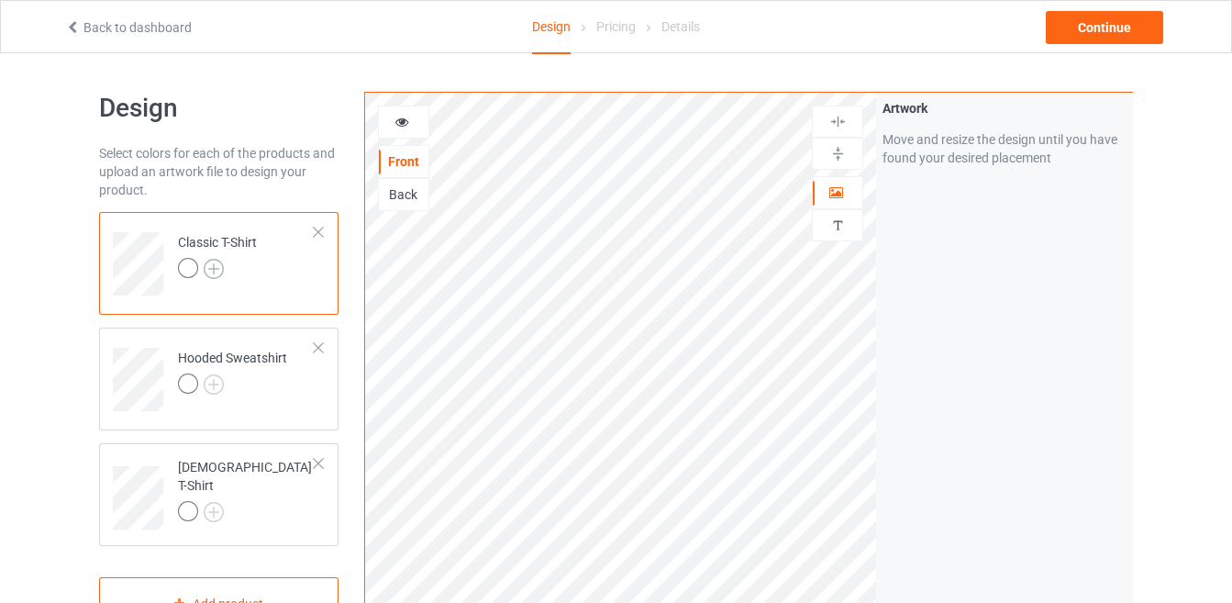
click at [215, 260] on img at bounding box center [214, 269] width 20 height 20
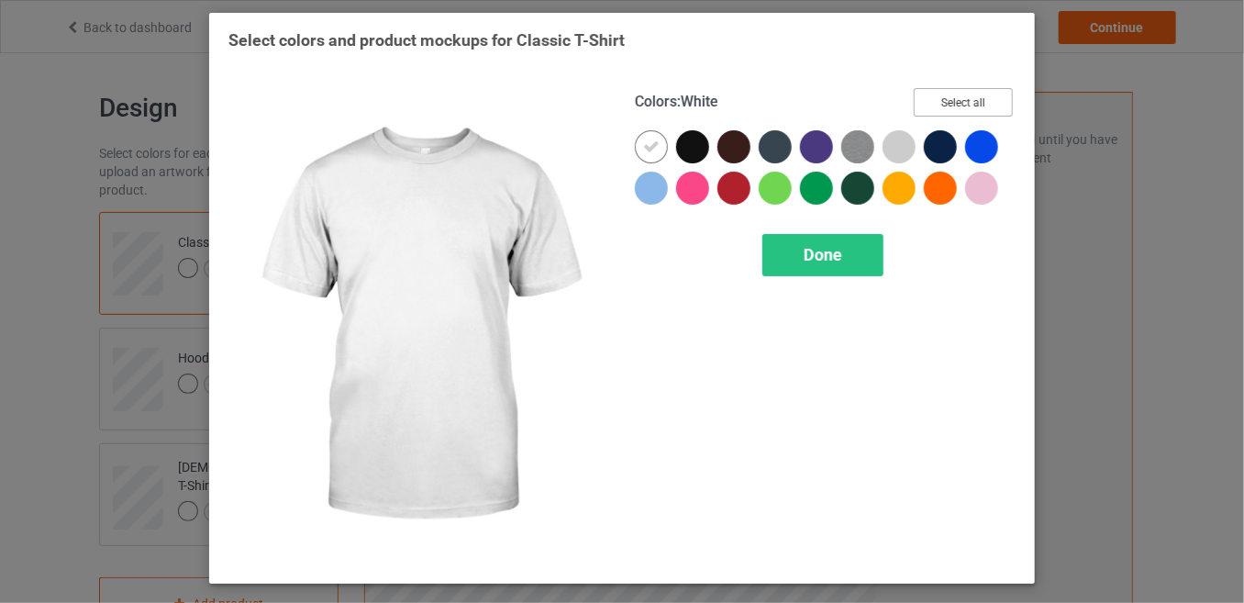
click at [932, 110] on button "Select all" at bounding box center [963, 102] width 99 height 28
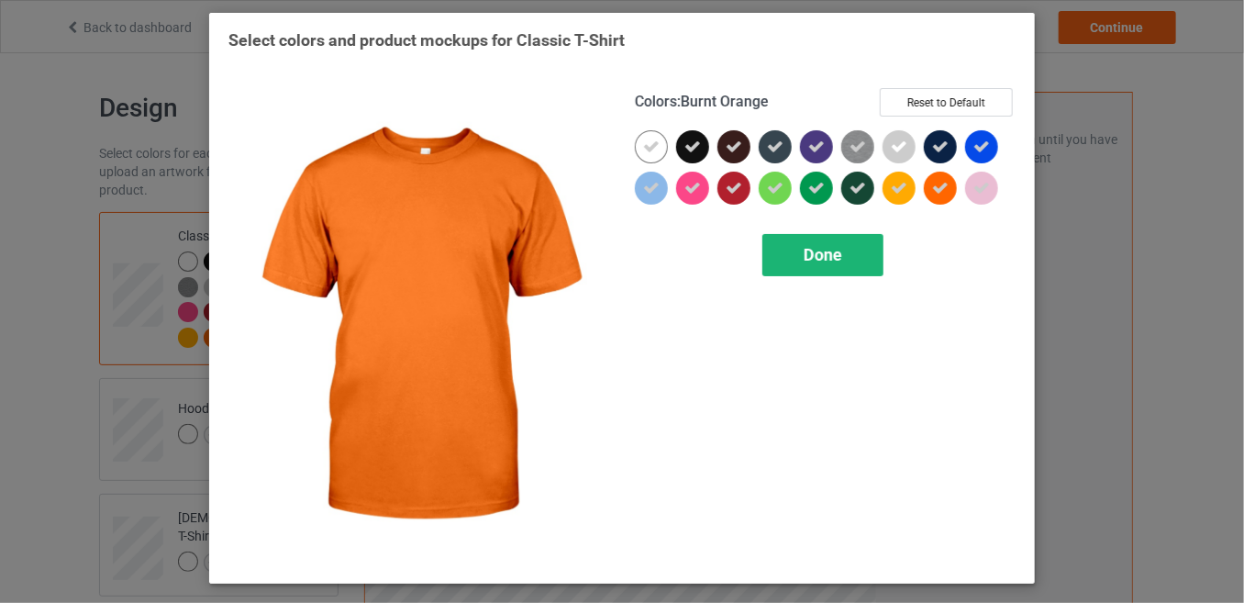
click at [828, 255] on span "Done" at bounding box center [822, 254] width 39 height 19
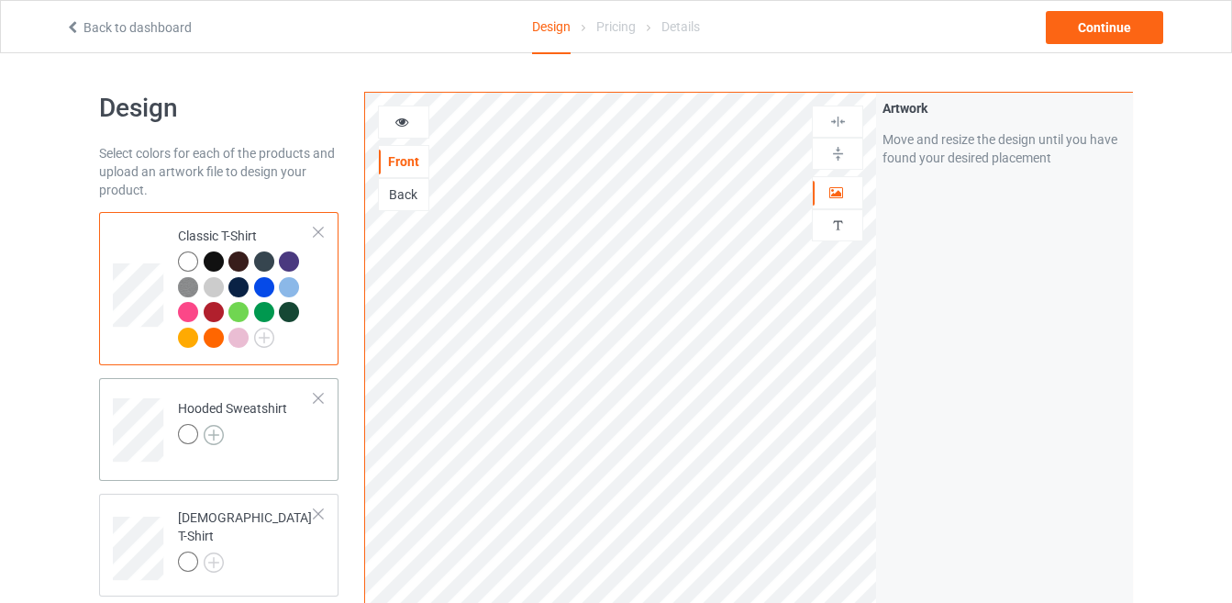
click at [209, 436] on img at bounding box center [214, 435] width 20 height 20
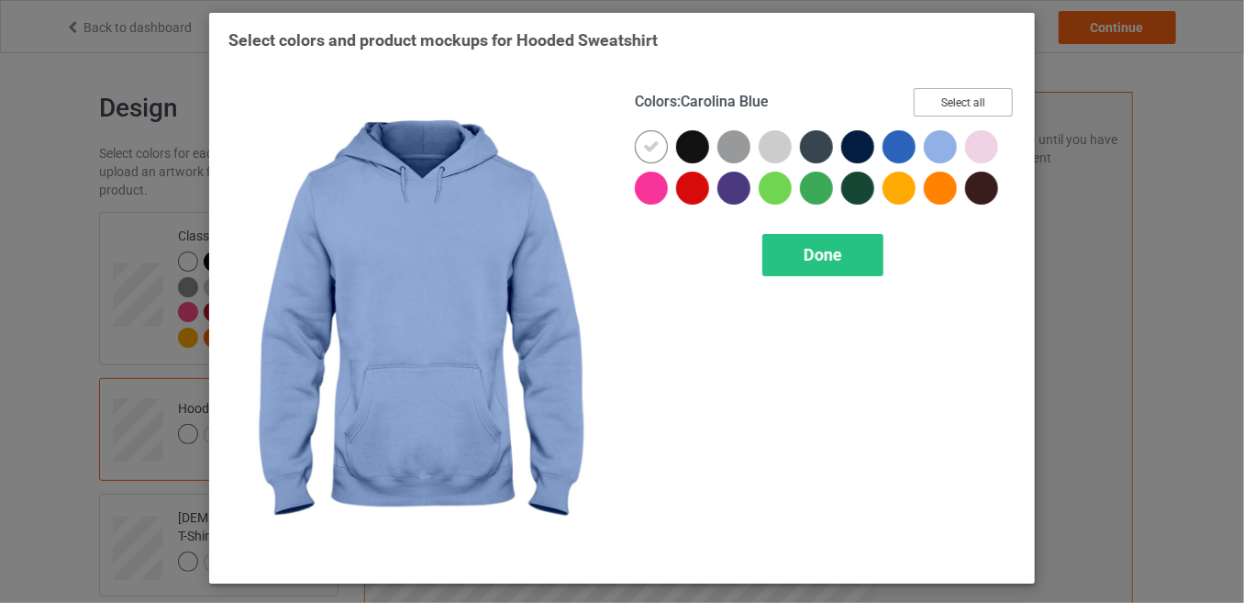
click at [957, 94] on button "Select all" at bounding box center [963, 102] width 99 height 28
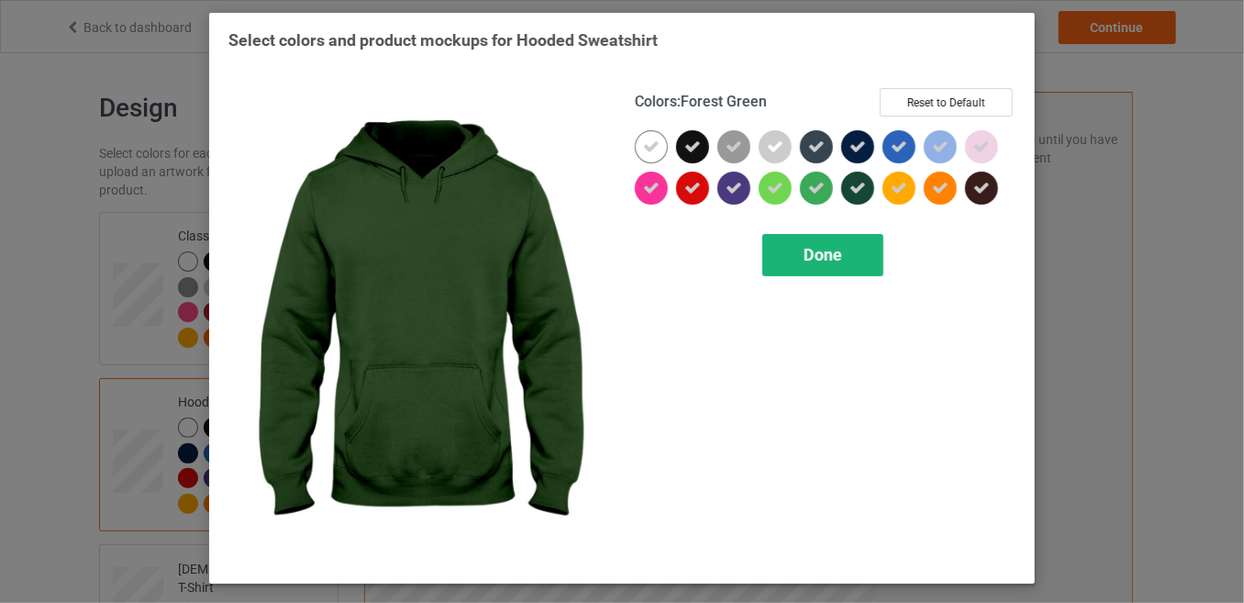
click at [825, 255] on span "Done" at bounding box center [822, 254] width 39 height 19
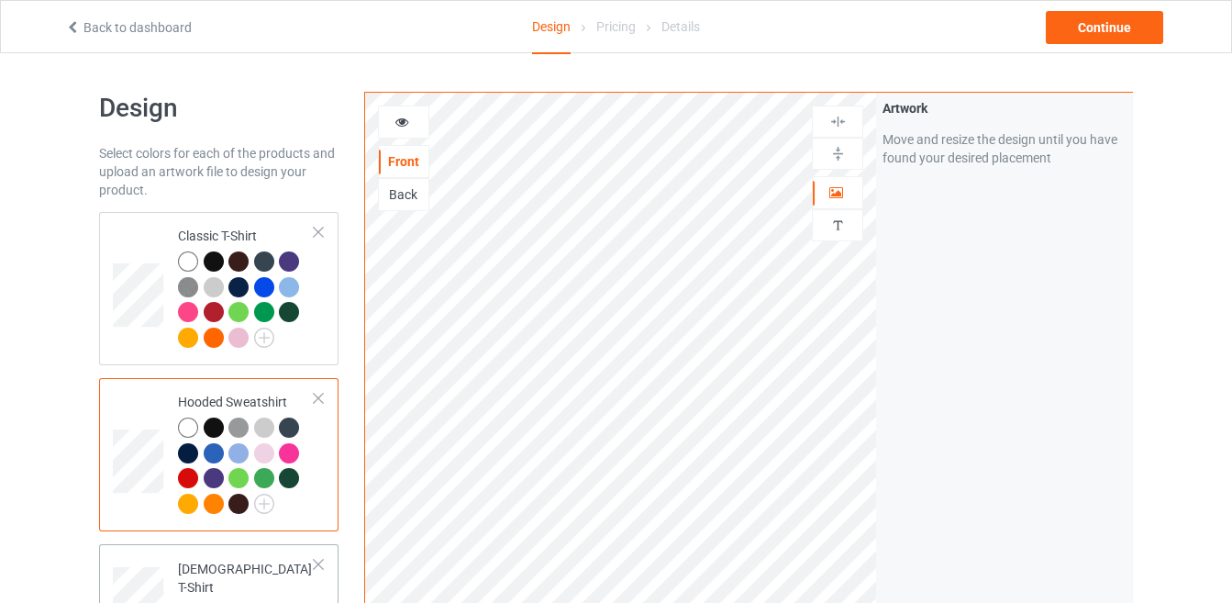
click at [209, 602] on img at bounding box center [214, 613] width 20 height 20
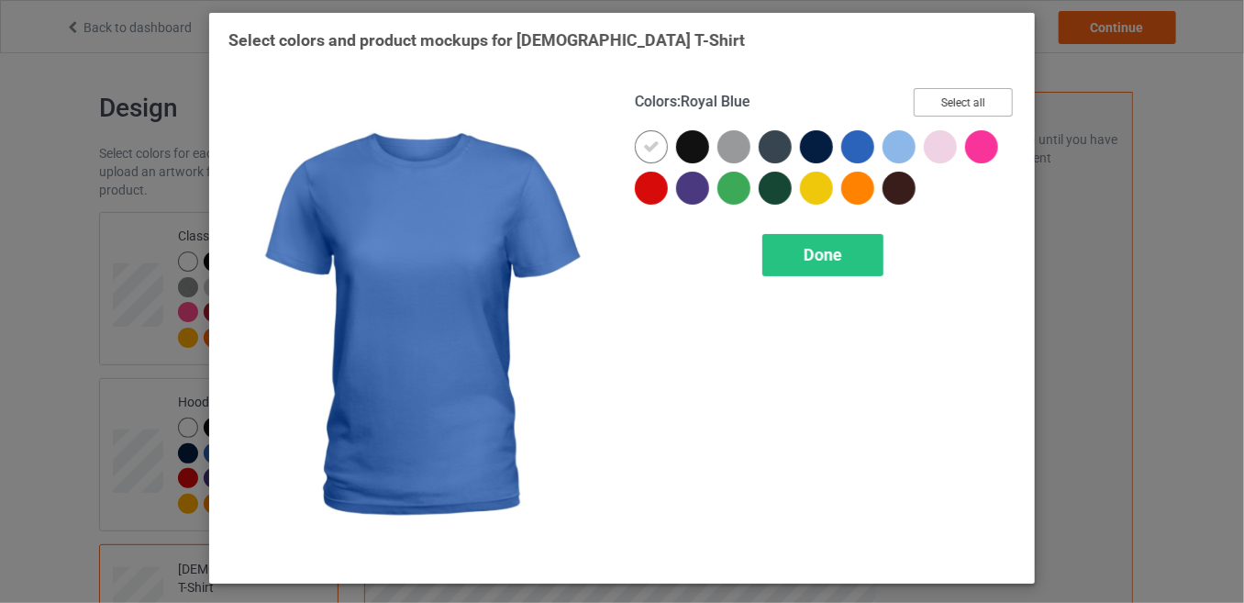
click at [921, 88] on button "Select all" at bounding box center [963, 102] width 99 height 28
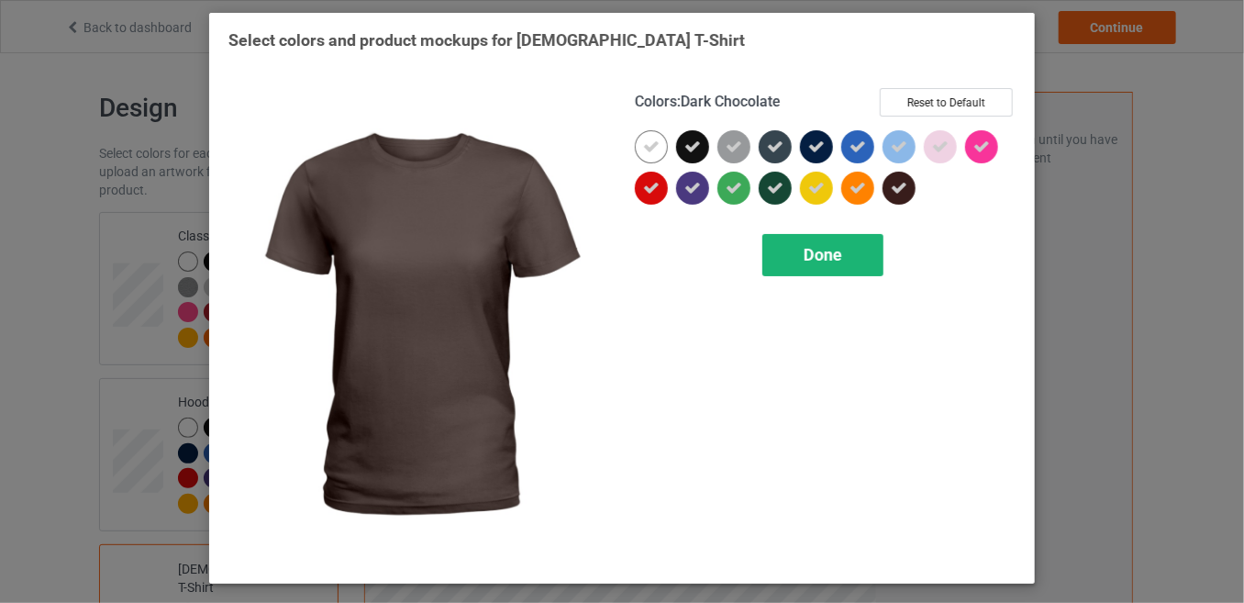
click at [833, 241] on div "Done" at bounding box center [822, 255] width 121 height 42
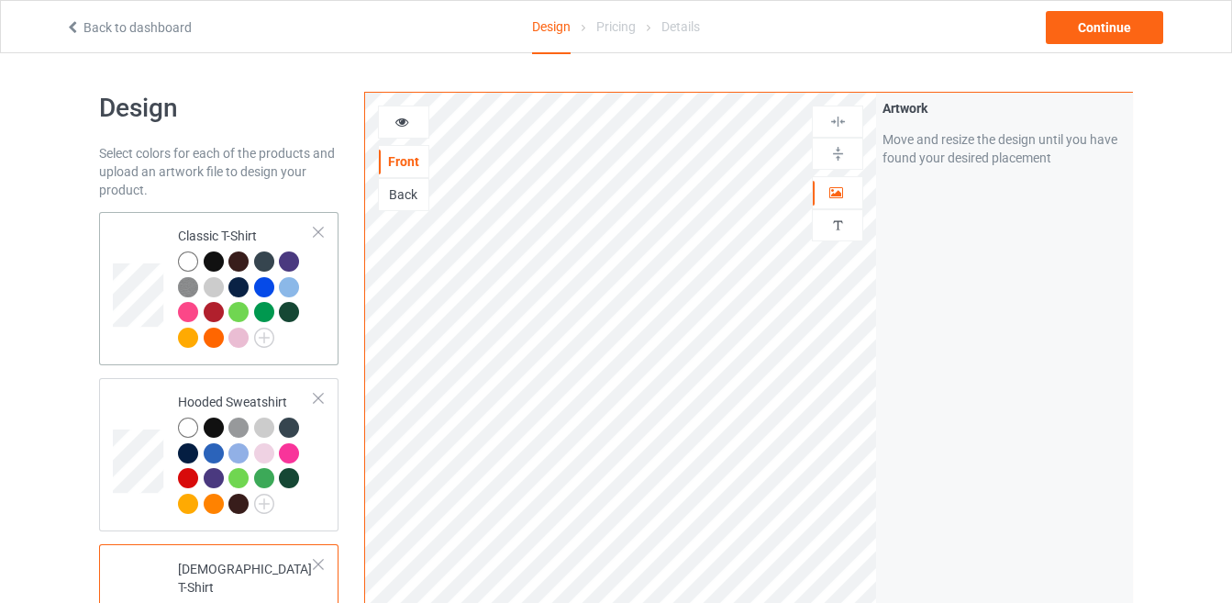
click at [320, 329] on td "Classic T-Shirt" at bounding box center [246, 288] width 157 height 138
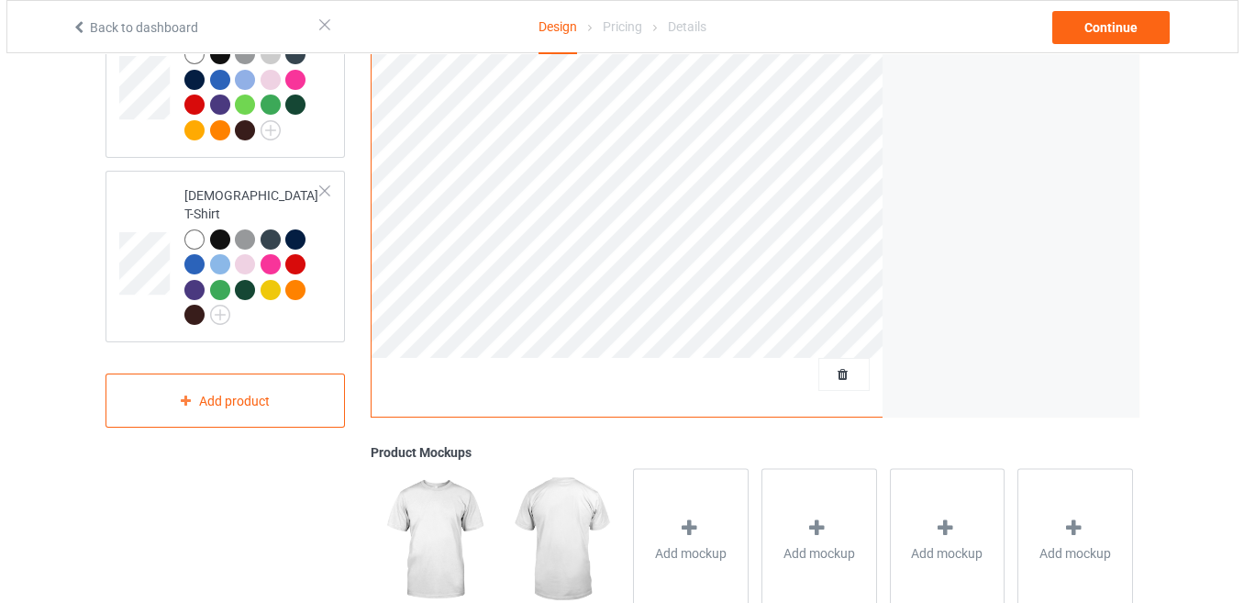
scroll to position [379, 0]
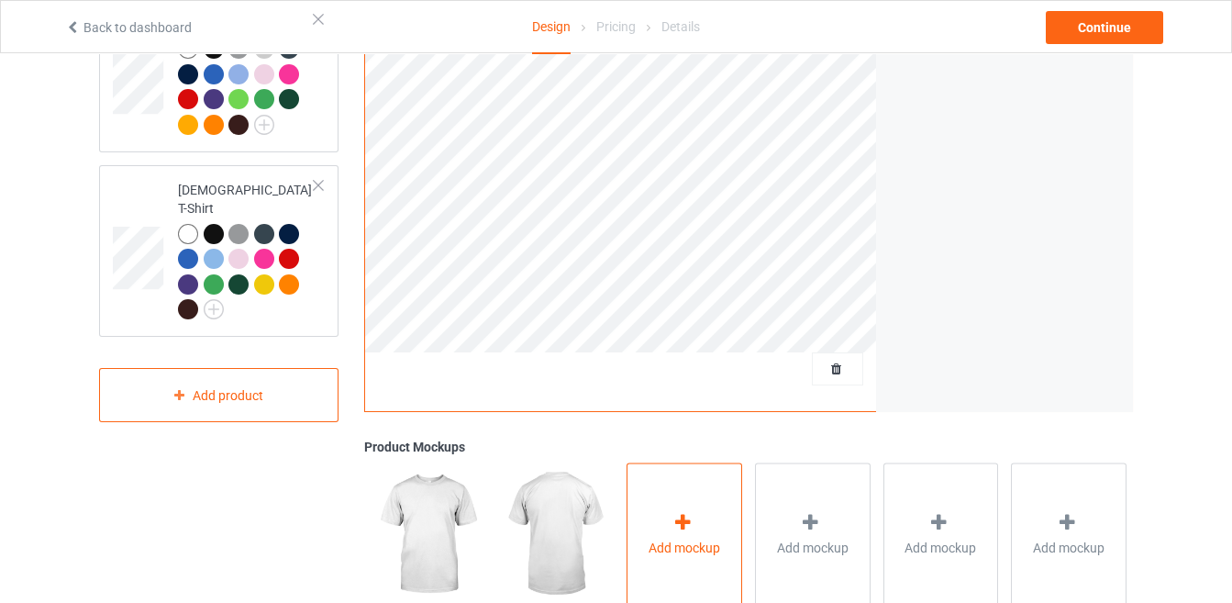
click at [673, 531] on div at bounding box center [684, 525] width 26 height 27
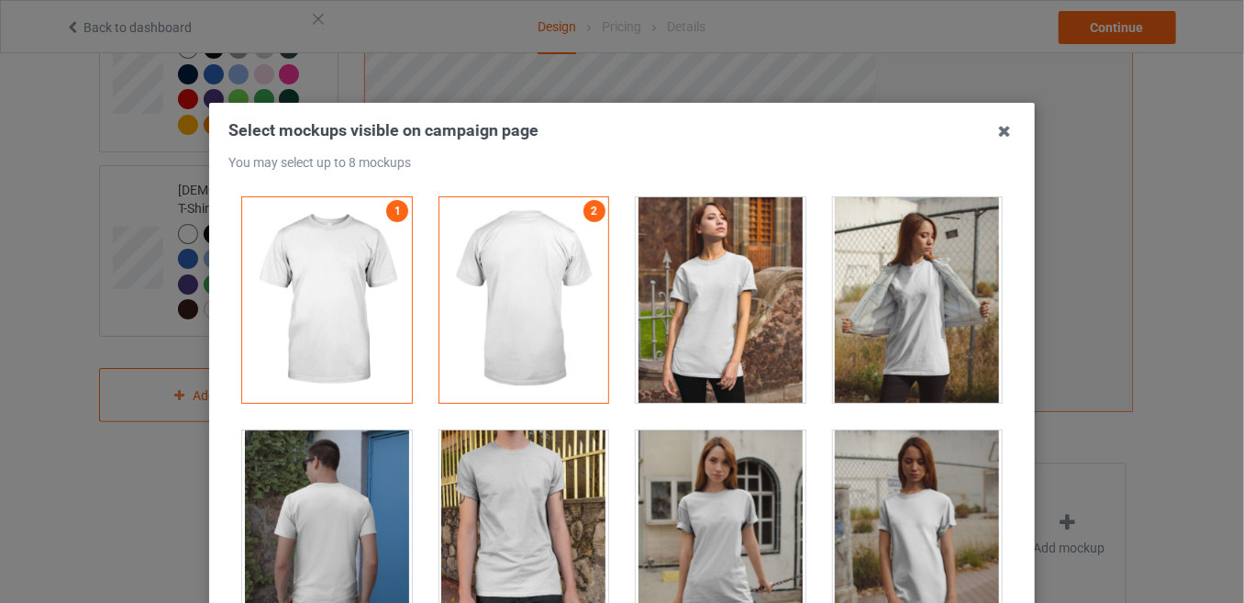
click at [700, 265] on div at bounding box center [721, 299] width 170 height 205
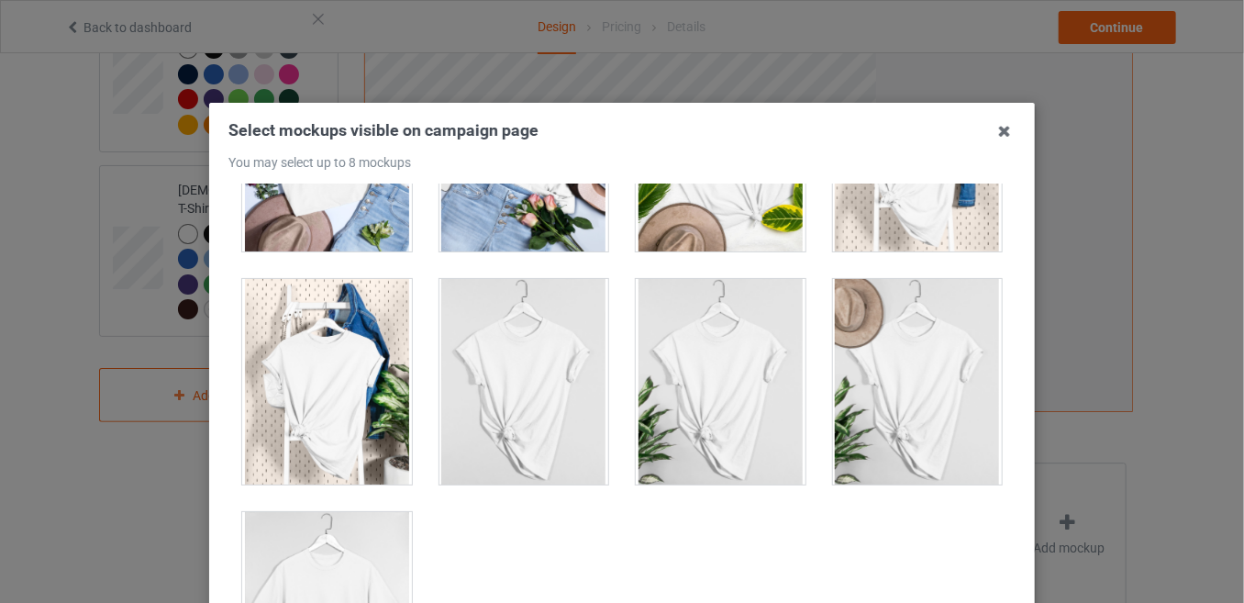
scroll to position [249, 0]
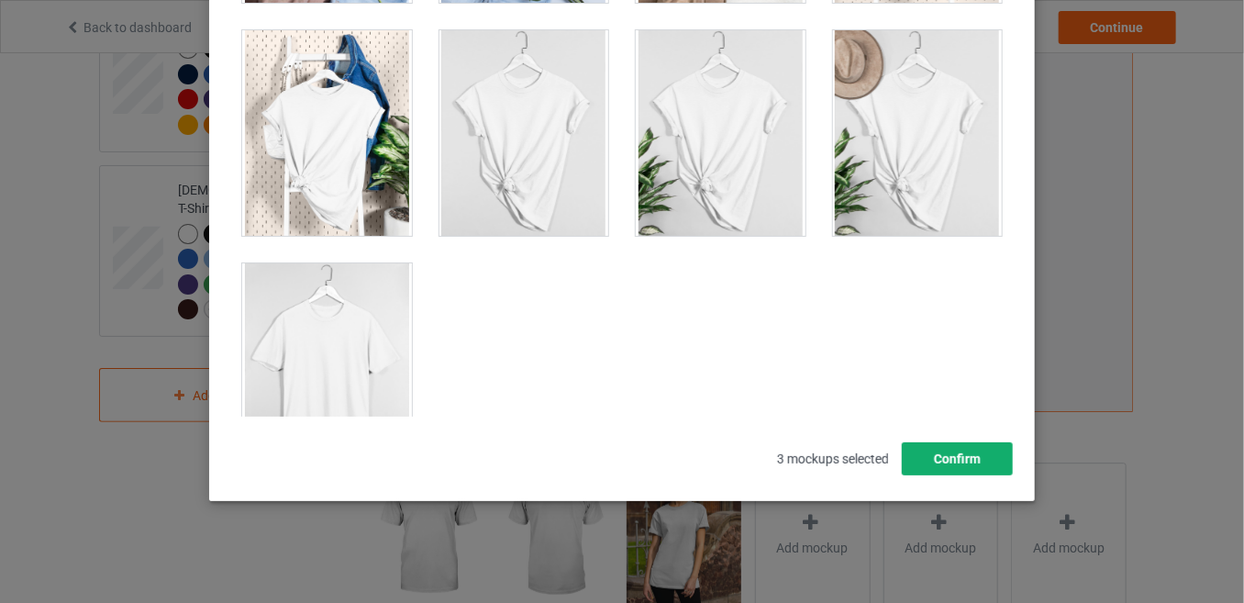
click at [914, 457] on button "Confirm" at bounding box center [957, 458] width 111 height 33
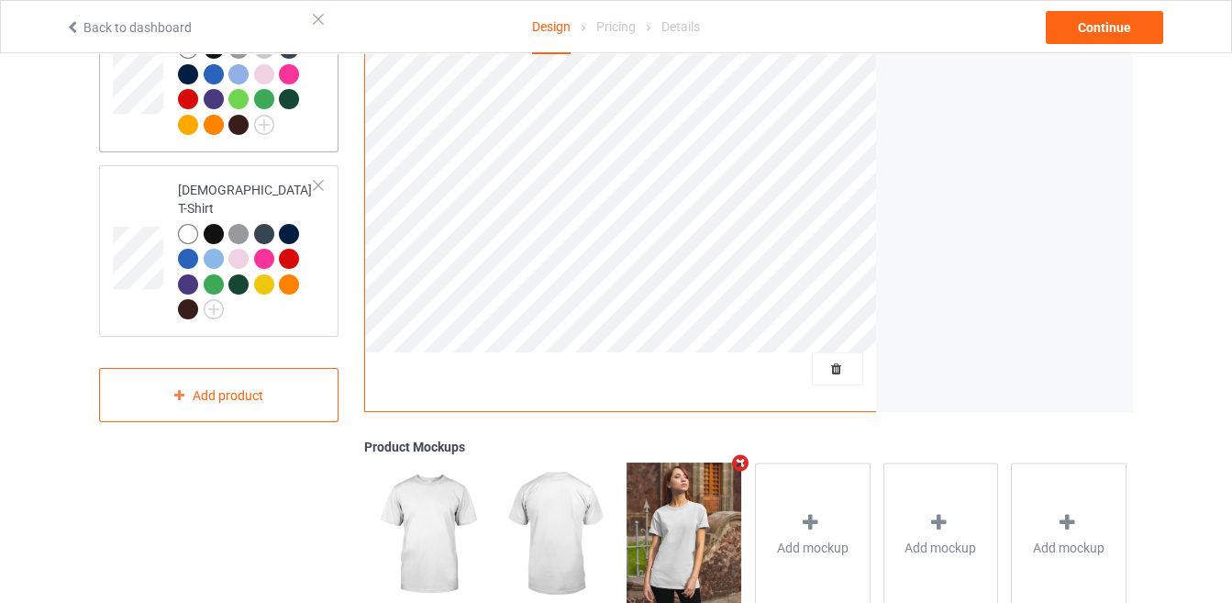
click at [139, 118] on td at bounding box center [140, 75] width 55 height 138
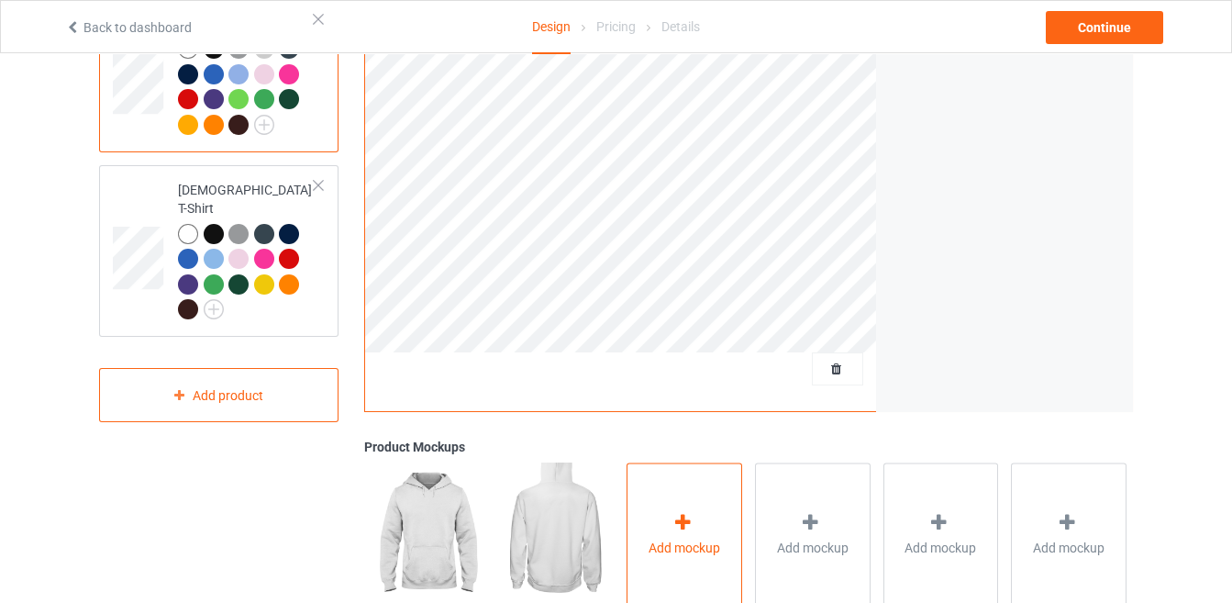
click at [701, 522] on div "Add mockup" at bounding box center [684, 534] width 116 height 144
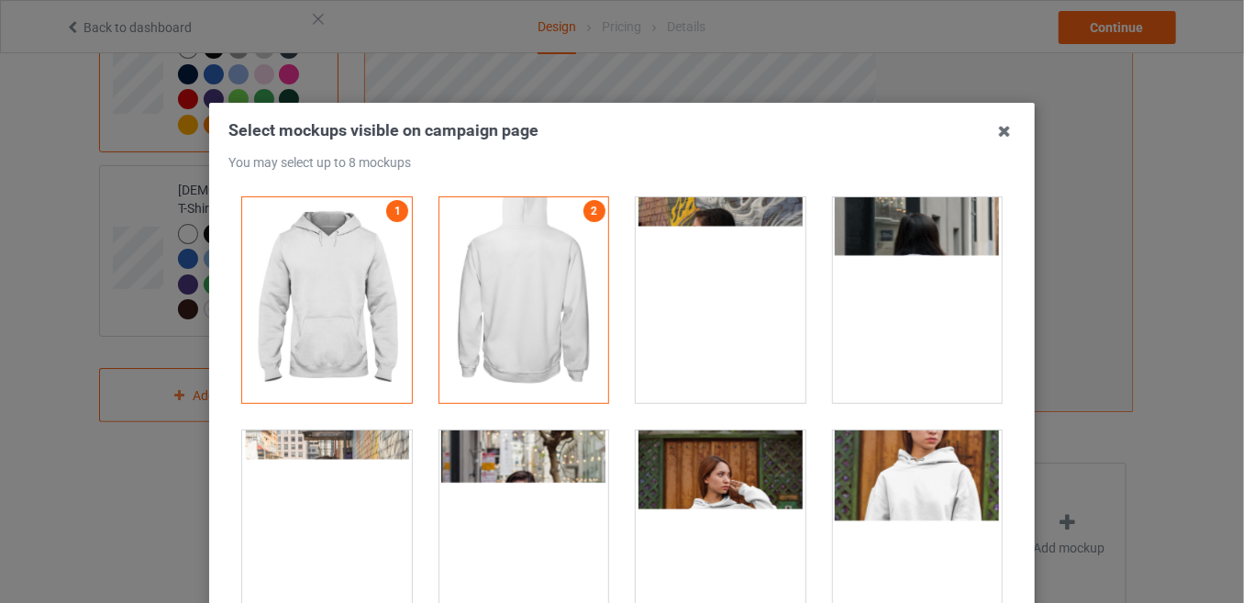
click at [323, 508] on div at bounding box center [327, 532] width 170 height 205
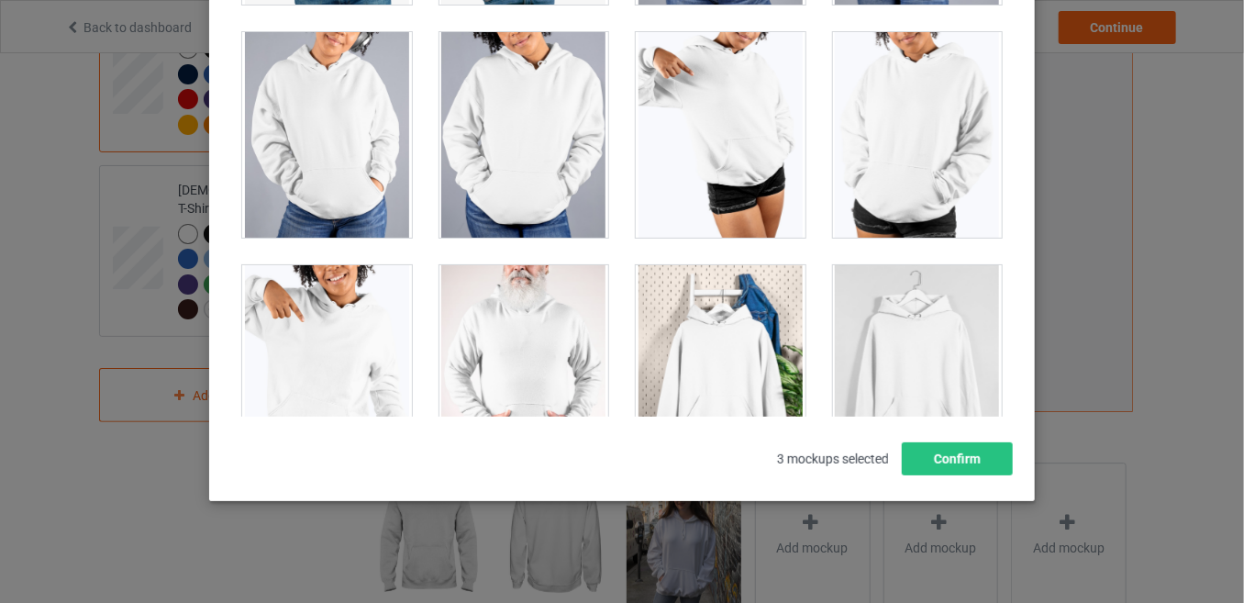
scroll to position [15785, 0]
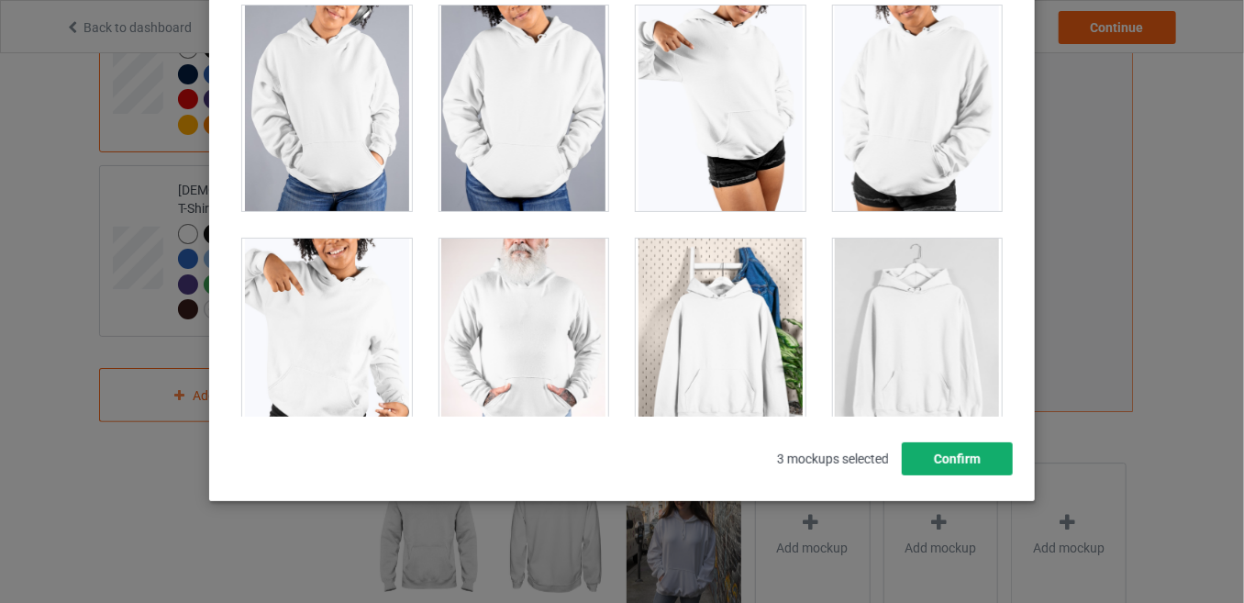
click at [976, 463] on button "Confirm" at bounding box center [957, 458] width 111 height 33
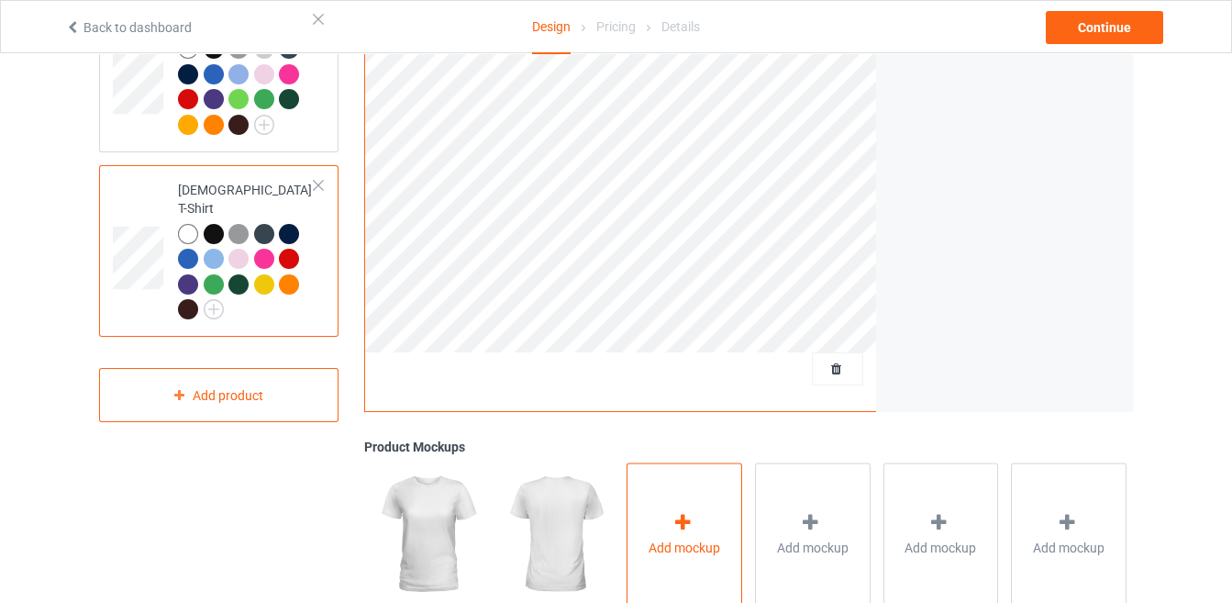
click at [662, 510] on div "Add mockup" at bounding box center [684, 534] width 116 height 144
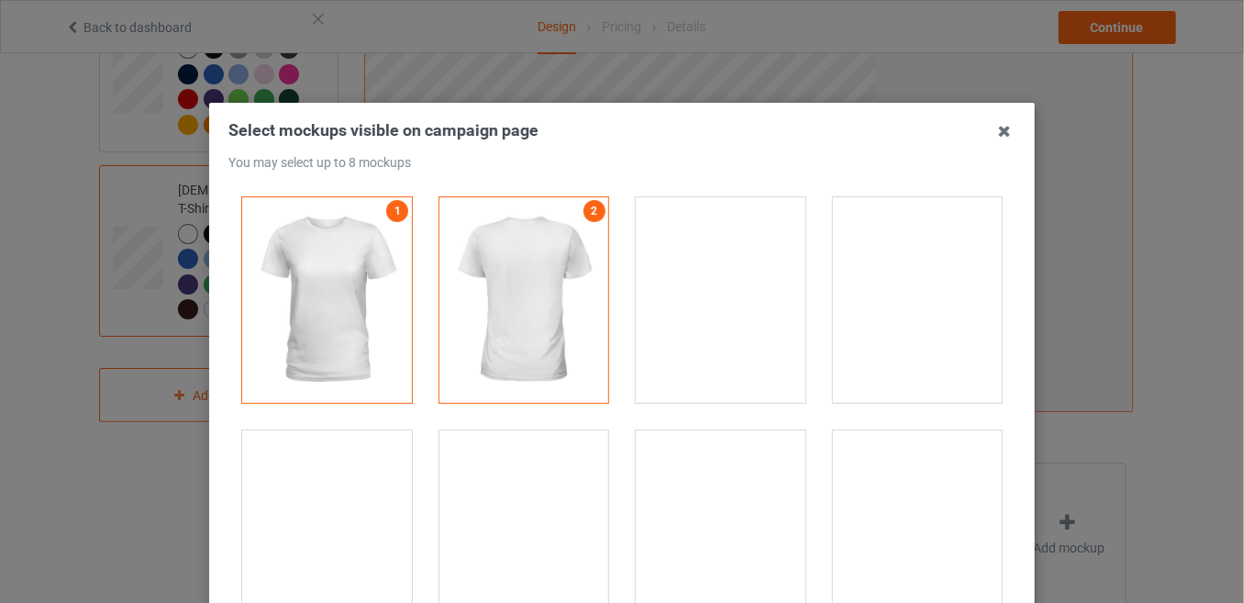
click at [368, 504] on div at bounding box center [327, 532] width 170 height 205
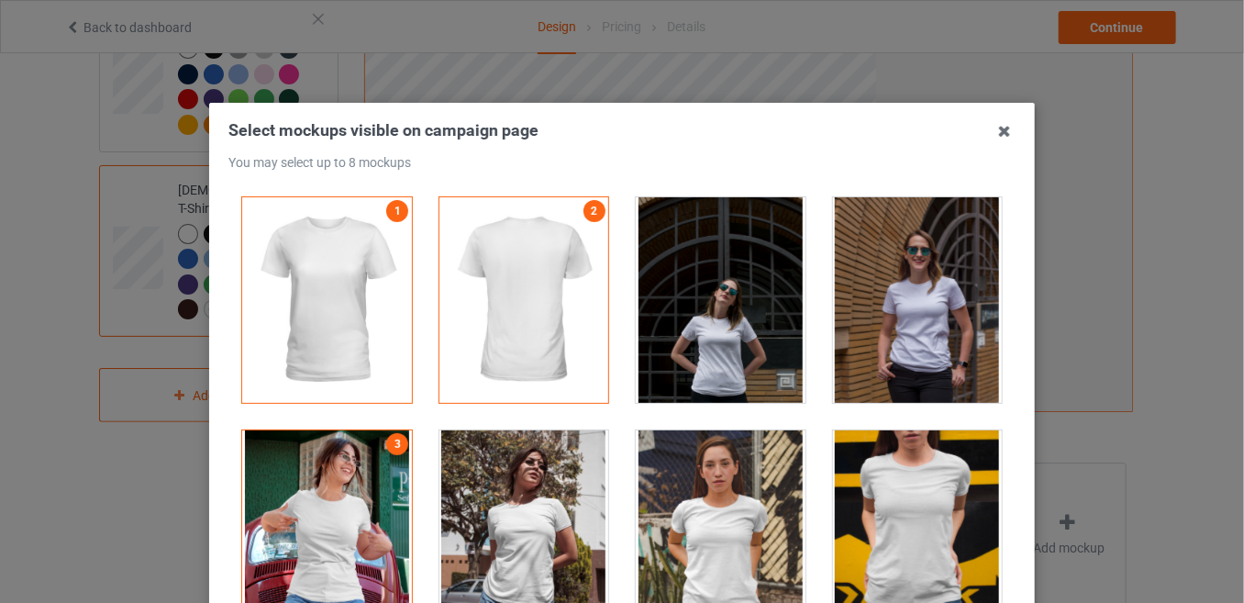
click at [443, 515] on div at bounding box center [524, 532] width 170 height 205
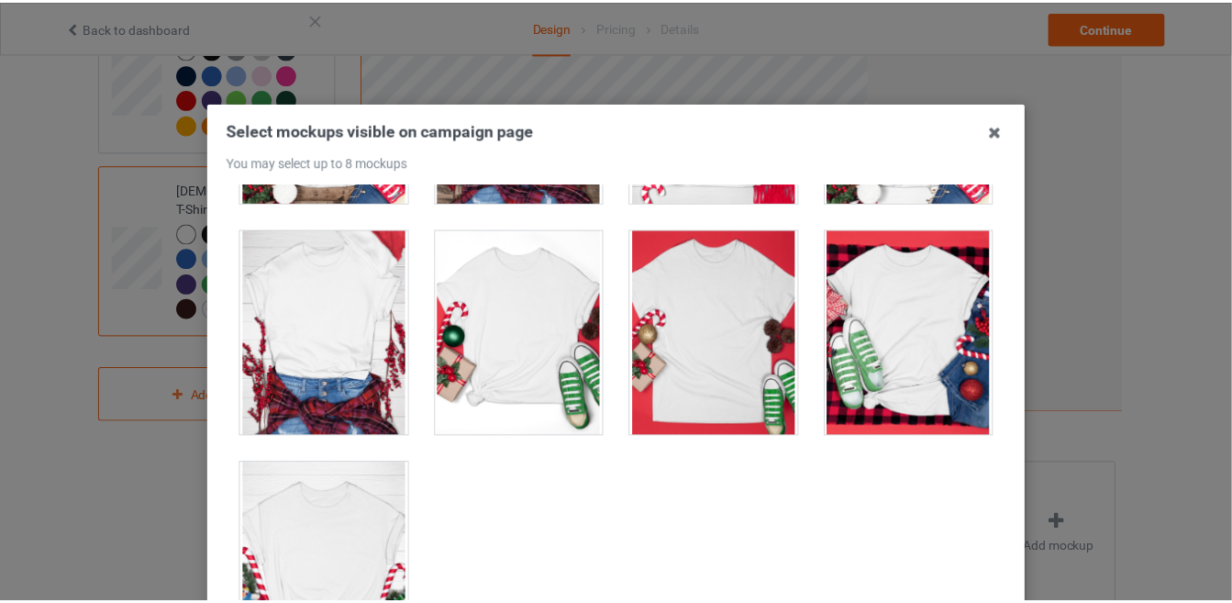
scroll to position [249, 0]
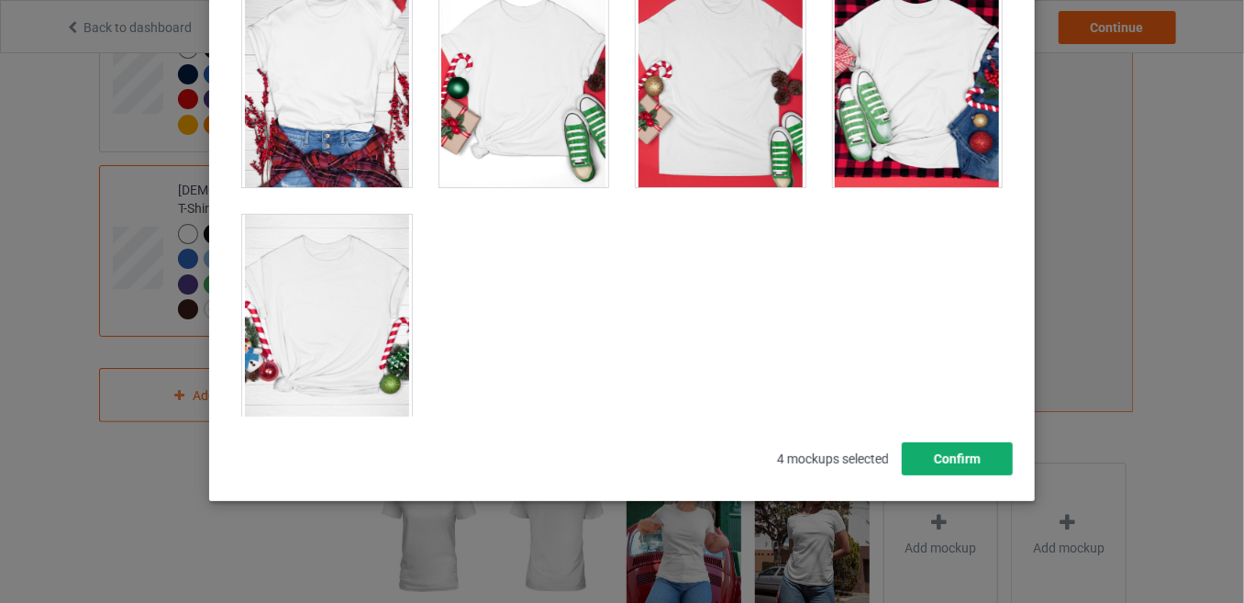
click at [955, 467] on button "Confirm" at bounding box center [957, 458] width 111 height 33
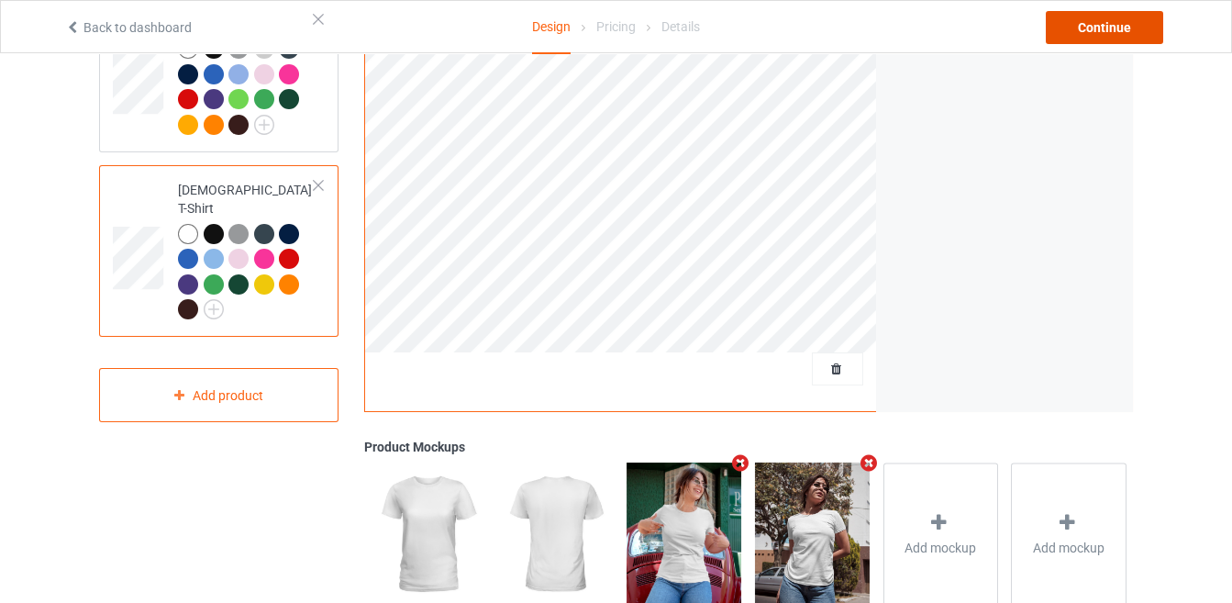
click at [1076, 39] on div "Continue" at bounding box center [1104, 27] width 117 height 33
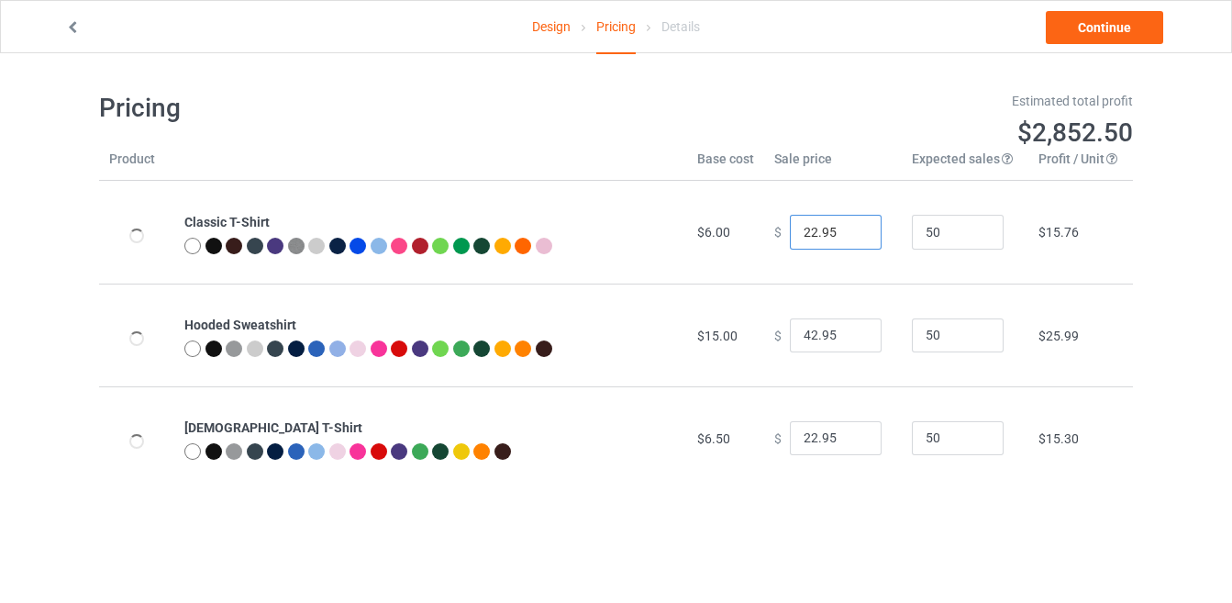
click at [809, 229] on input "22.95" at bounding box center [836, 232] width 92 height 35
drag, startPoint x: 807, startPoint y: 227, endPoint x: 794, endPoint y: 227, distance: 12.8
click at [794, 227] on input "22.95" at bounding box center [836, 232] width 92 height 35
type input "19.95"
click at [805, 324] on input "42.95" at bounding box center [836, 335] width 92 height 35
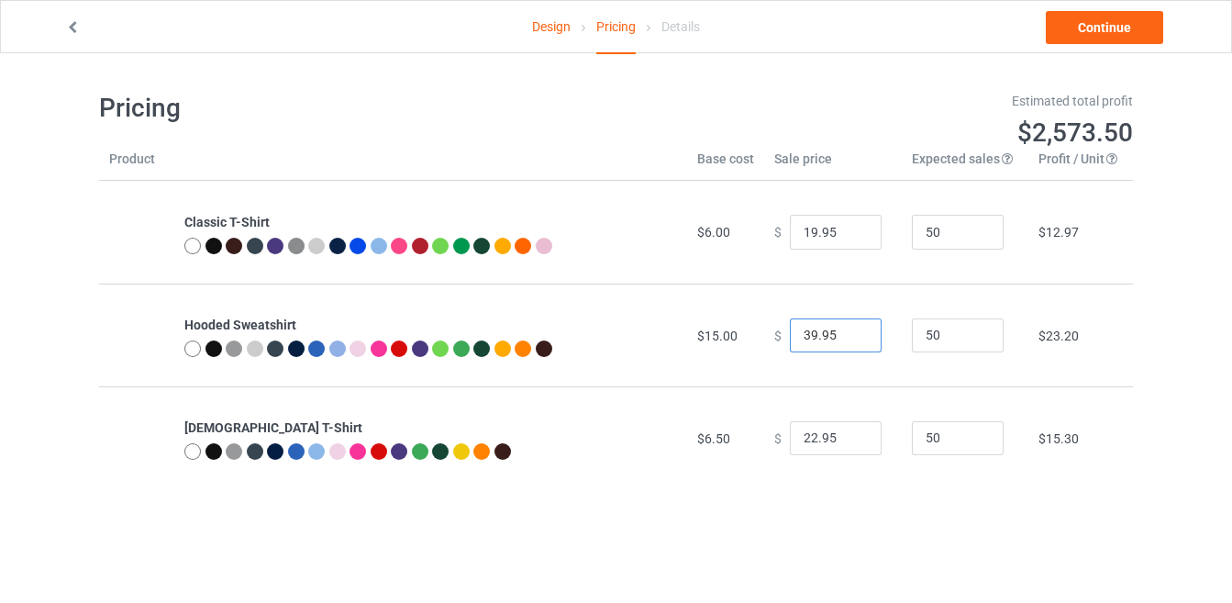
type input "39.95"
click at [806, 430] on input "22.95" at bounding box center [836, 438] width 92 height 35
type input "19.95"
click at [1110, 28] on link "Continue" at bounding box center [1104, 27] width 117 height 33
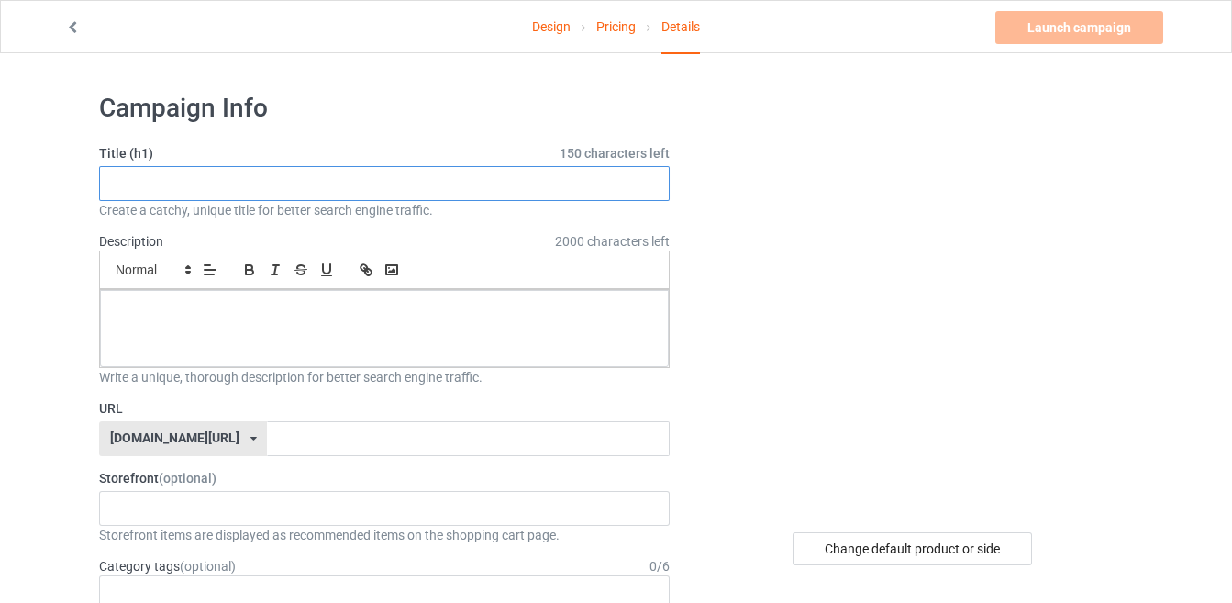
click at [361, 189] on input "text" at bounding box center [384, 183] width 570 height 35
type input "SORRY TO DISAPPOINT"
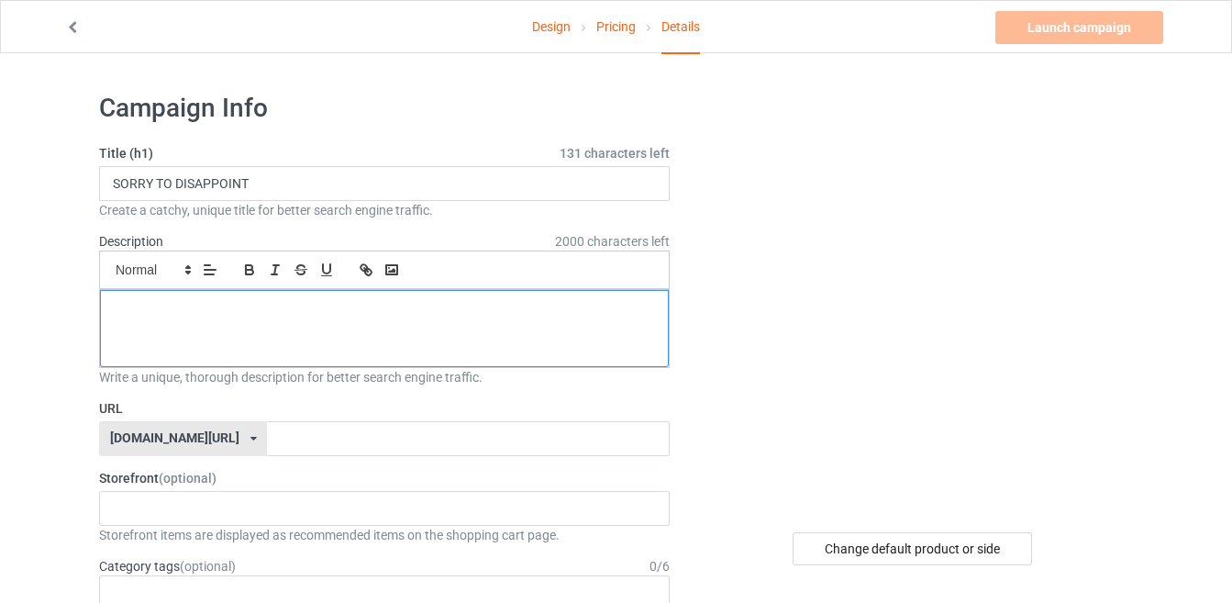
click at [399, 337] on div at bounding box center [384, 328] width 569 height 77
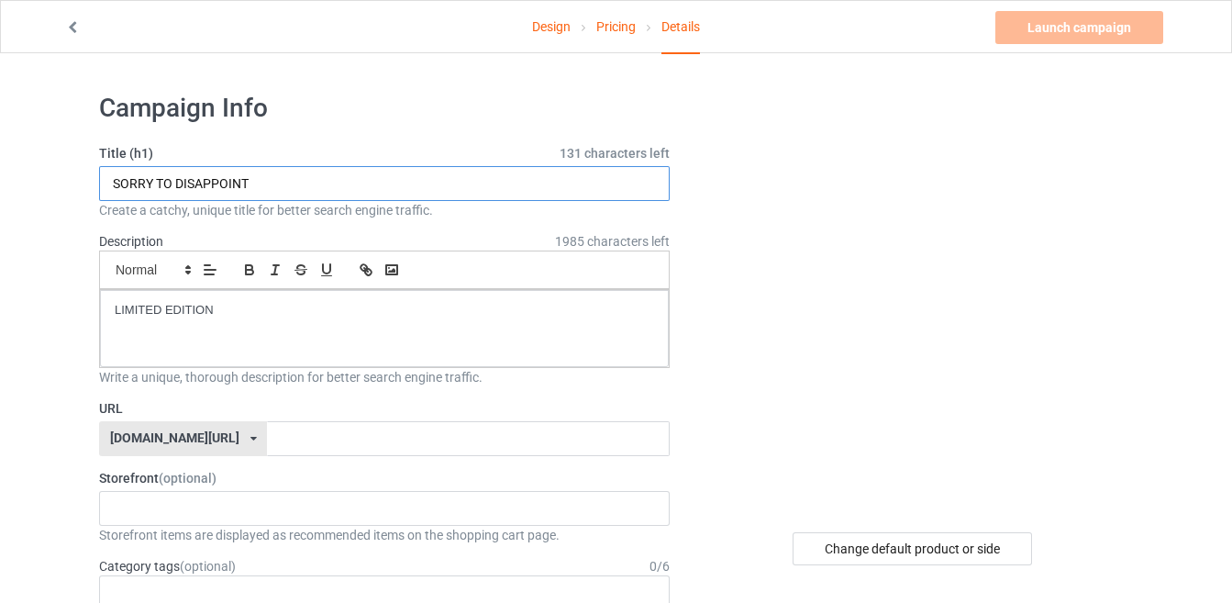
drag, startPoint x: 314, startPoint y: 182, endPoint x: 99, endPoint y: 198, distance: 215.3
click at [99, 198] on input "SORRY TO DISAPPOINT" at bounding box center [384, 183] width 570 height 35
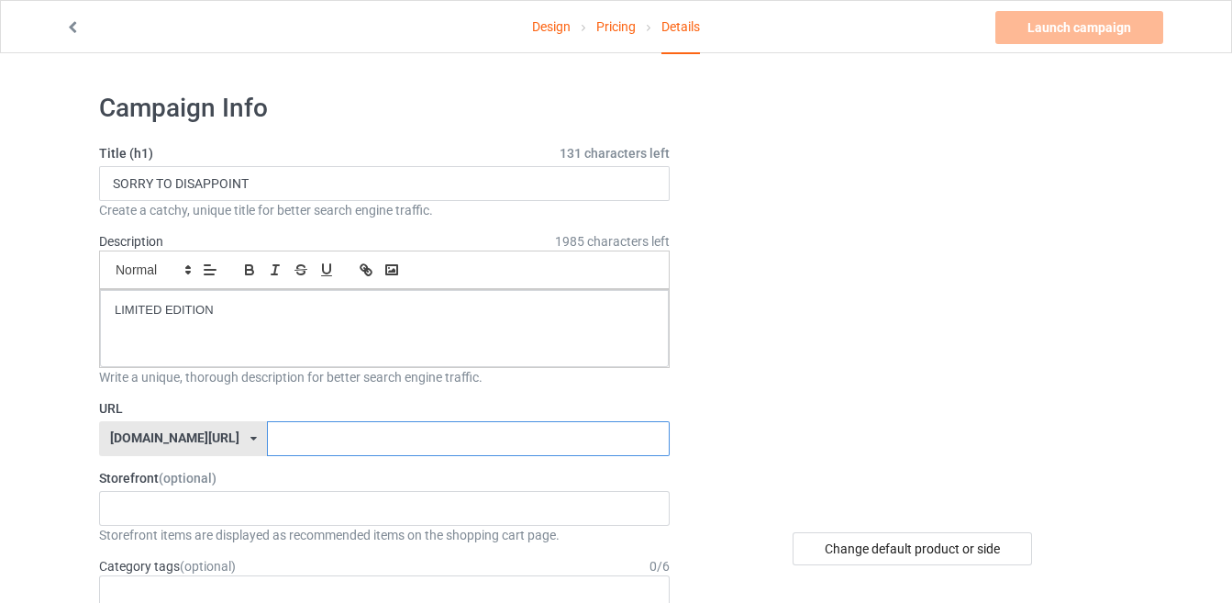
click at [267, 434] on input "text" at bounding box center [468, 438] width 402 height 35
paste input "SORRY TO DISAPPOINT"
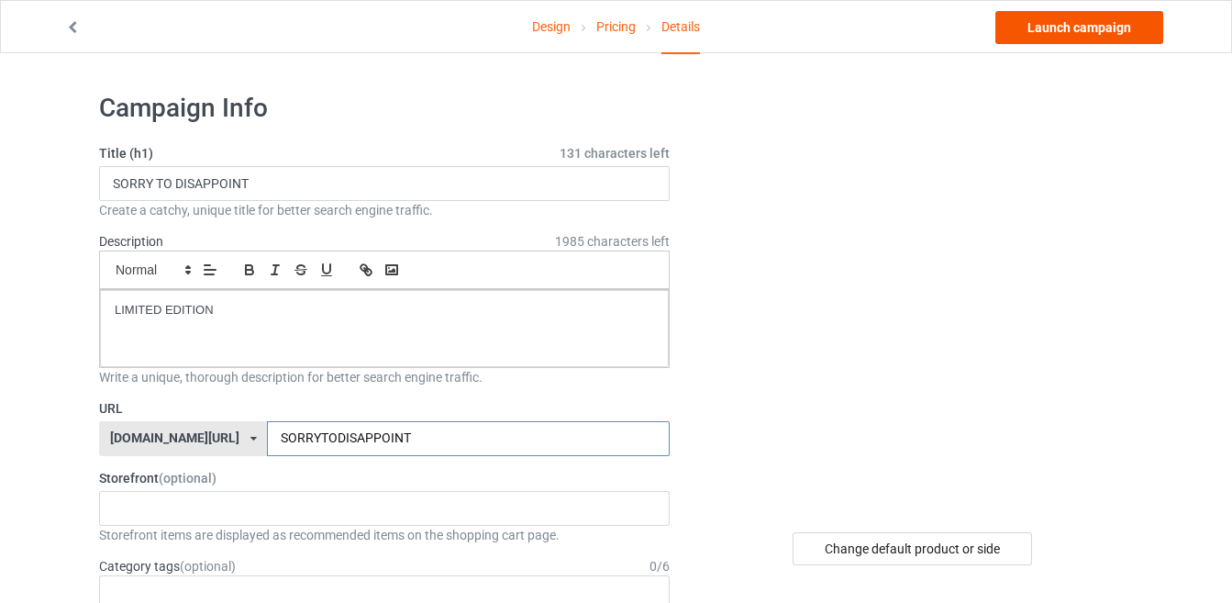
type input "SORRYTODISAPPOINT"
click at [1047, 26] on link "Launch campaign" at bounding box center [1079, 27] width 168 height 33
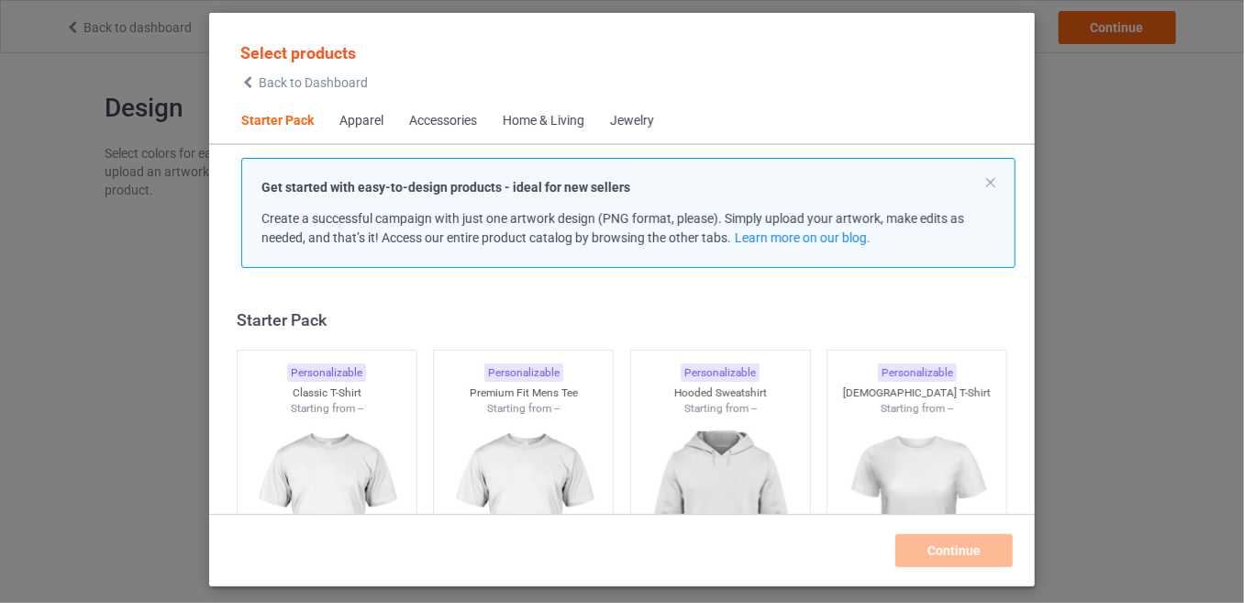
scroll to position [22, 0]
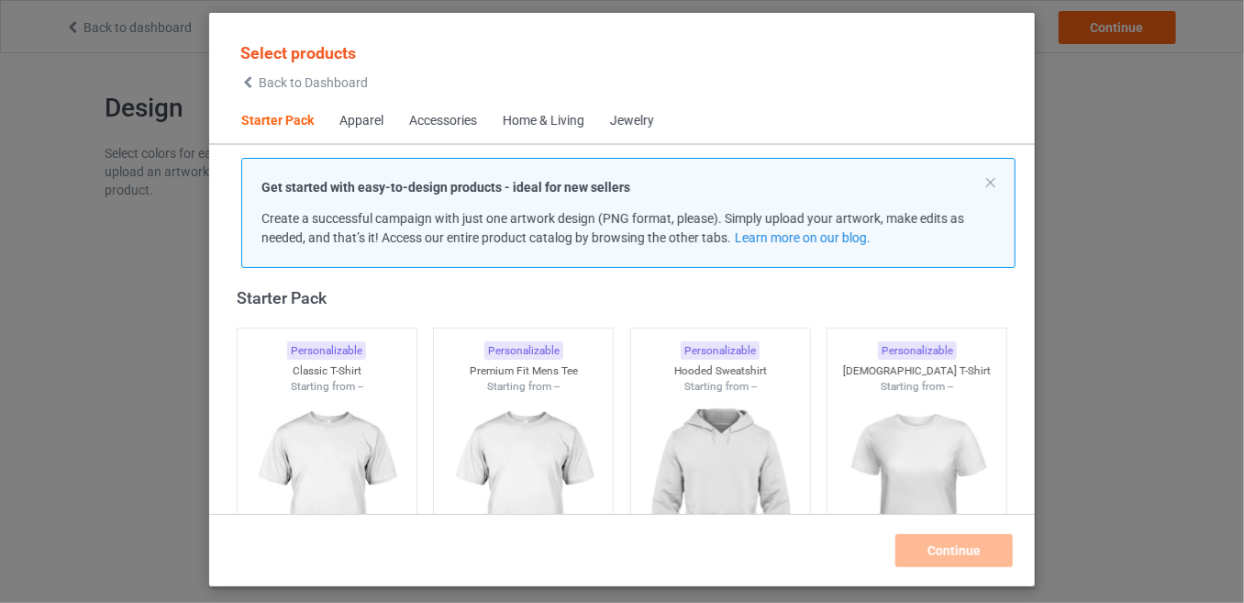
click at [348, 81] on span "Back to Dashboard" at bounding box center [313, 82] width 109 height 15
